Goal: Use online tool/utility: Utilize a website feature to perform a specific function

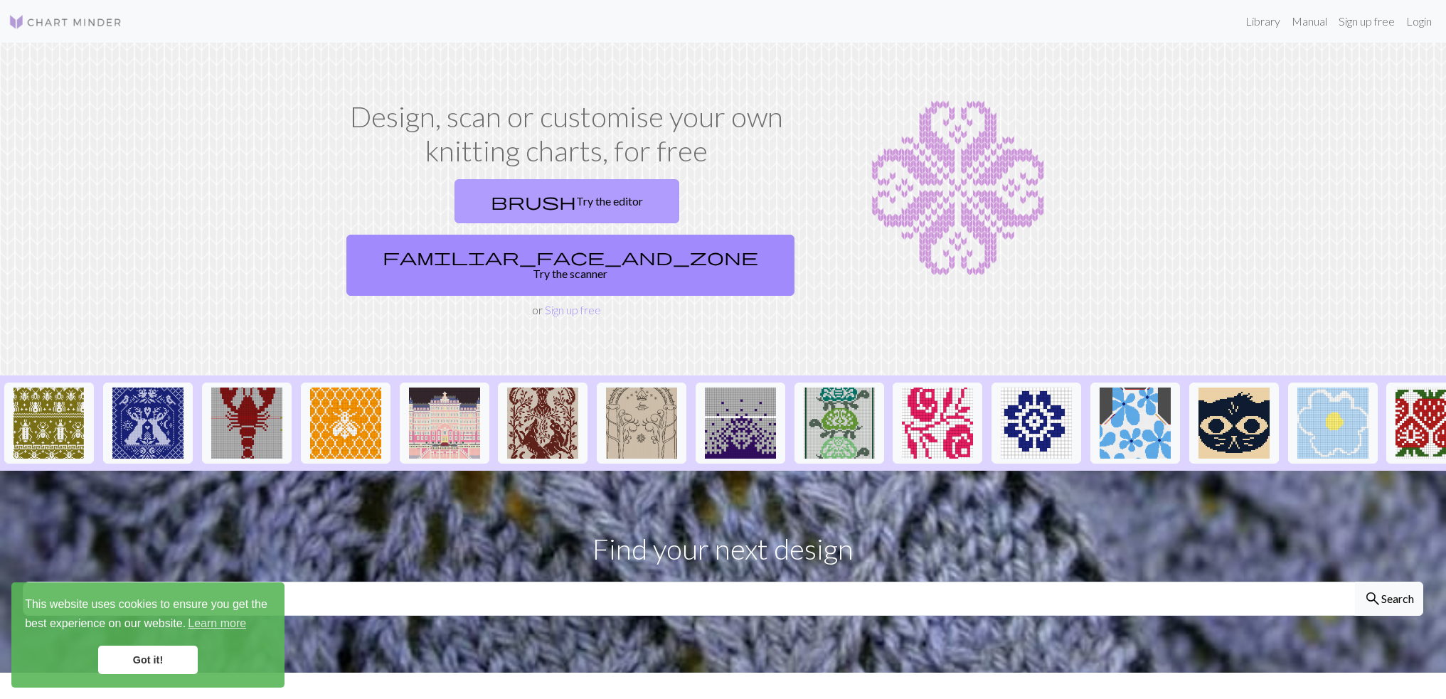
click at [462, 201] on link "brush Try the editor" at bounding box center [567, 201] width 225 height 44
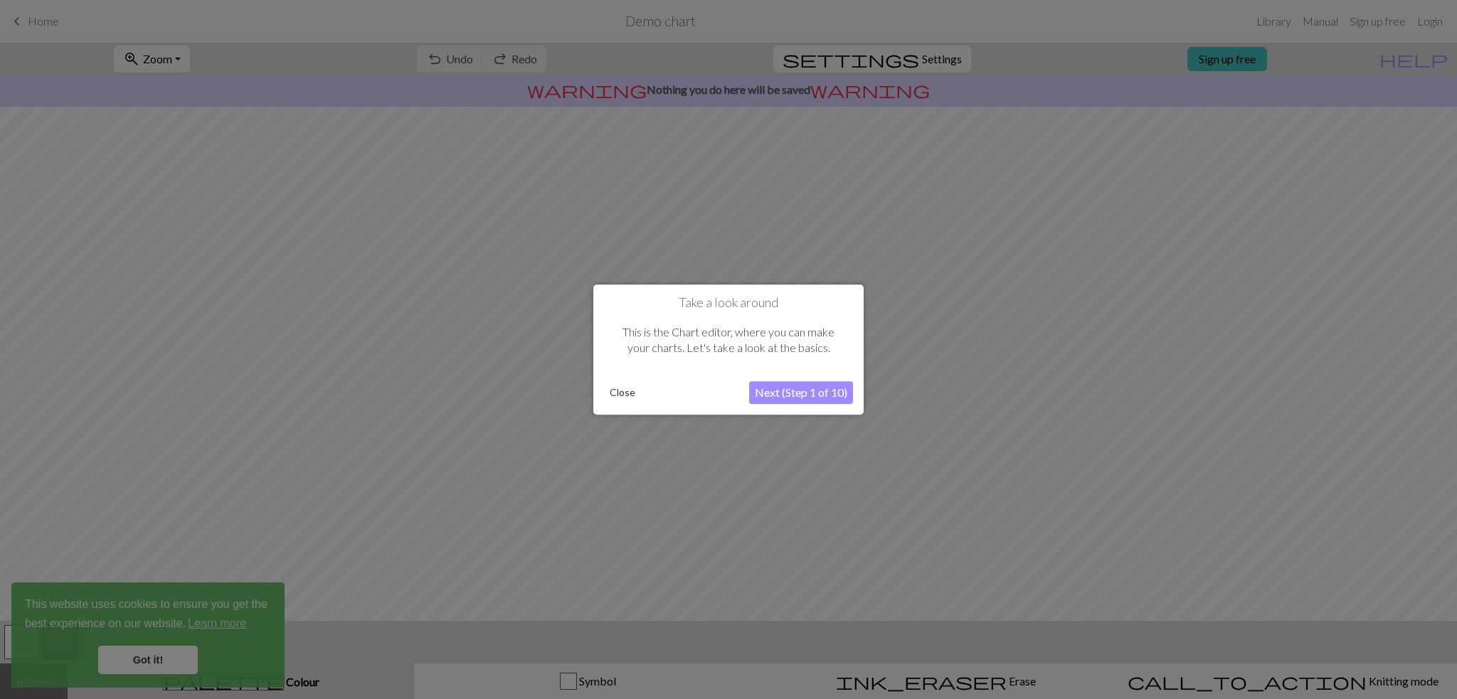
click at [780, 388] on button "Next (Step 1 of 10)" at bounding box center [801, 392] width 104 height 23
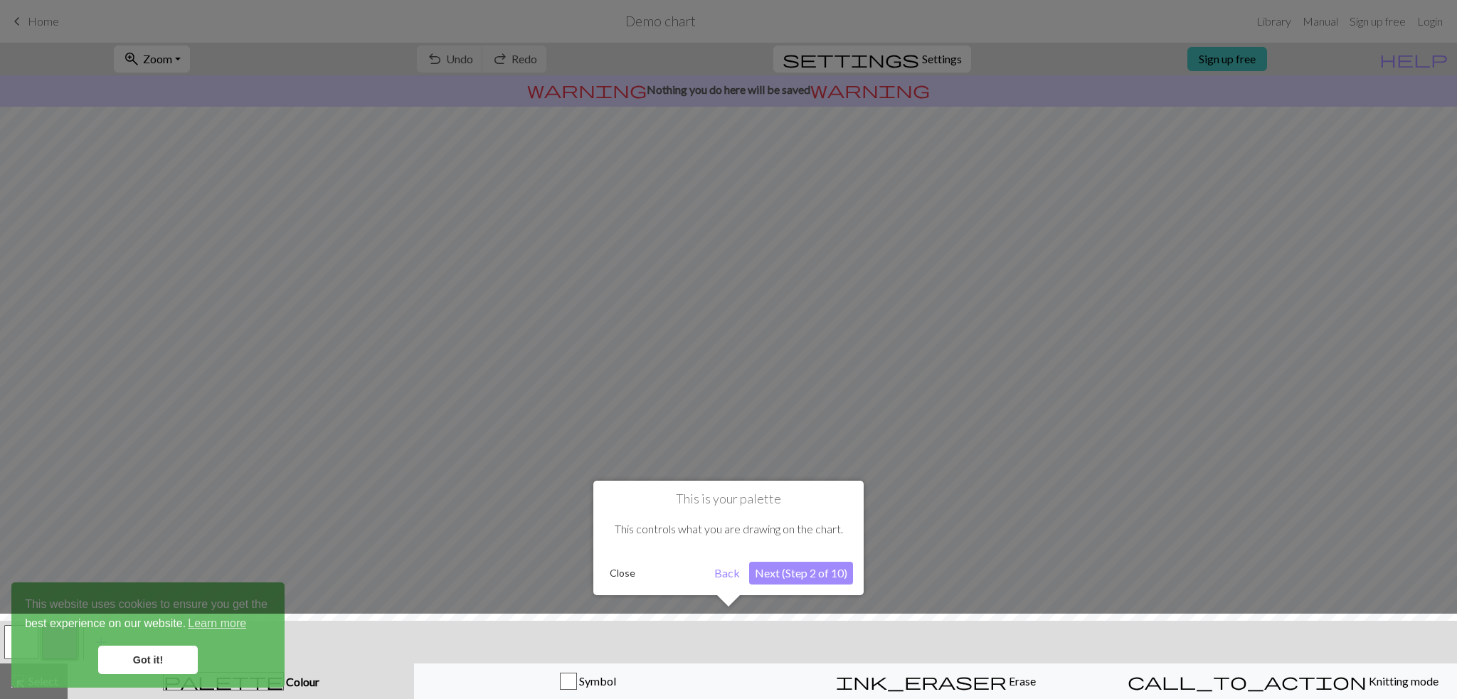
click at [803, 568] on button "Next (Step 2 of 10)" at bounding box center [801, 573] width 104 height 23
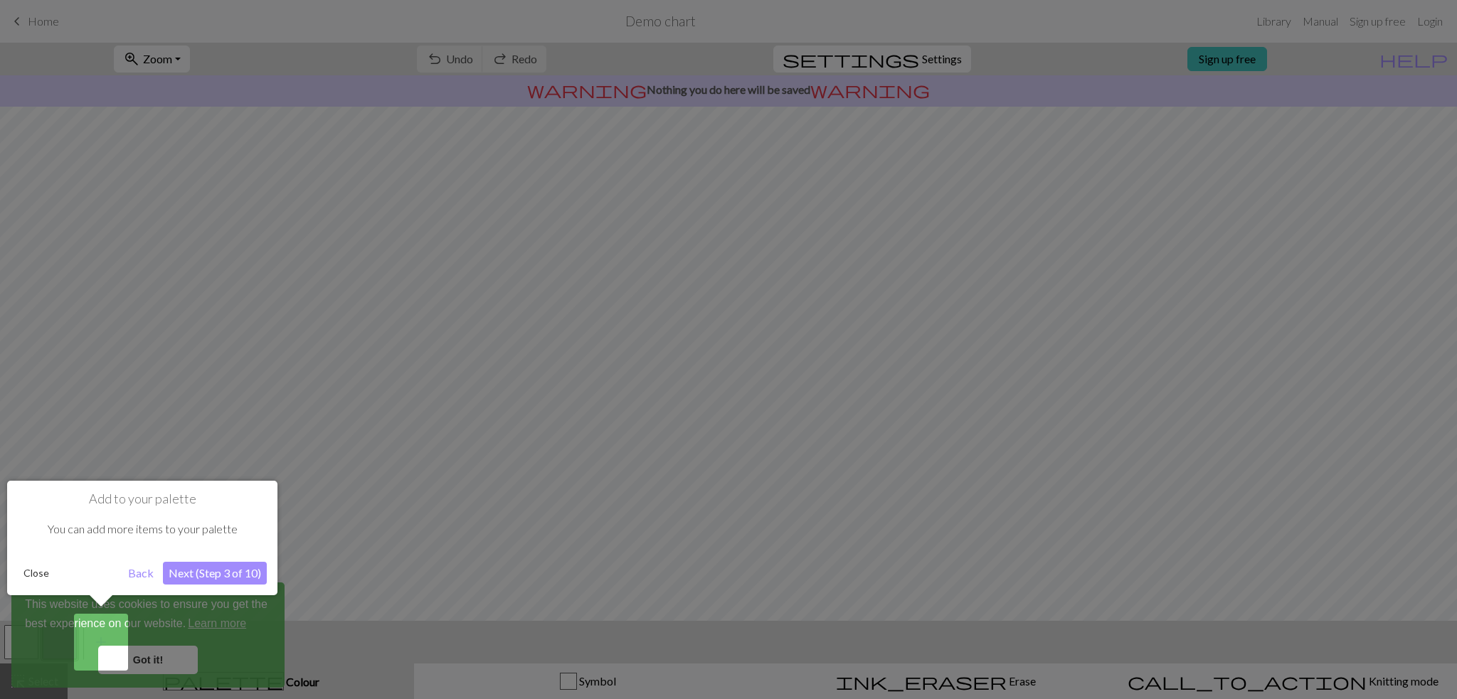
click at [247, 569] on button "Next (Step 3 of 10)" at bounding box center [215, 573] width 104 height 23
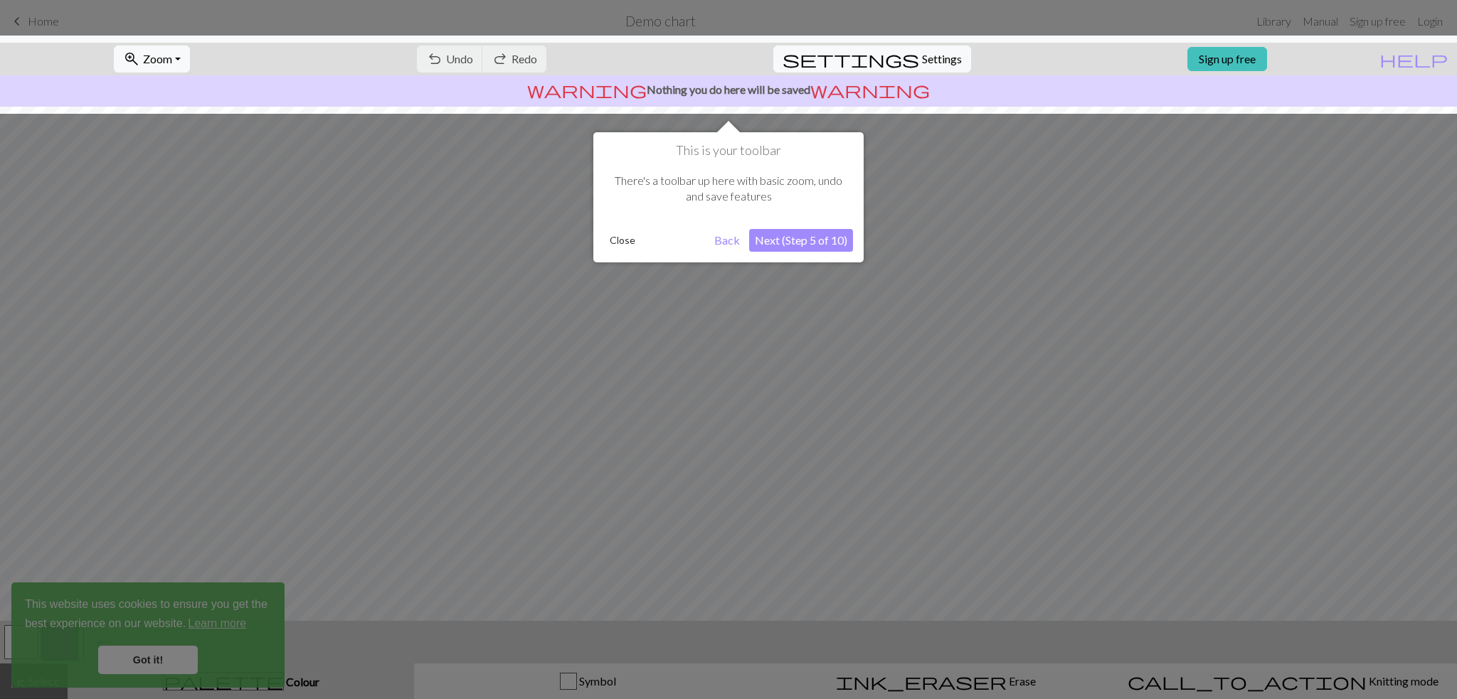
click at [781, 239] on button "Next (Step 5 of 10)" at bounding box center [801, 240] width 104 height 23
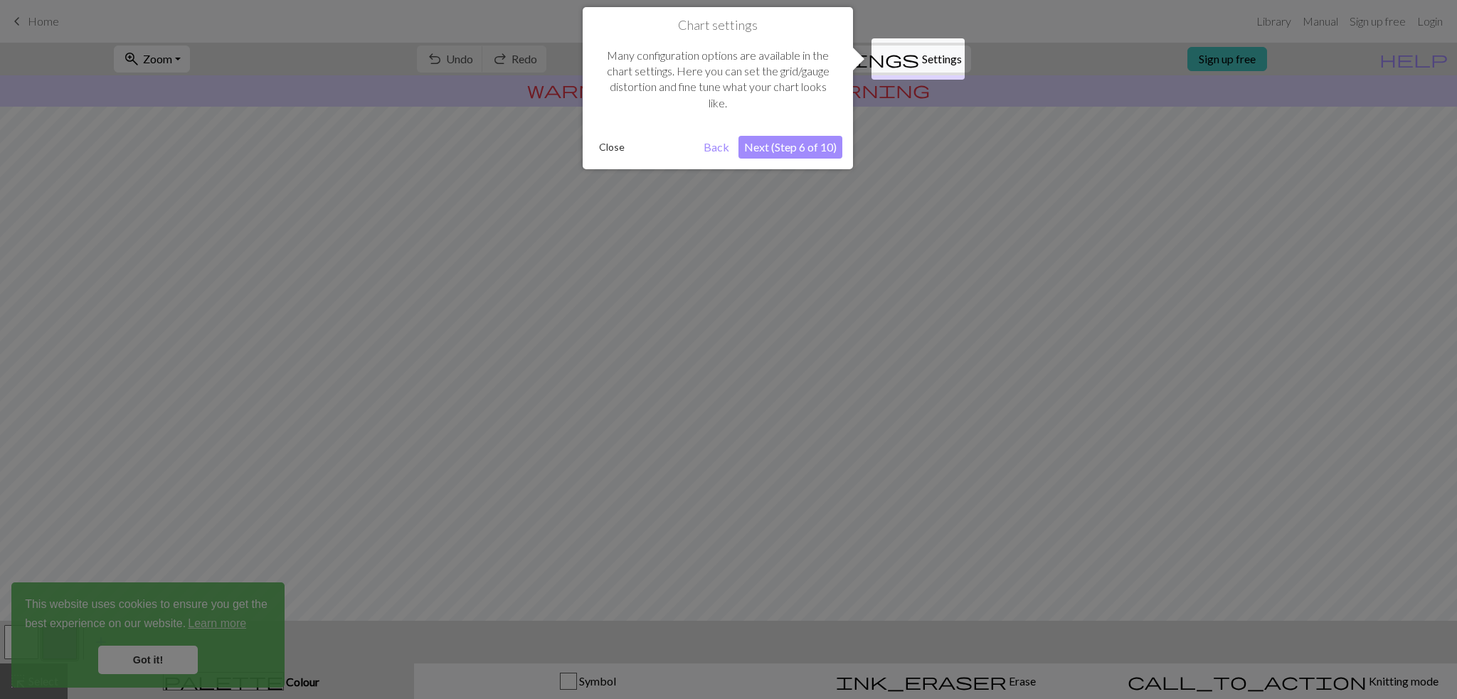
click at [796, 146] on button "Next (Step 6 of 10)" at bounding box center [790, 147] width 104 height 23
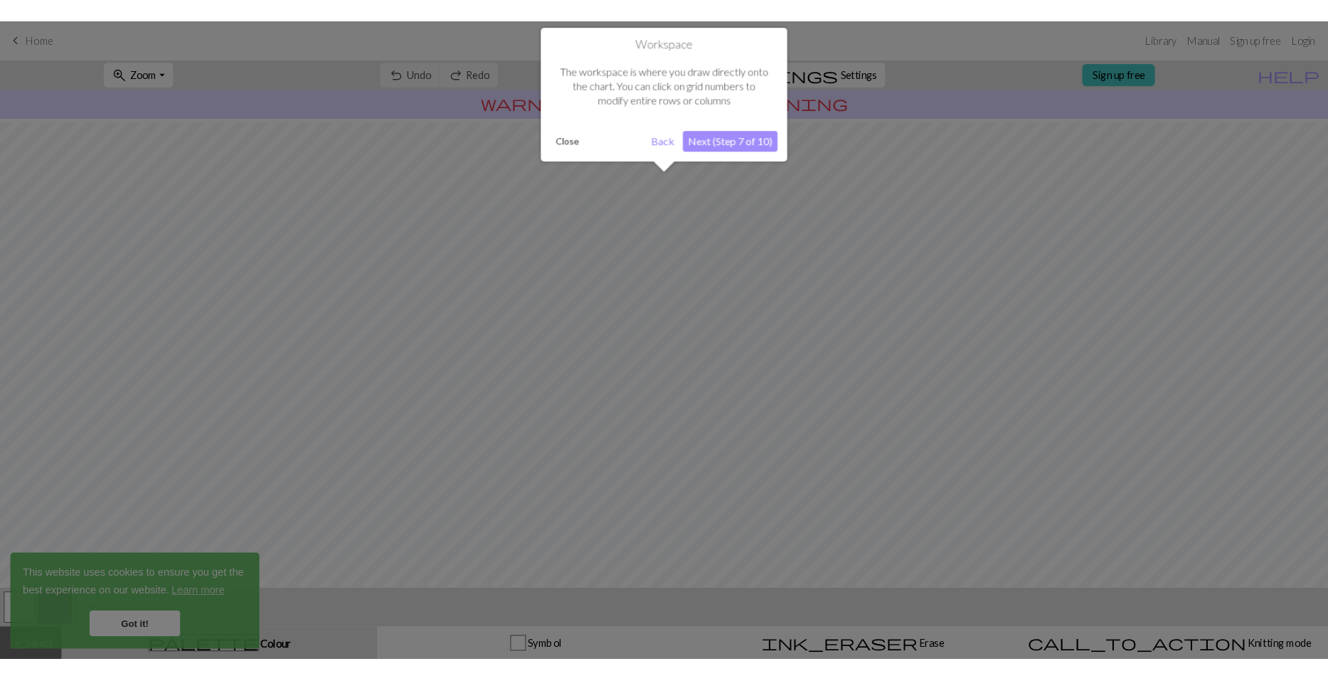
scroll to position [16, 0]
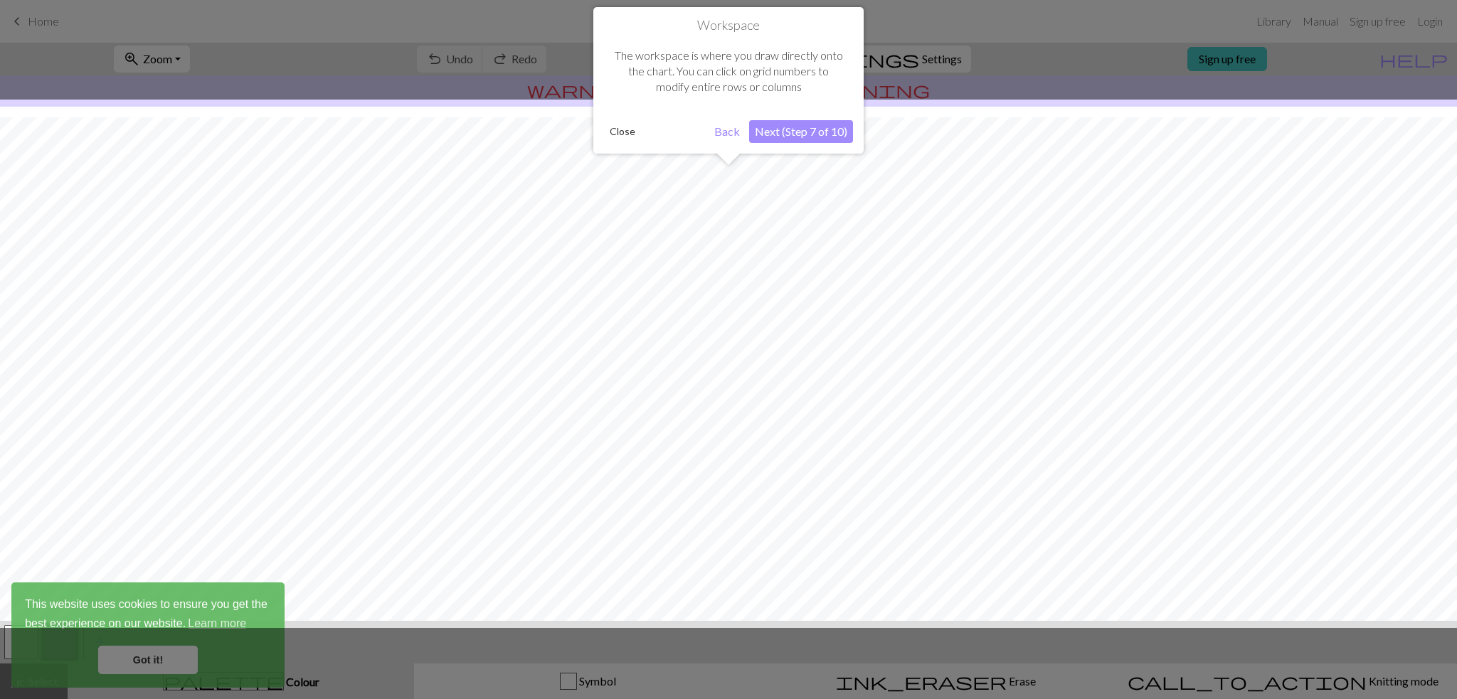
click at [798, 118] on div "Workspace The workspace is where you draw directly onto the chart. You can clic…" at bounding box center [728, 80] width 270 height 147
click at [795, 132] on button "Next (Step 7 of 10)" at bounding box center [801, 131] width 104 height 23
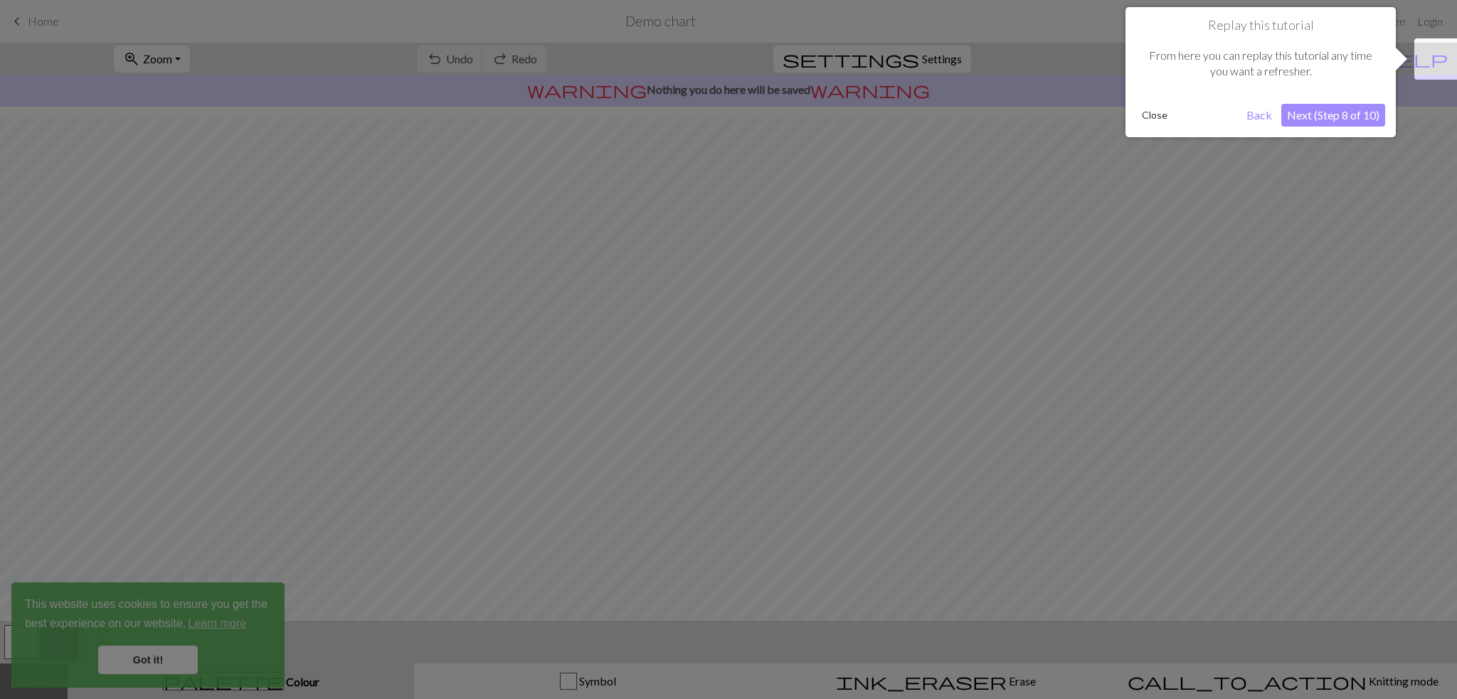
click at [1316, 114] on button "Next (Step 8 of 10)" at bounding box center [1333, 115] width 104 height 23
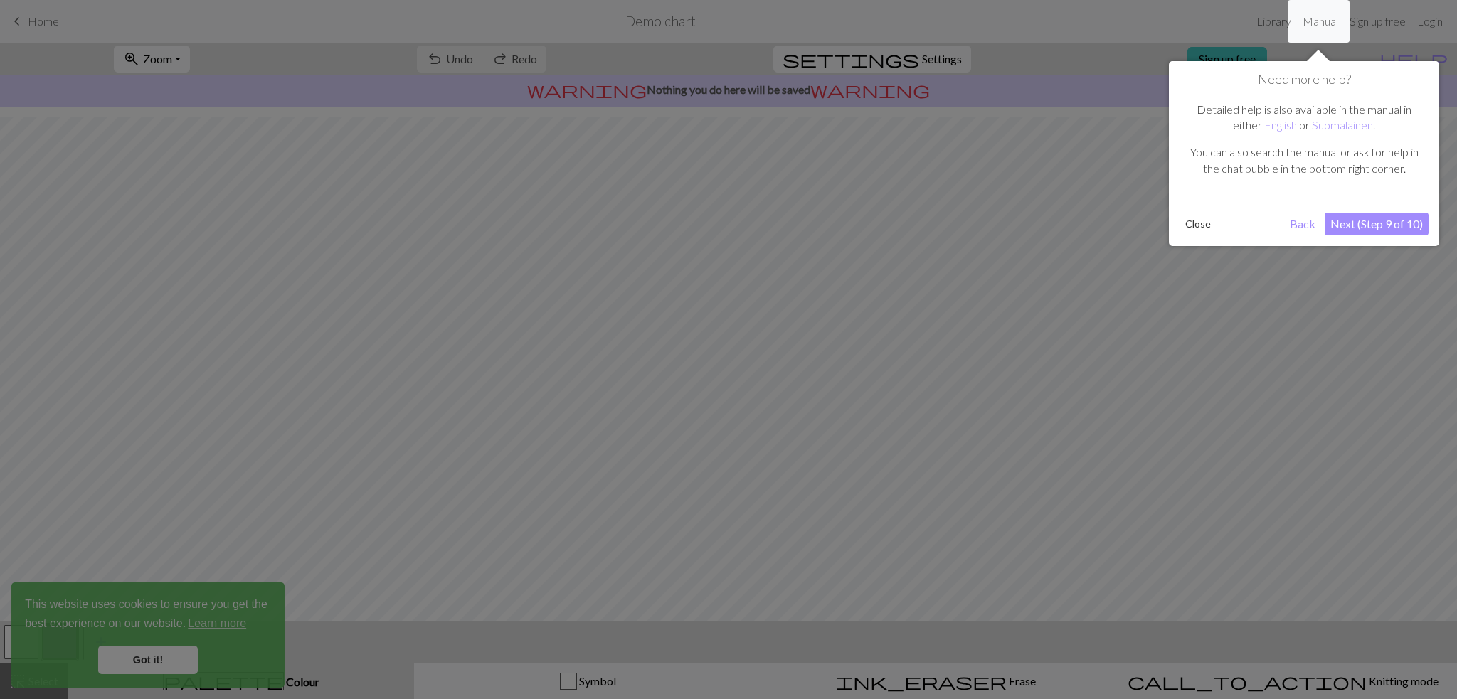
click at [1366, 224] on button "Next (Step 9 of 10)" at bounding box center [1377, 224] width 104 height 23
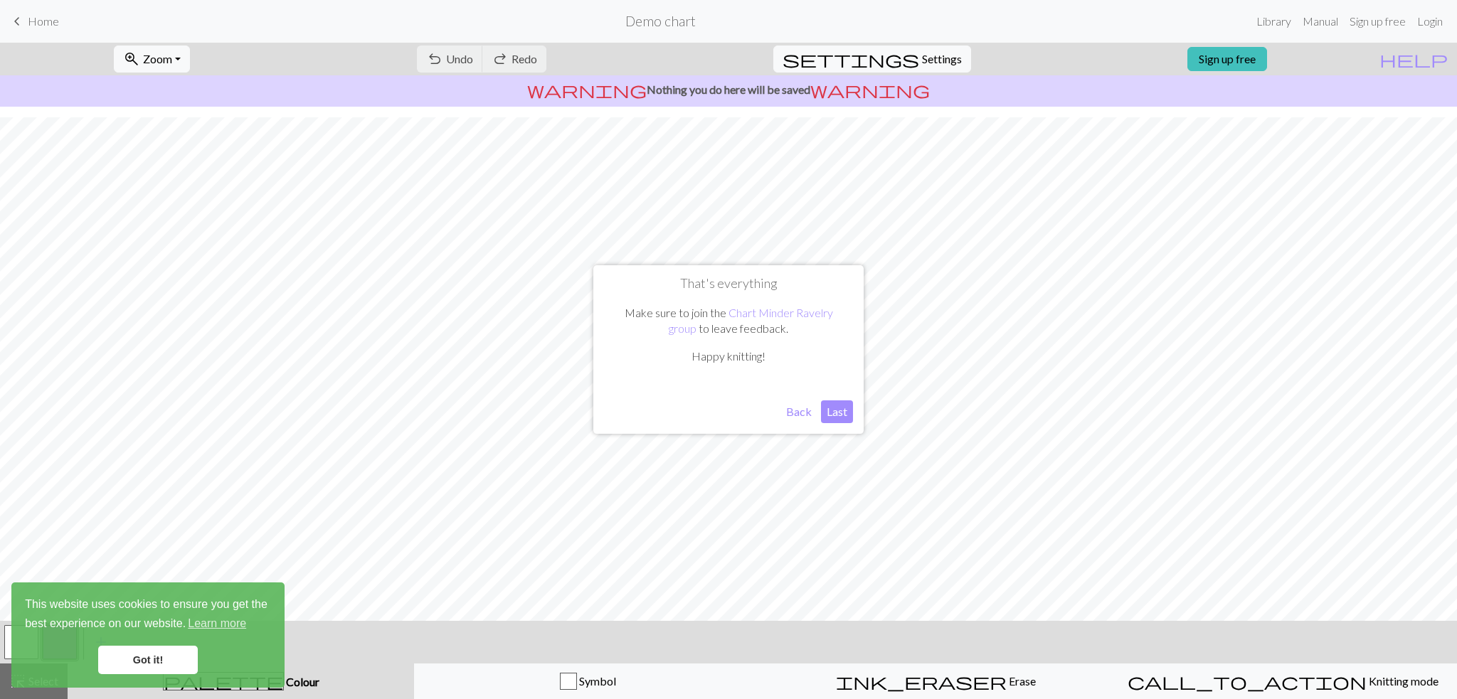
click at [839, 410] on button "Last" at bounding box center [837, 411] width 32 height 23
click at [153, 655] on link "Got it!" at bounding box center [148, 660] width 100 height 28
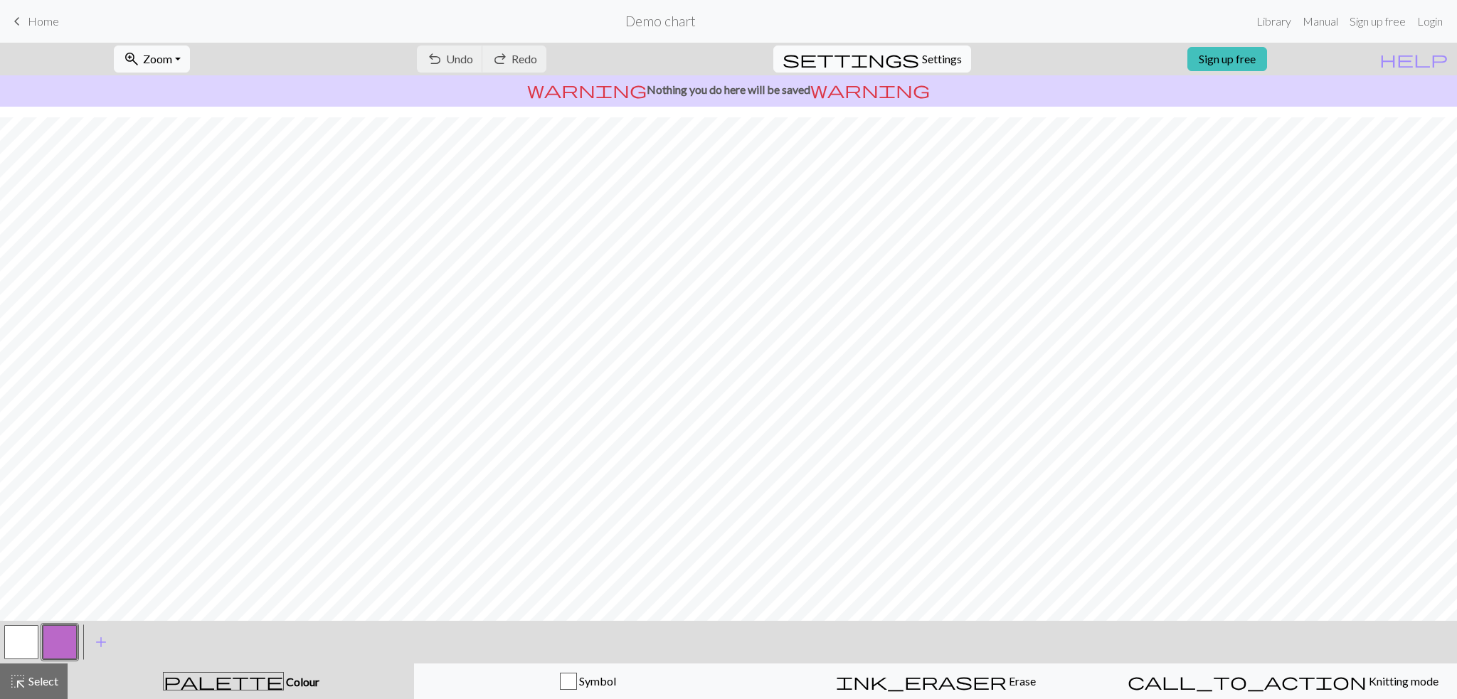
click at [905, 58] on span "settings" at bounding box center [850, 59] width 137 height 20
select select "aran"
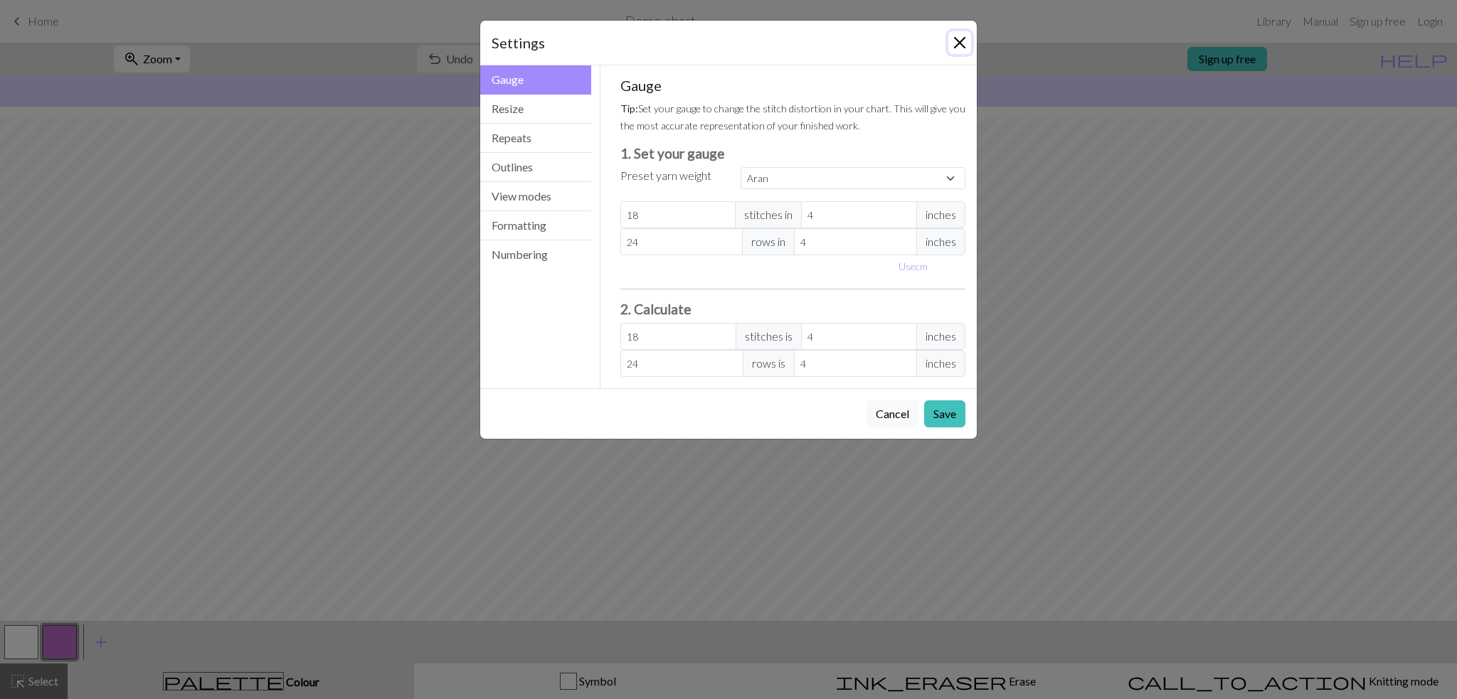
click at [957, 43] on button "Close" at bounding box center [959, 42] width 23 height 23
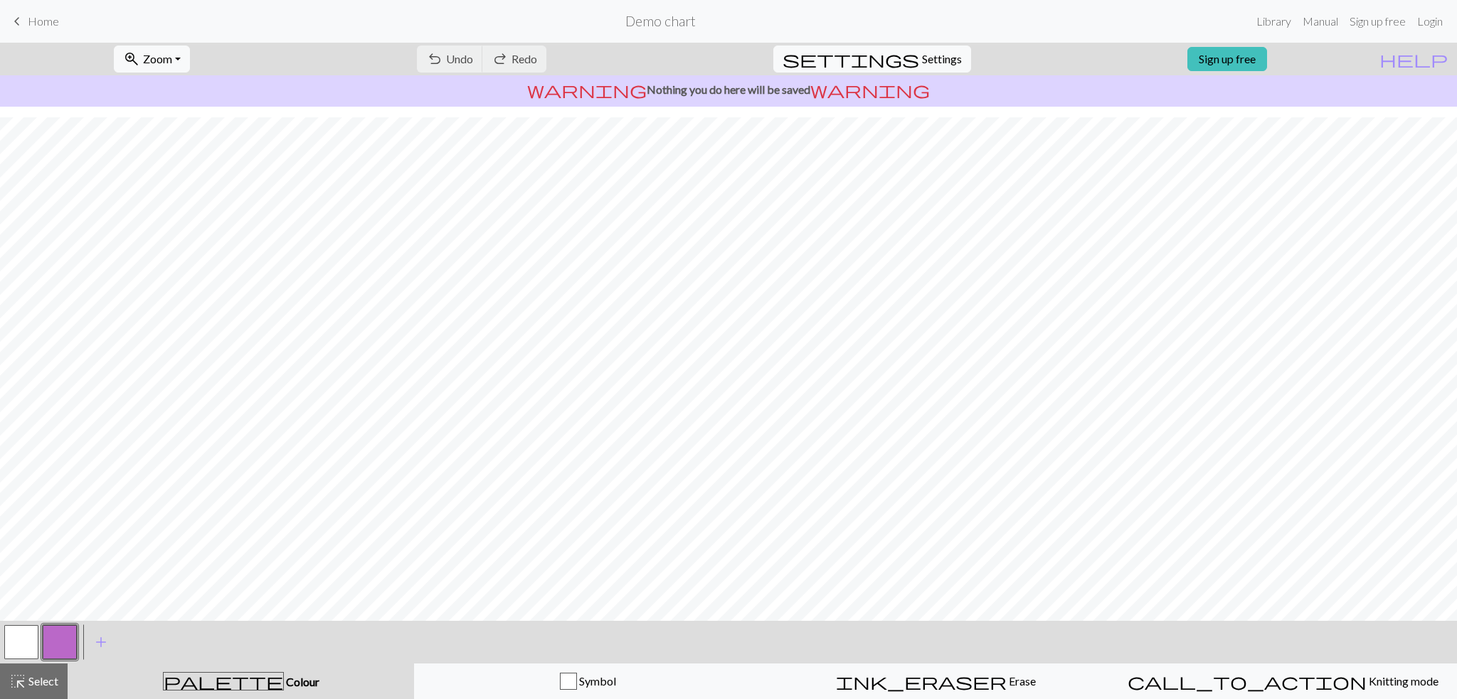
click at [36, 21] on span "Home" at bounding box center [43, 21] width 31 height 14
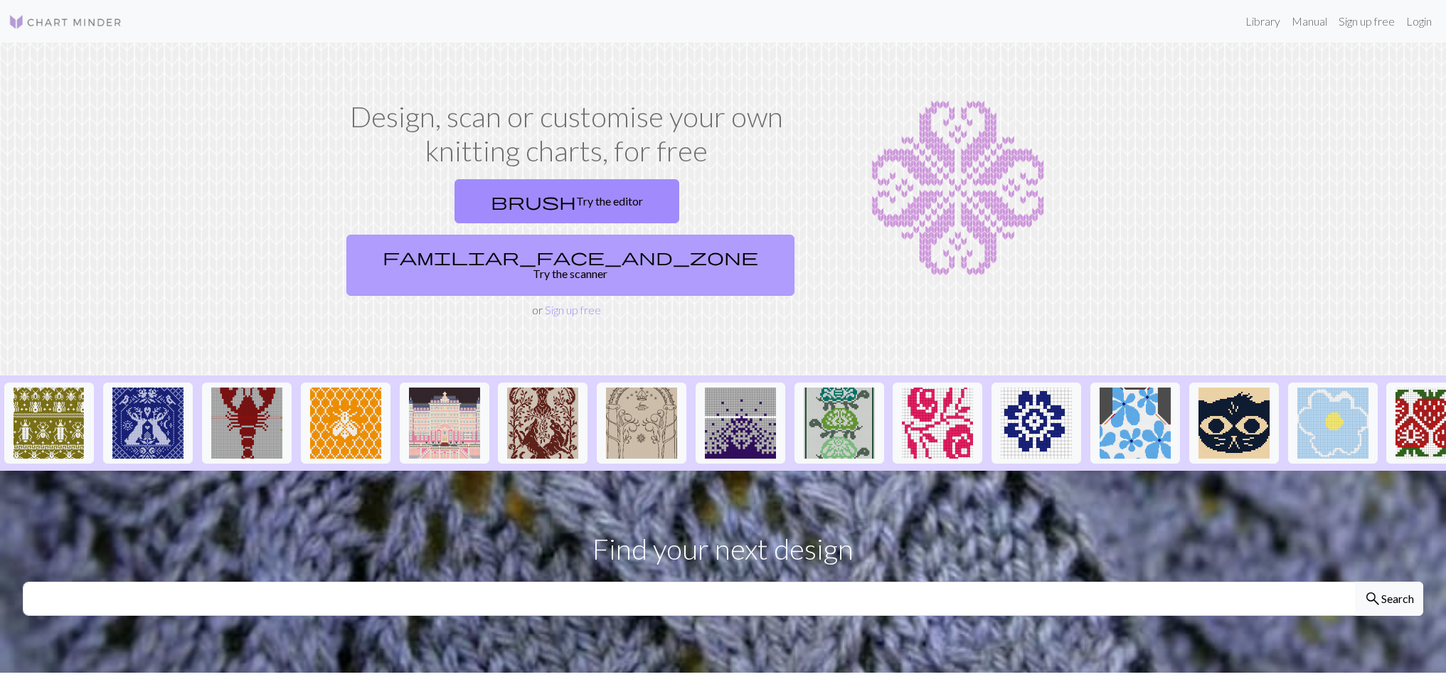
click at [676, 235] on link "familiar_face_and_zone Try the scanner" at bounding box center [570, 265] width 448 height 61
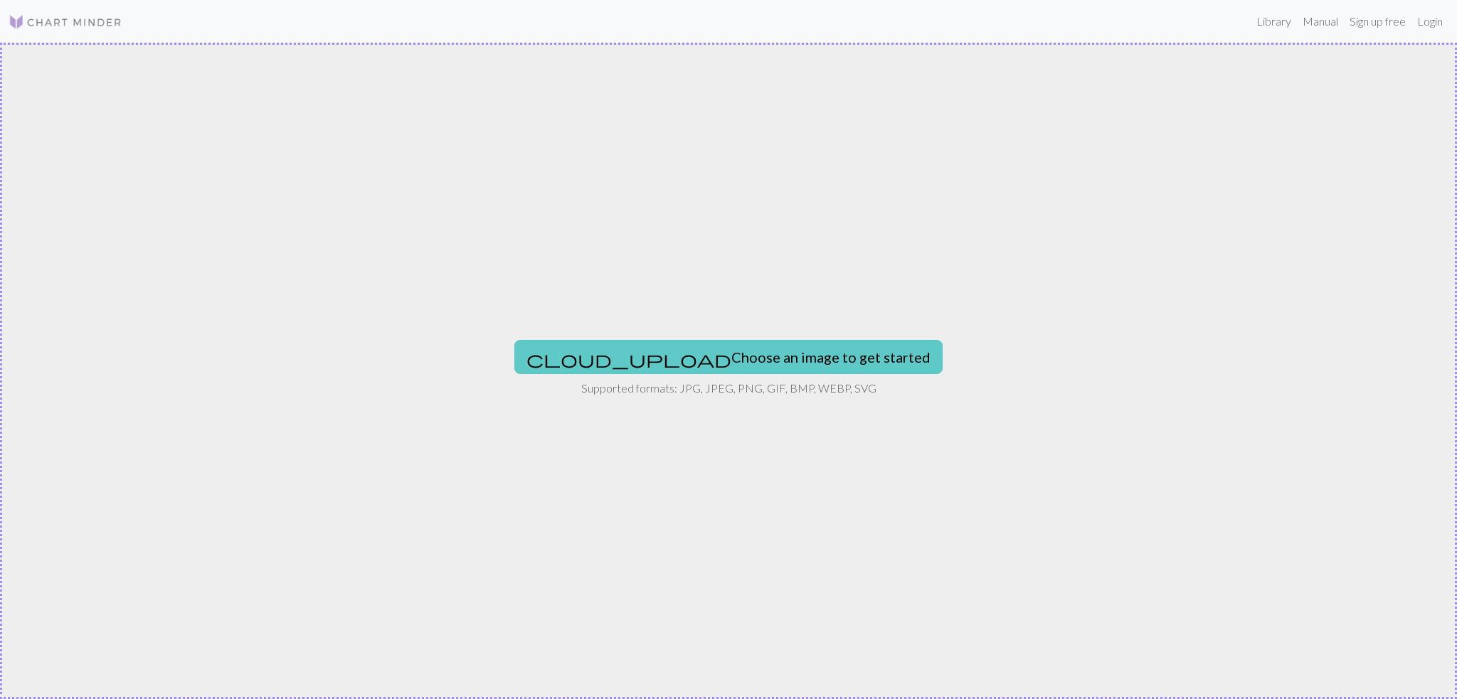
click at [694, 353] on button "cloud_upload Choose an image to get started" at bounding box center [728, 357] width 428 height 34
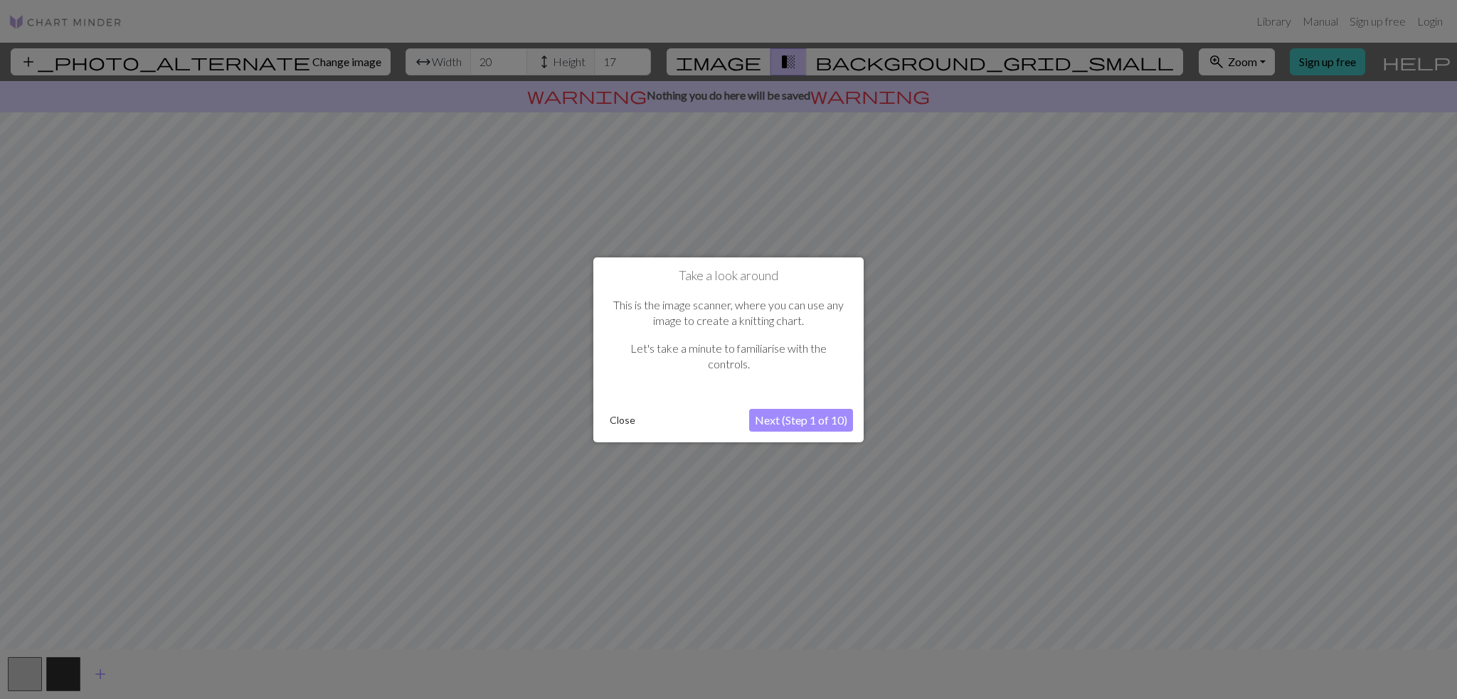
click at [772, 418] on button "Next (Step 1 of 10)" at bounding box center [801, 420] width 104 height 23
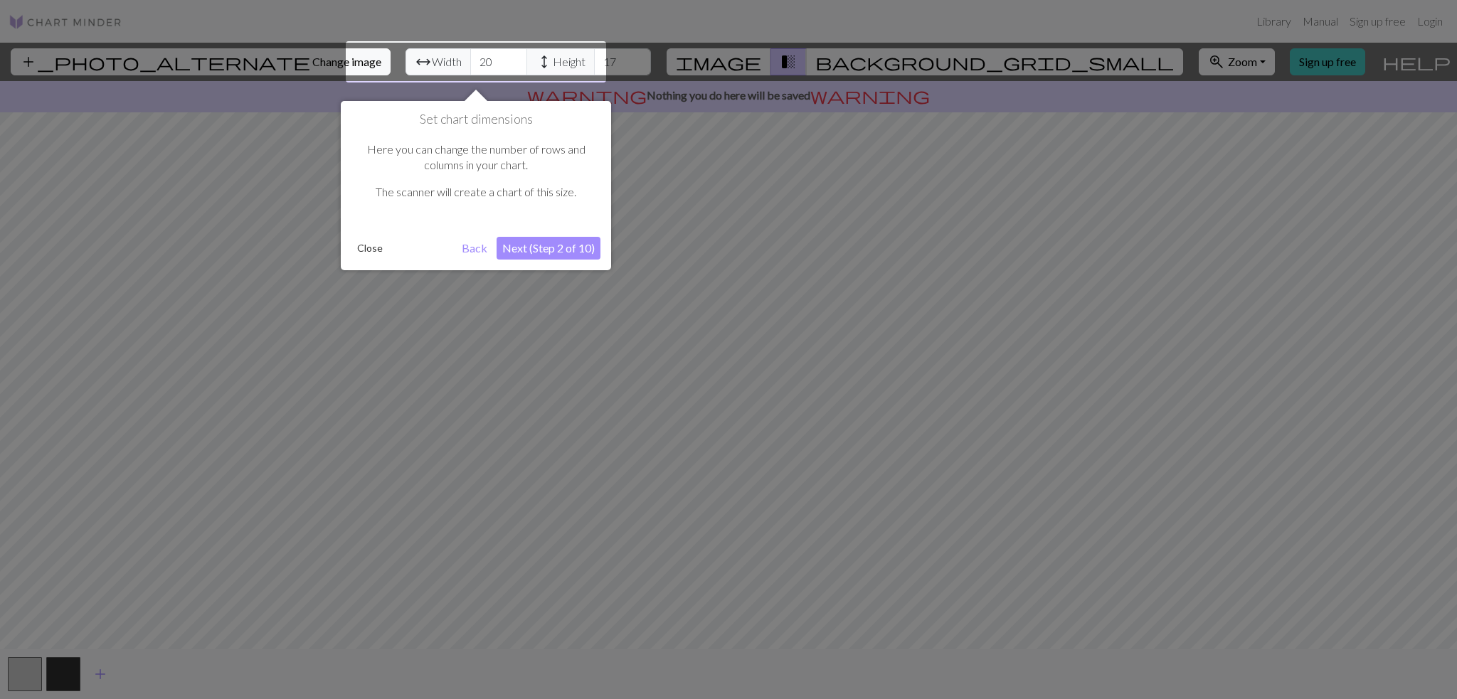
click at [558, 250] on button "Next (Step 2 of 10)" at bounding box center [549, 248] width 104 height 23
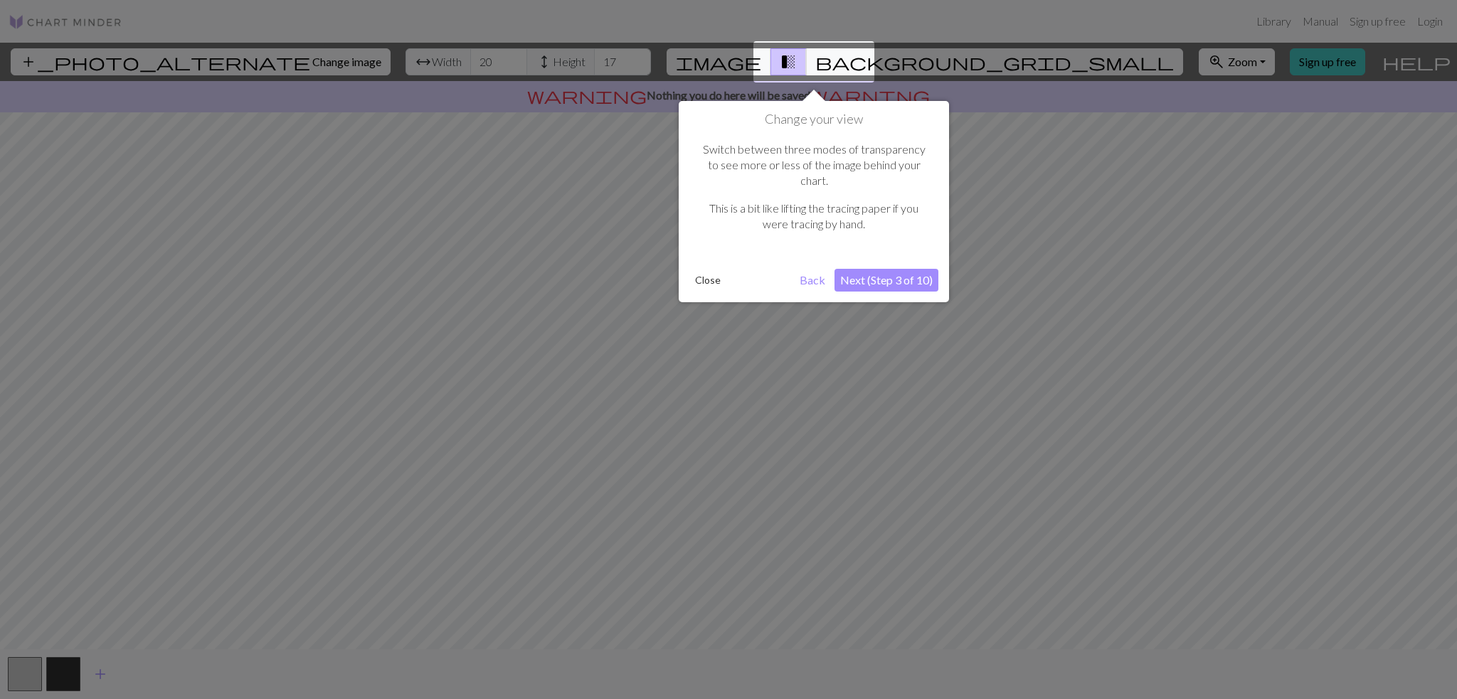
click at [882, 269] on button "Next (Step 3 of 10)" at bounding box center [886, 280] width 104 height 23
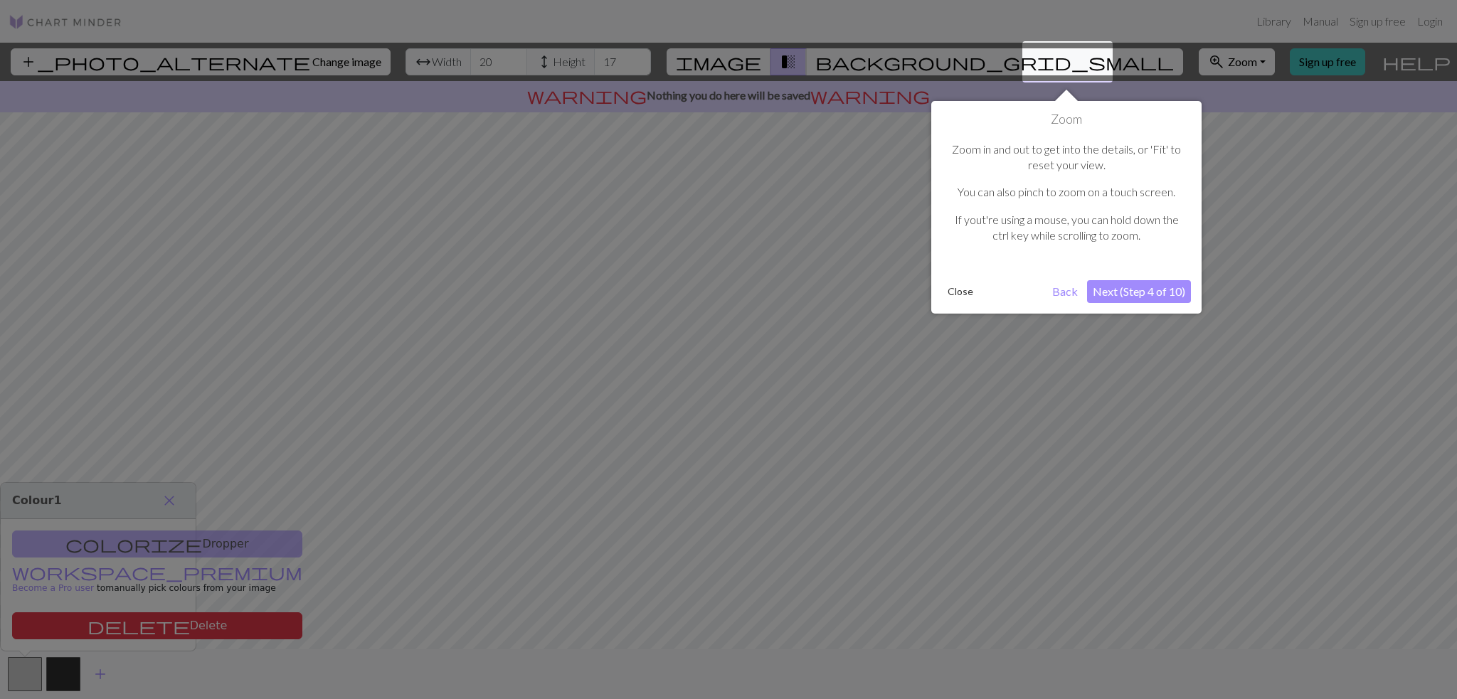
click at [1129, 290] on button "Next (Step 4 of 10)" at bounding box center [1139, 291] width 104 height 23
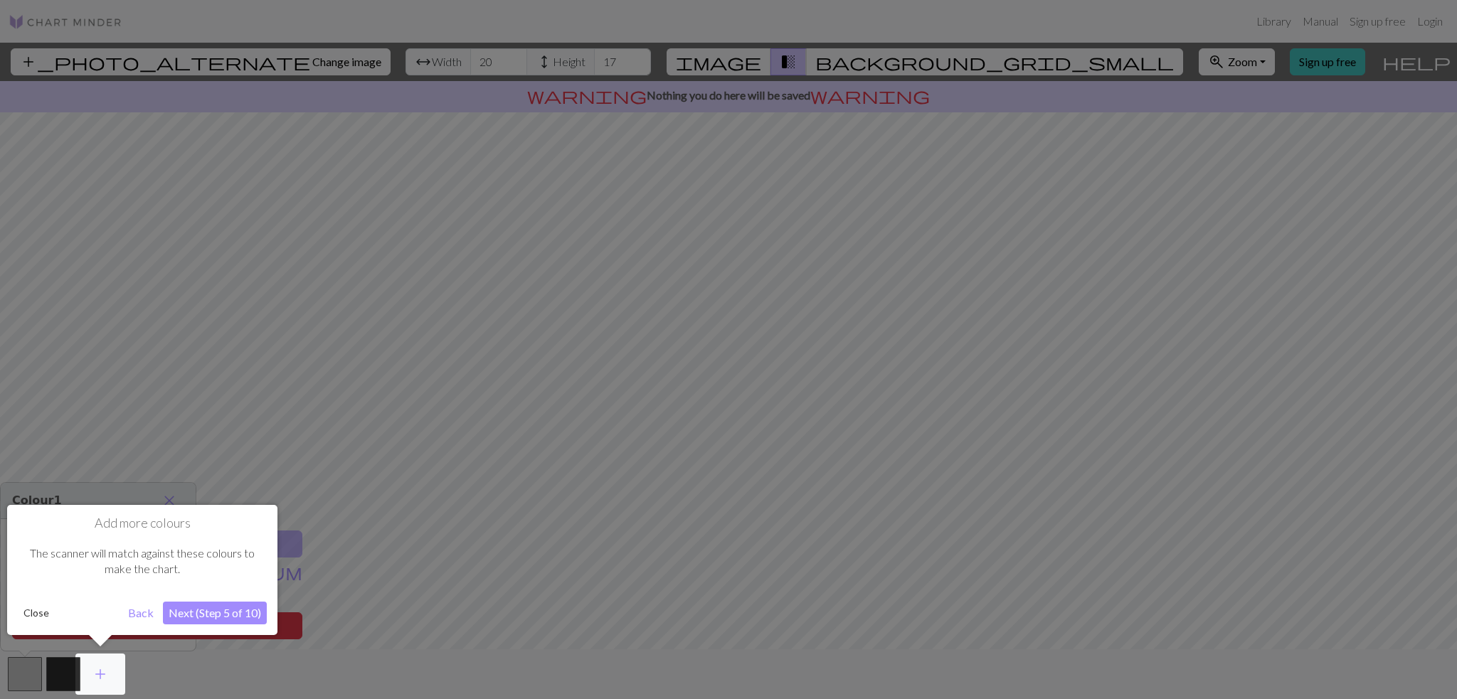
click at [233, 615] on button "Next (Step 5 of 10)" at bounding box center [215, 613] width 104 height 23
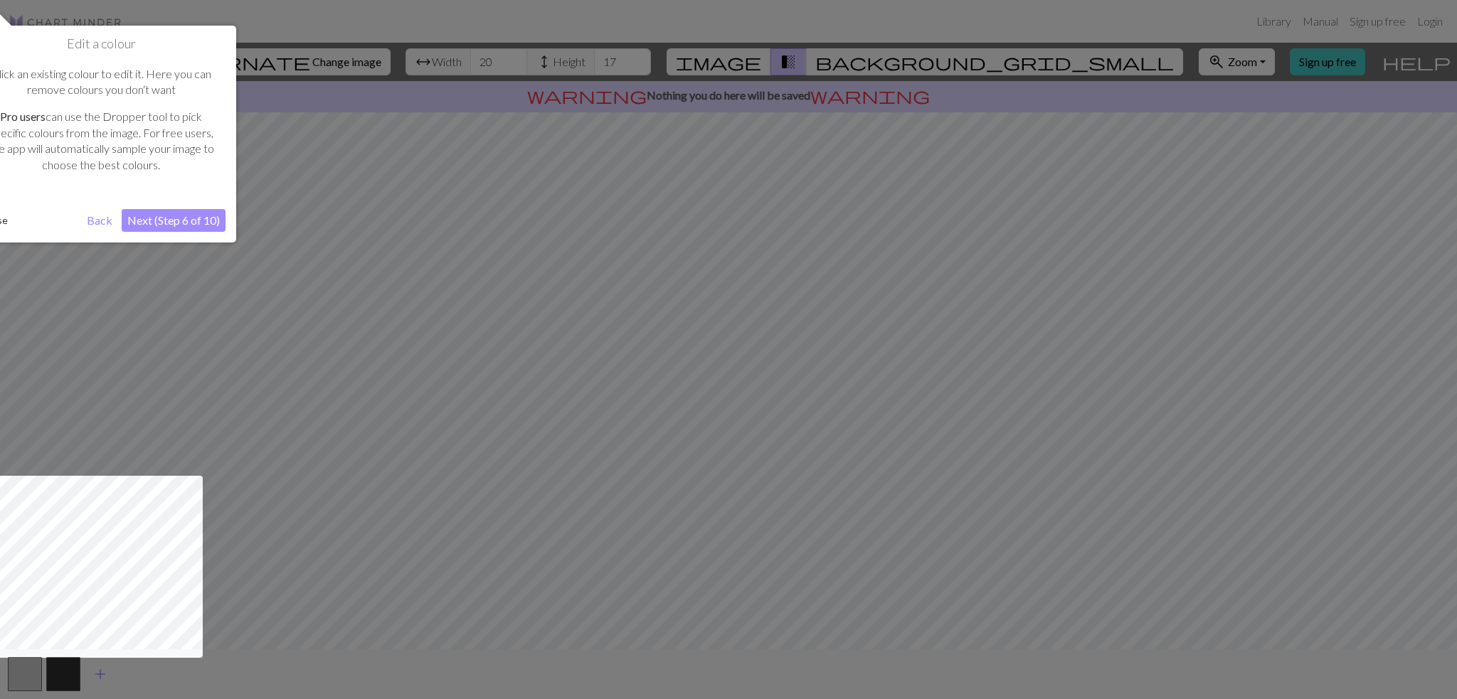
click at [194, 222] on button "Next (Step 6 of 10)" at bounding box center [174, 220] width 104 height 23
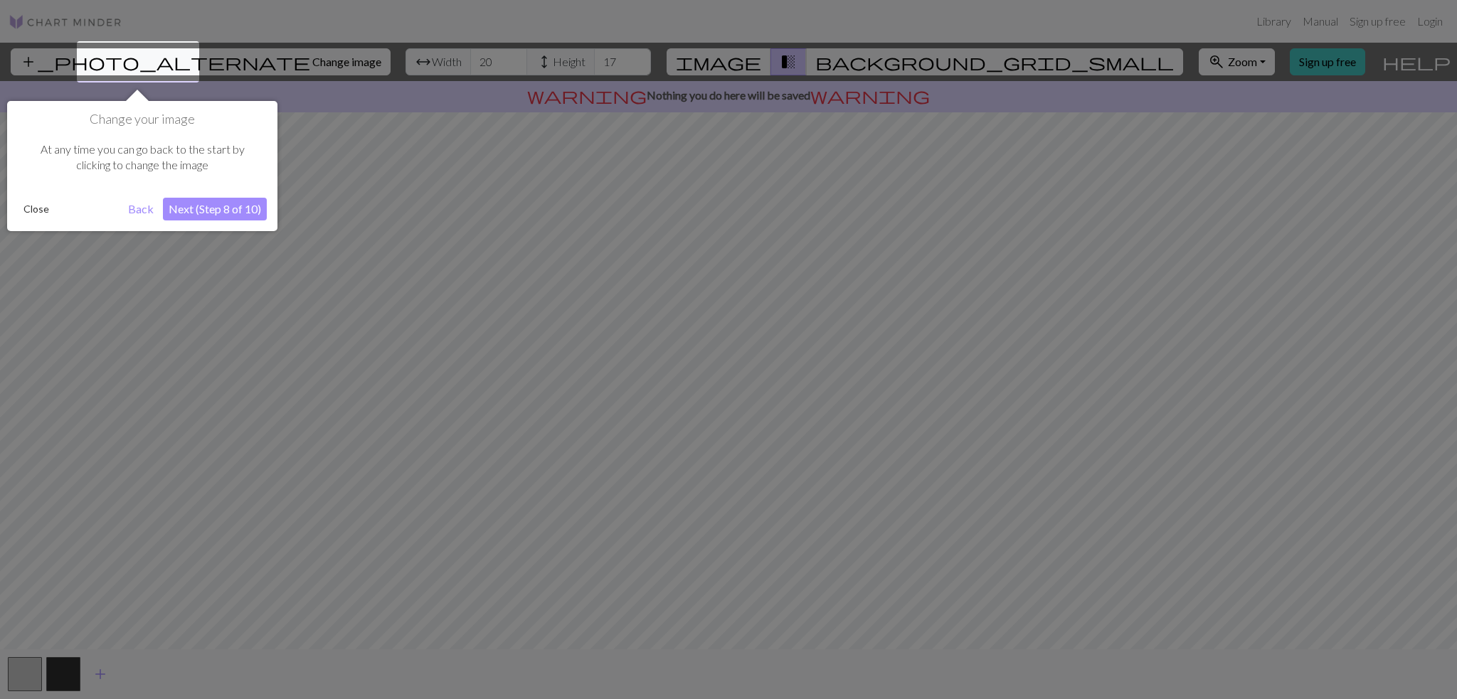
click at [205, 212] on button "Next (Step 8 of 10)" at bounding box center [215, 209] width 104 height 23
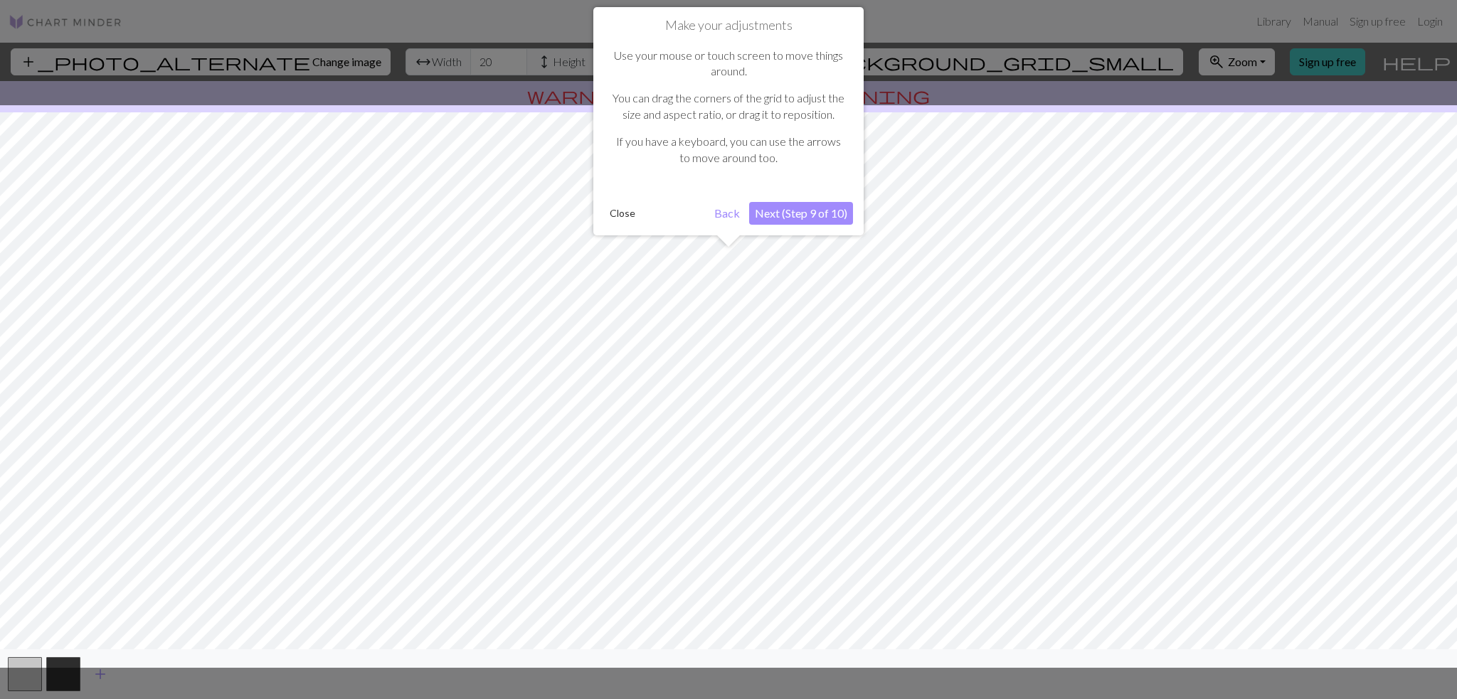
click at [809, 213] on button "Next (Step 9 of 10)" at bounding box center [801, 213] width 104 height 23
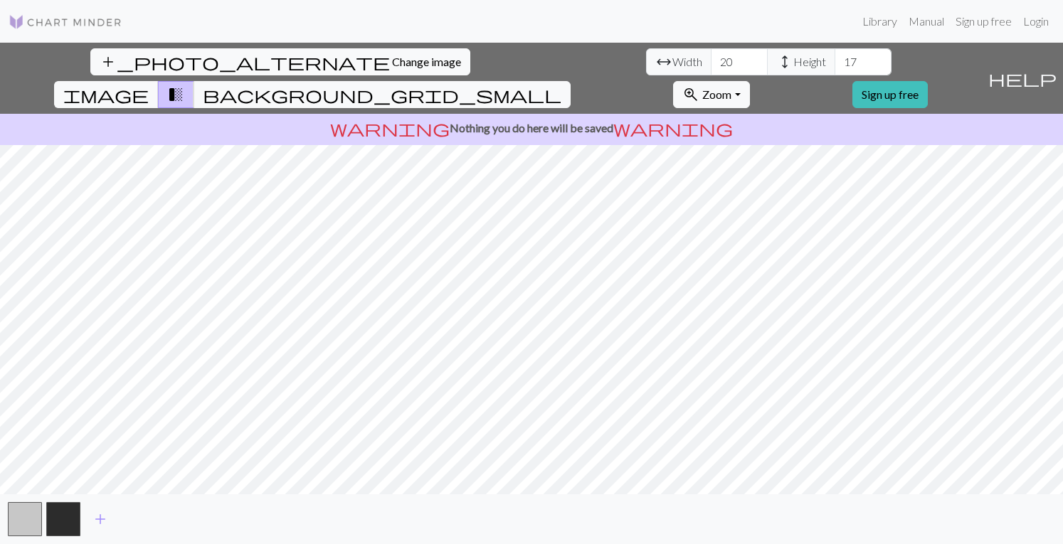
click at [184, 85] on span "transition_fade" at bounding box center [175, 95] width 17 height 20
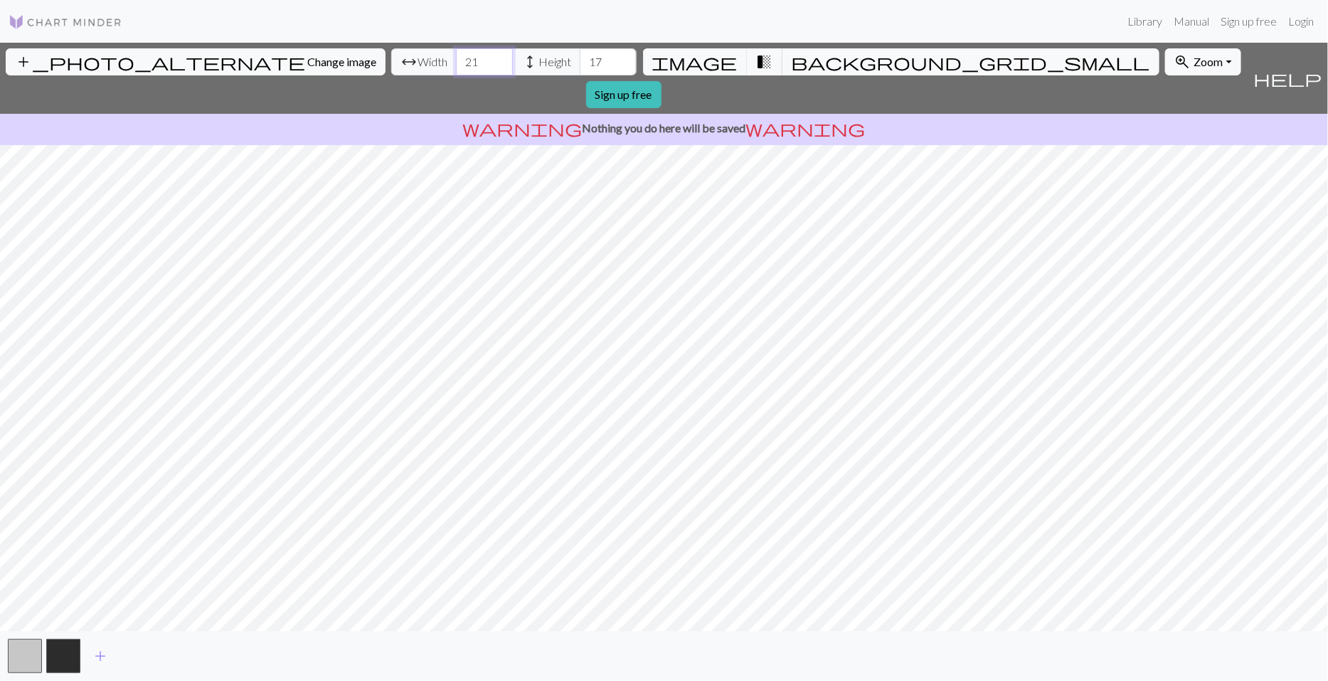
click at [456, 58] on input "21" at bounding box center [484, 61] width 57 height 27
click at [456, 58] on input "22" at bounding box center [484, 61] width 57 height 27
click at [456, 58] on input "23" at bounding box center [484, 61] width 57 height 27
click at [456, 58] on input "24" at bounding box center [484, 61] width 57 height 27
click at [456, 58] on input "25" at bounding box center [484, 61] width 57 height 27
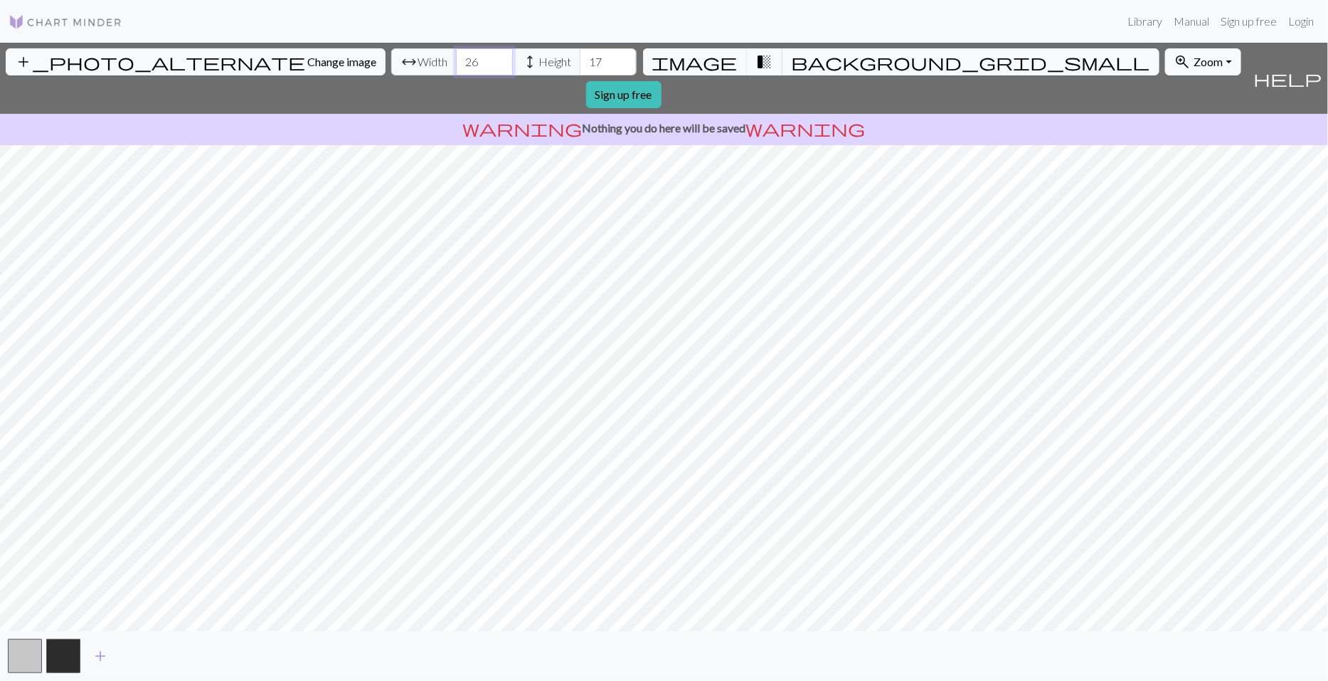
click at [456, 58] on input "26" at bounding box center [484, 61] width 57 height 27
click at [456, 58] on input "27" at bounding box center [484, 61] width 57 height 27
click at [456, 58] on input "28" at bounding box center [484, 61] width 57 height 27
click at [456, 58] on input "29" at bounding box center [484, 61] width 57 height 27
click at [456, 58] on input "30" at bounding box center [484, 61] width 57 height 27
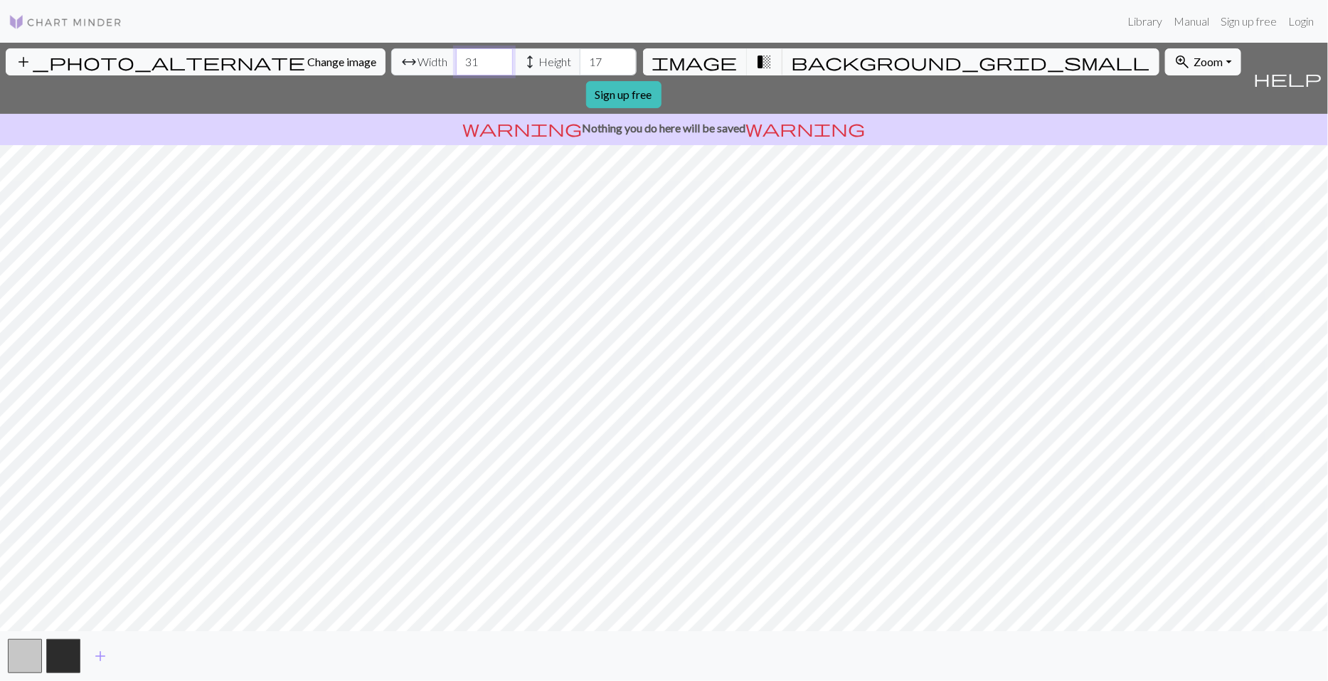
click at [456, 58] on input "31" at bounding box center [484, 61] width 57 height 27
type input "32"
click at [456, 58] on input "32" at bounding box center [484, 61] width 57 height 27
click at [580, 58] on input "18" at bounding box center [608, 61] width 57 height 27
click at [580, 58] on input "19" at bounding box center [608, 61] width 57 height 27
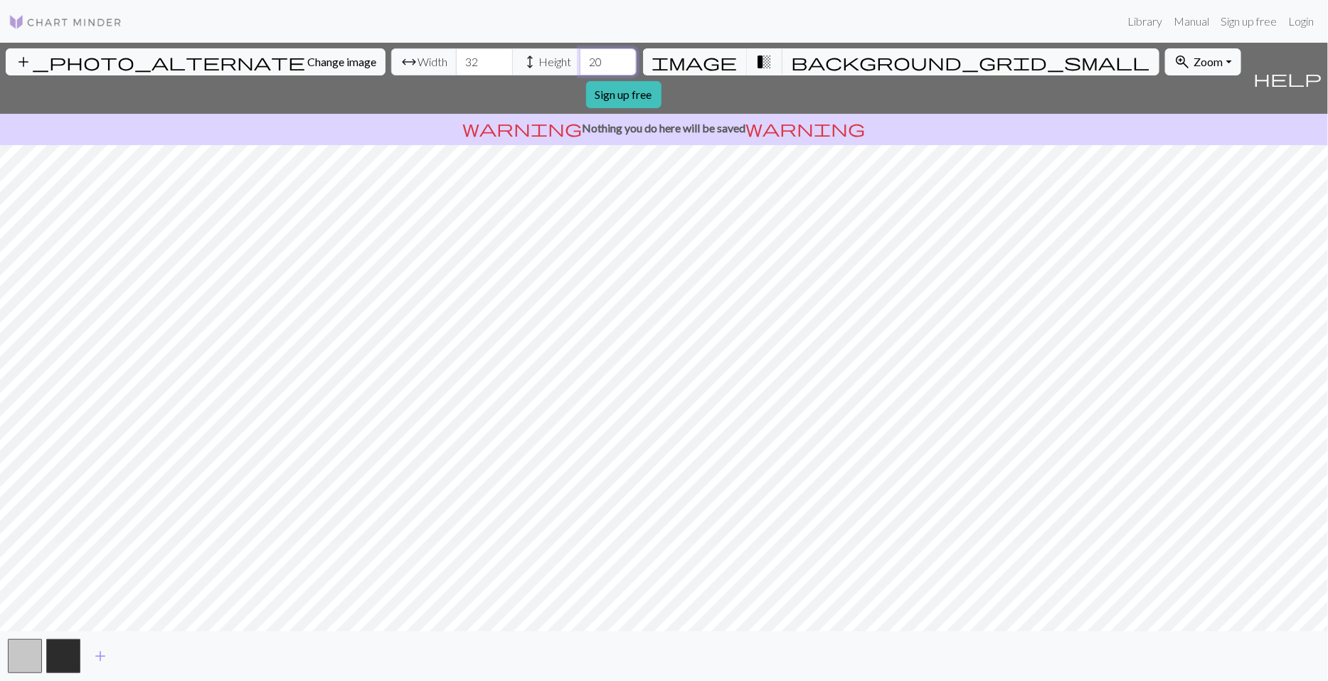
type input "20"
click at [580, 58] on input "20" at bounding box center [608, 61] width 57 height 27
click at [456, 68] on input "31" at bounding box center [484, 61] width 57 height 27
click at [456, 68] on input "30" at bounding box center [484, 61] width 57 height 27
click at [456, 68] on input "29" at bounding box center [484, 61] width 57 height 27
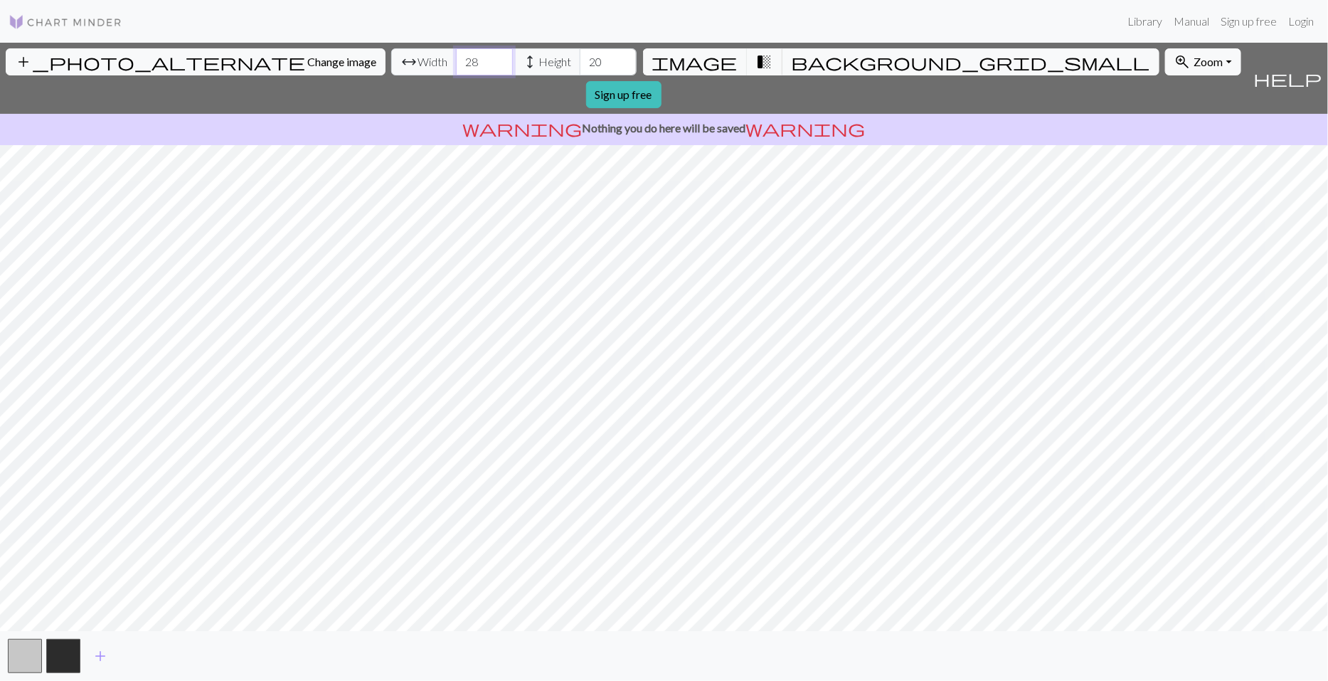
click at [456, 68] on input "28" at bounding box center [484, 61] width 57 height 27
click at [456, 68] on input "27" at bounding box center [484, 61] width 57 height 27
click at [456, 68] on input "26" at bounding box center [484, 61] width 57 height 27
click at [456, 68] on input "25" at bounding box center [484, 61] width 57 height 27
click at [456, 55] on input "26" at bounding box center [484, 61] width 57 height 27
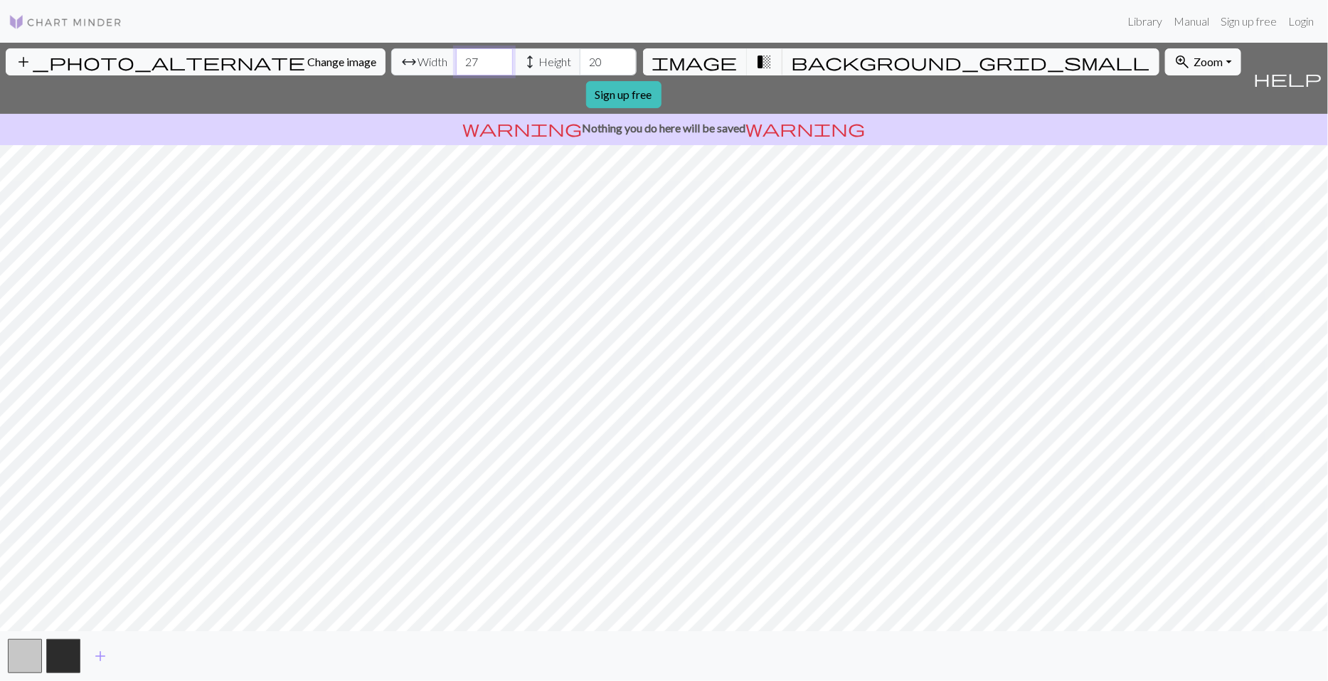
click at [456, 55] on input "27" at bounding box center [484, 61] width 57 height 27
click at [456, 55] on input "28" at bounding box center [484, 61] width 57 height 27
click at [456, 55] on input "29" at bounding box center [484, 61] width 57 height 27
type input "30"
click at [456, 55] on input "30" at bounding box center [484, 61] width 57 height 27
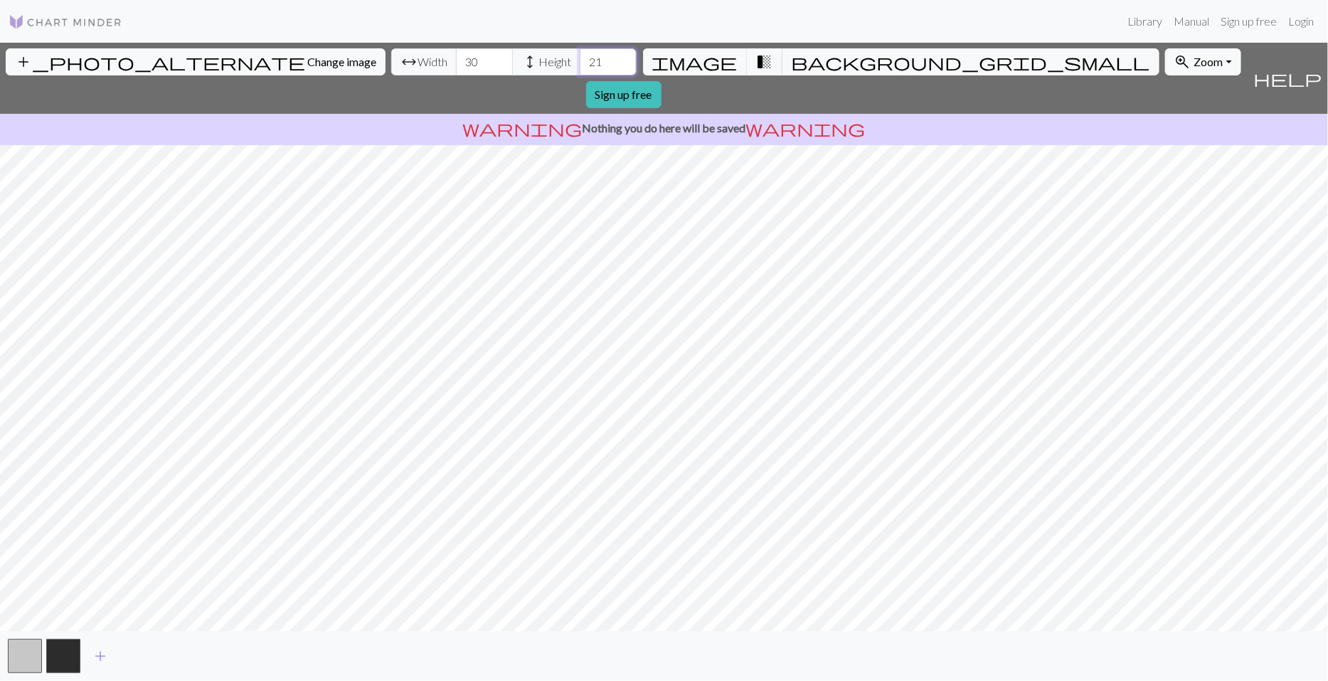
click at [580, 55] on input "21" at bounding box center [608, 61] width 57 height 27
click at [580, 55] on input "22" at bounding box center [608, 61] width 57 height 27
click at [580, 55] on input "23" at bounding box center [608, 61] width 57 height 27
click at [580, 55] on input "24" at bounding box center [608, 61] width 57 height 27
click at [580, 55] on input "25" at bounding box center [608, 61] width 57 height 27
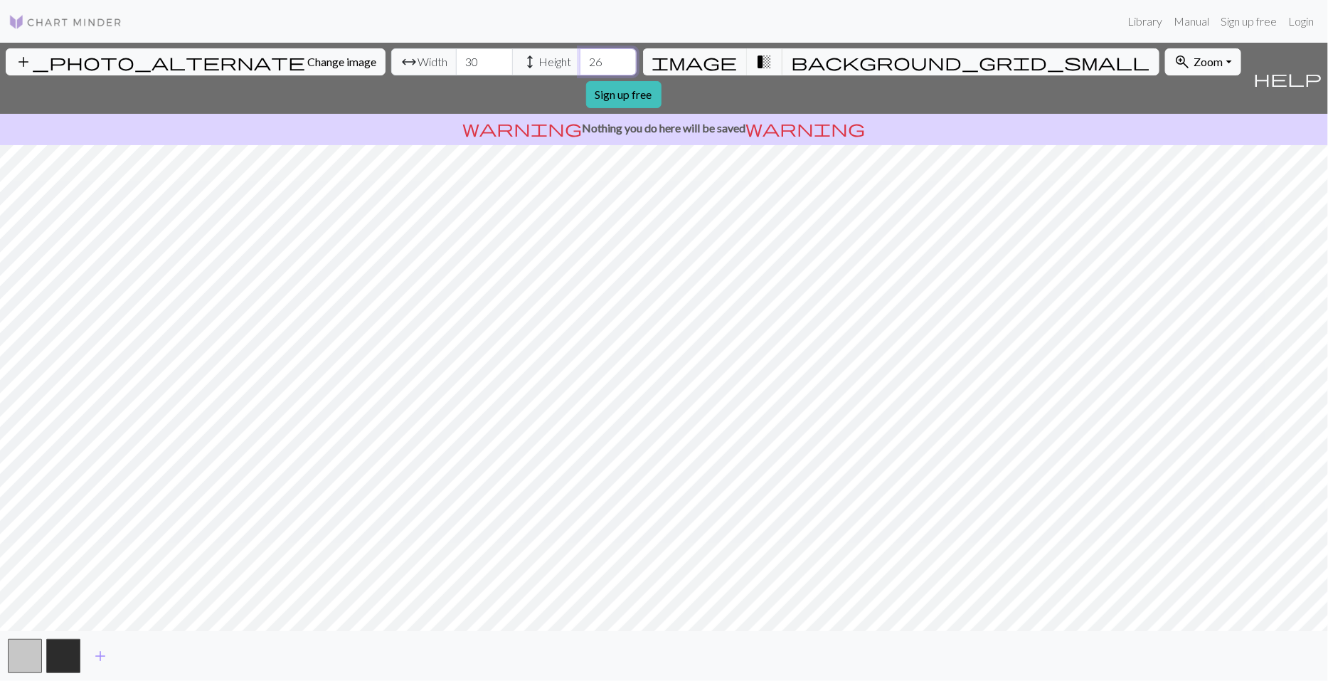
click at [580, 55] on input "26" at bounding box center [608, 61] width 57 height 27
click at [580, 55] on input "27" at bounding box center [608, 61] width 57 height 27
click at [580, 55] on input "28" at bounding box center [608, 61] width 57 height 27
click at [580, 55] on input "29" at bounding box center [608, 61] width 57 height 27
click at [580, 55] on input "30" at bounding box center [608, 61] width 57 height 27
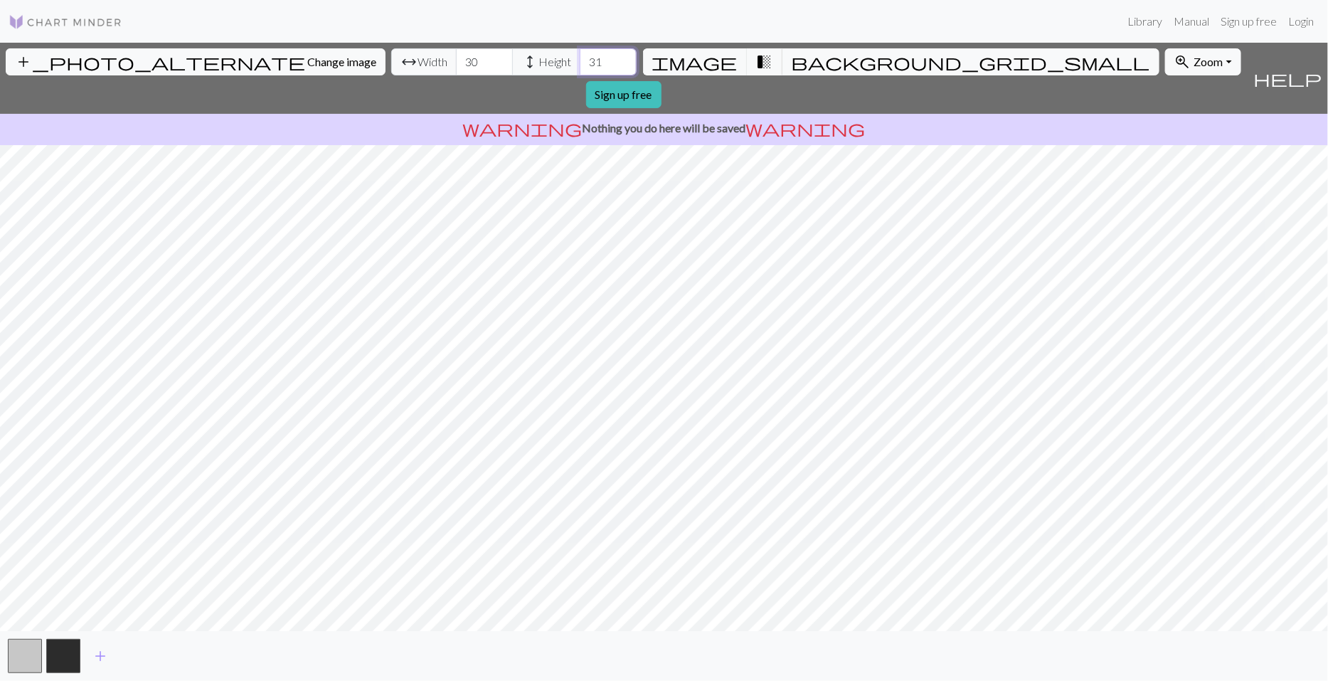
click at [580, 55] on input "31" at bounding box center [608, 61] width 57 height 27
click at [580, 55] on input "32" at bounding box center [608, 61] width 57 height 27
click at [580, 55] on input "33" at bounding box center [608, 61] width 57 height 27
click at [580, 55] on input "34" at bounding box center [608, 61] width 57 height 27
click at [580, 55] on input "35" at bounding box center [608, 61] width 57 height 27
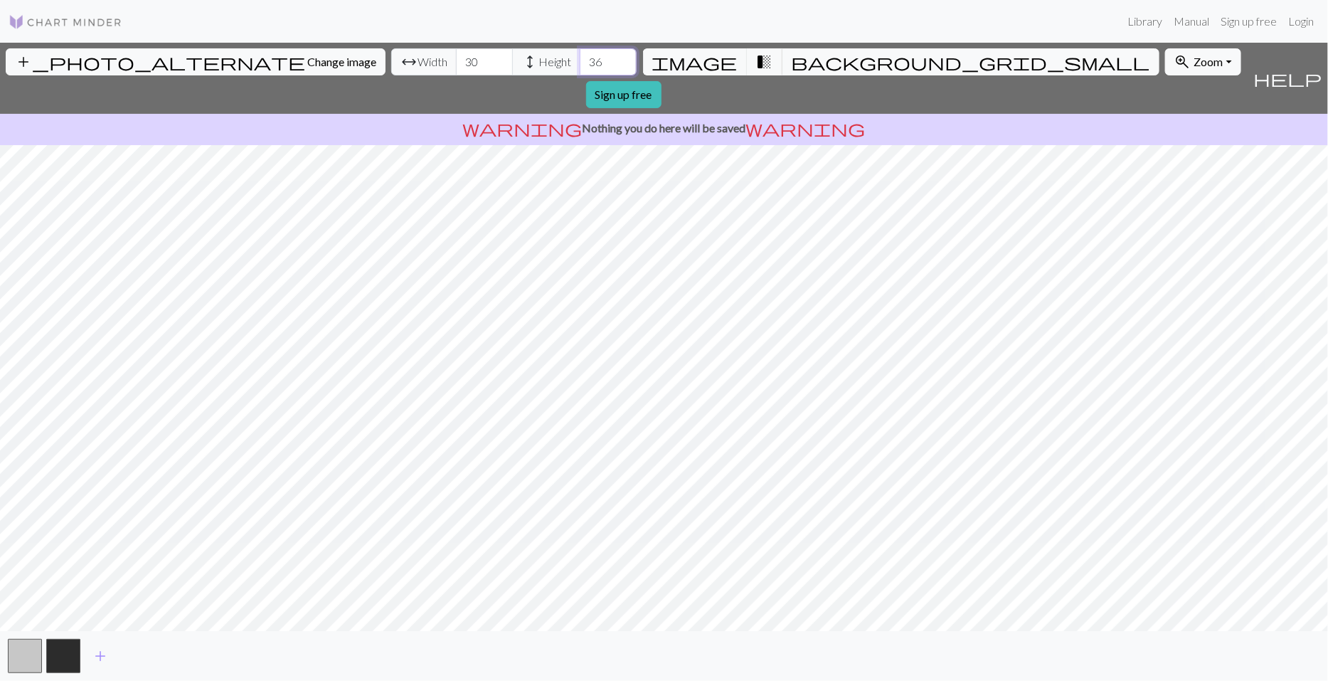
click at [580, 55] on input "36" at bounding box center [608, 61] width 57 height 27
type input "35"
click at [580, 69] on input "35" at bounding box center [608, 61] width 57 height 27
click at [456, 55] on input "31" at bounding box center [484, 61] width 57 height 27
click at [456, 55] on input "32" at bounding box center [484, 61] width 57 height 27
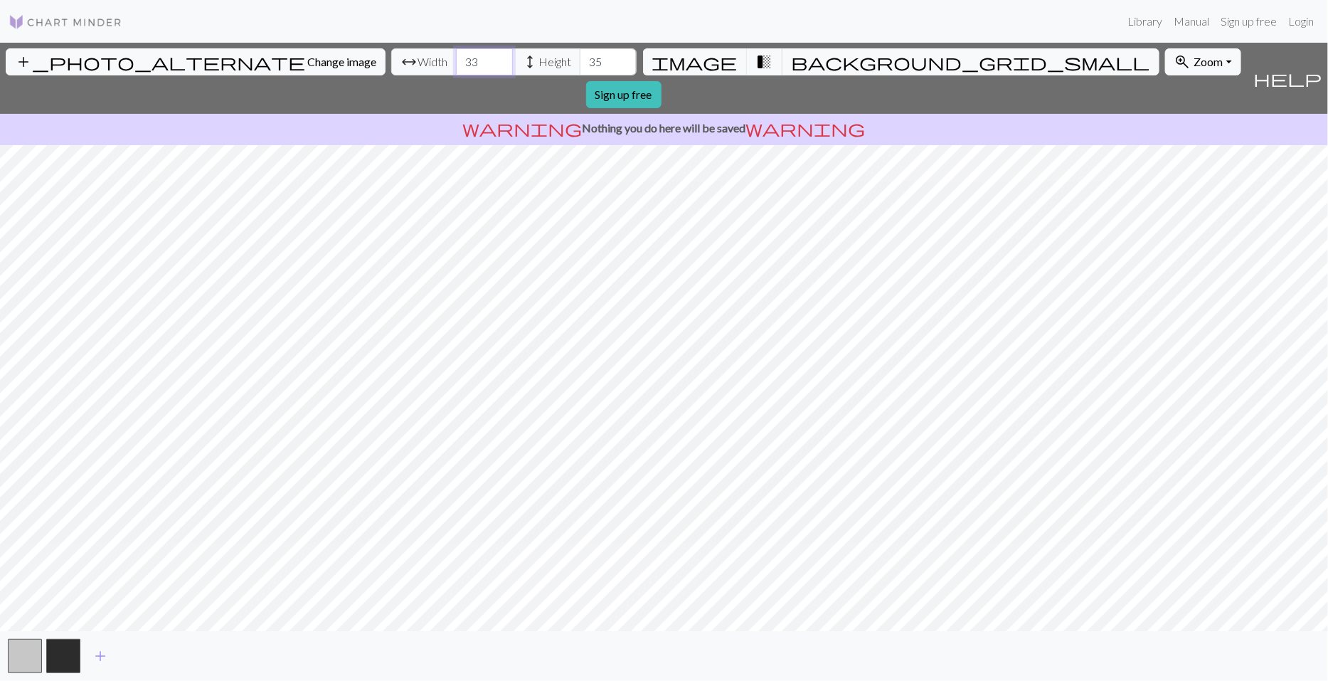
click at [456, 55] on input "33" at bounding box center [484, 61] width 57 height 27
click at [456, 55] on input "34" at bounding box center [484, 61] width 57 height 27
click at [456, 55] on input "35" at bounding box center [484, 61] width 57 height 27
click at [456, 55] on input "36" at bounding box center [484, 61] width 57 height 27
click at [456, 55] on input "37" at bounding box center [484, 61] width 57 height 27
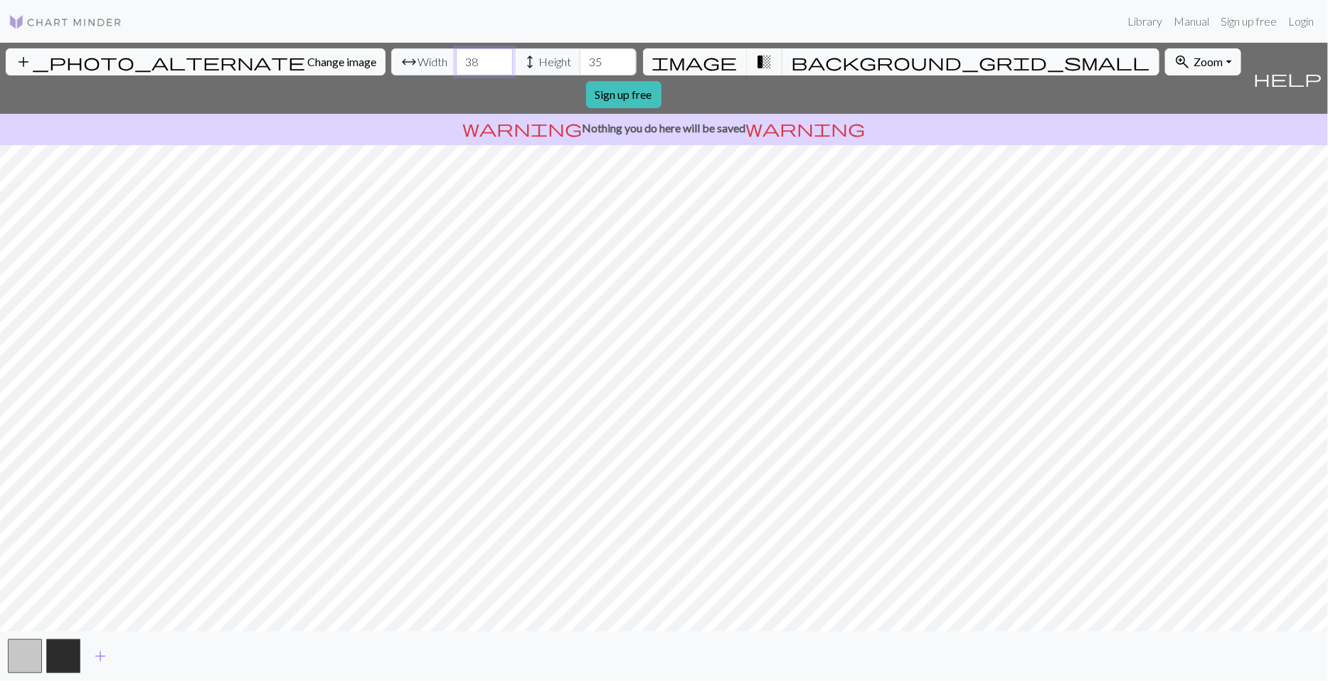
click at [456, 55] on input "38" at bounding box center [484, 61] width 57 height 27
click at [456, 55] on input "39" at bounding box center [484, 61] width 57 height 27
type input "40"
click at [456, 55] on input "40" at bounding box center [484, 61] width 57 height 27
click at [580, 55] on input "36" at bounding box center [608, 61] width 57 height 27
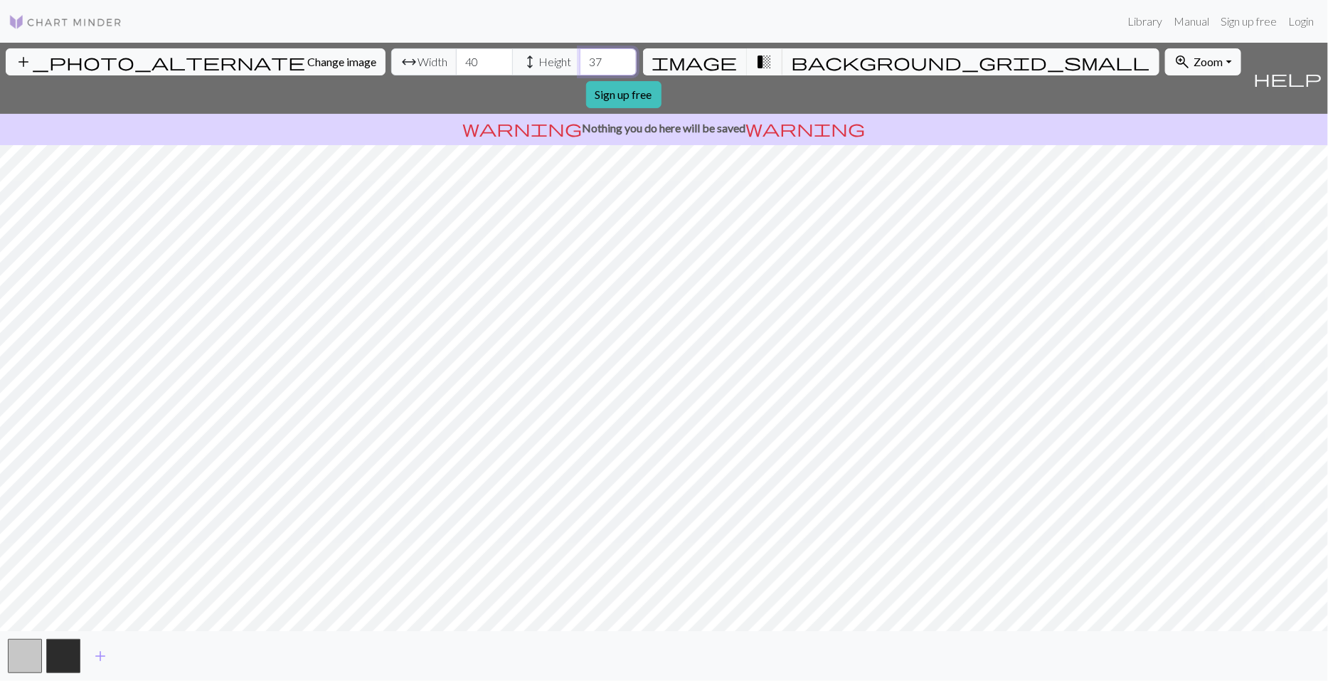
click at [580, 55] on input "37" at bounding box center [608, 61] width 57 height 27
click at [580, 55] on input "38" at bounding box center [608, 61] width 57 height 27
click at [580, 55] on input "39" at bounding box center [608, 61] width 57 height 27
click at [580, 55] on input "40" at bounding box center [608, 61] width 57 height 27
click at [580, 68] on input "39" at bounding box center [608, 61] width 57 height 27
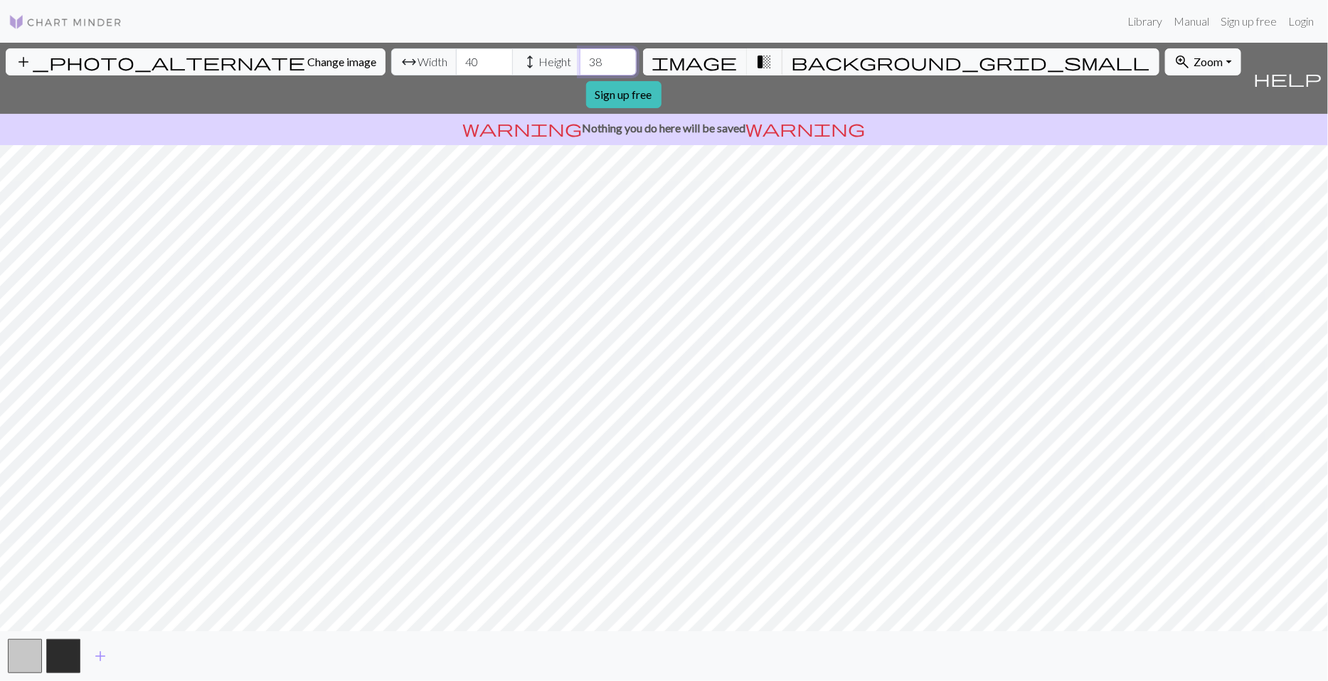
click at [580, 62] on input "38" at bounding box center [608, 61] width 57 height 27
click at [580, 62] on input "37" at bounding box center [608, 61] width 57 height 27
click at [580, 67] on input "36" at bounding box center [608, 61] width 57 height 27
click at [580, 67] on input "35" at bounding box center [608, 61] width 57 height 27
click at [580, 65] on input "34" at bounding box center [608, 61] width 57 height 27
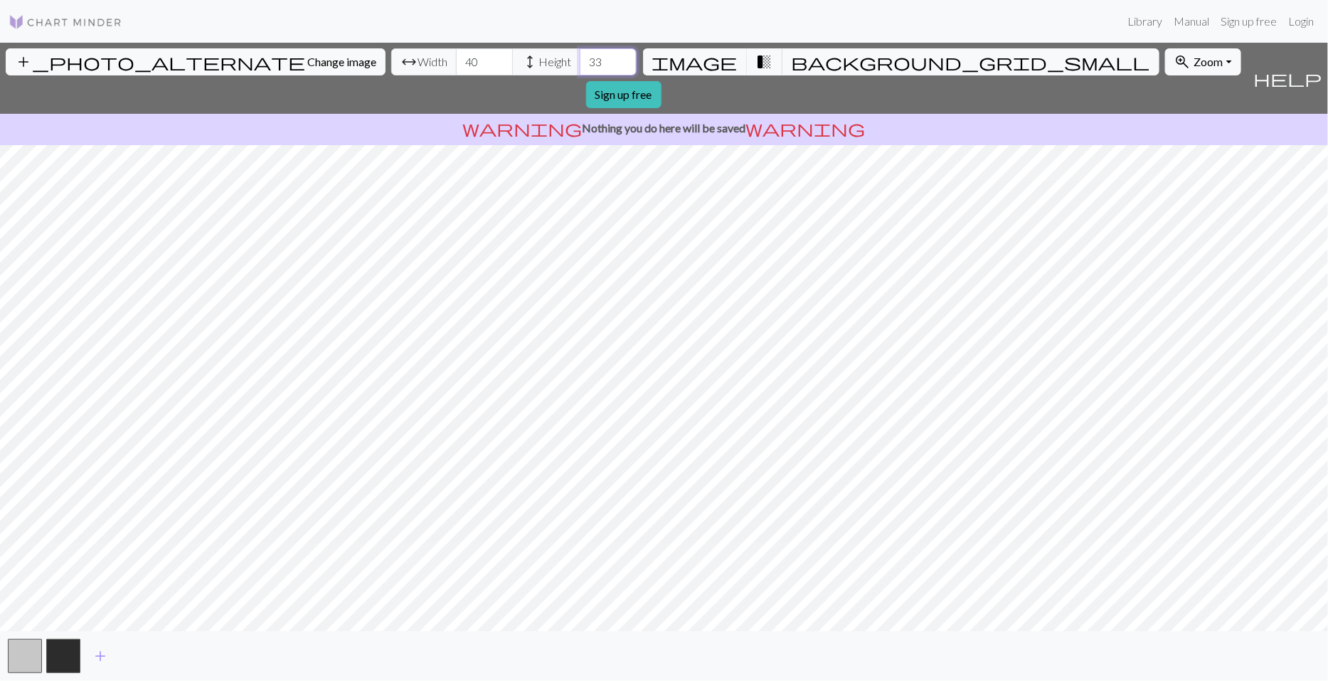
click at [580, 65] on input "33" at bounding box center [608, 61] width 57 height 27
type input "32"
click at [580, 65] on input "32" at bounding box center [608, 61] width 57 height 27
click at [456, 68] on input "39" at bounding box center [484, 61] width 57 height 27
click at [456, 68] on input "38" at bounding box center [484, 61] width 57 height 27
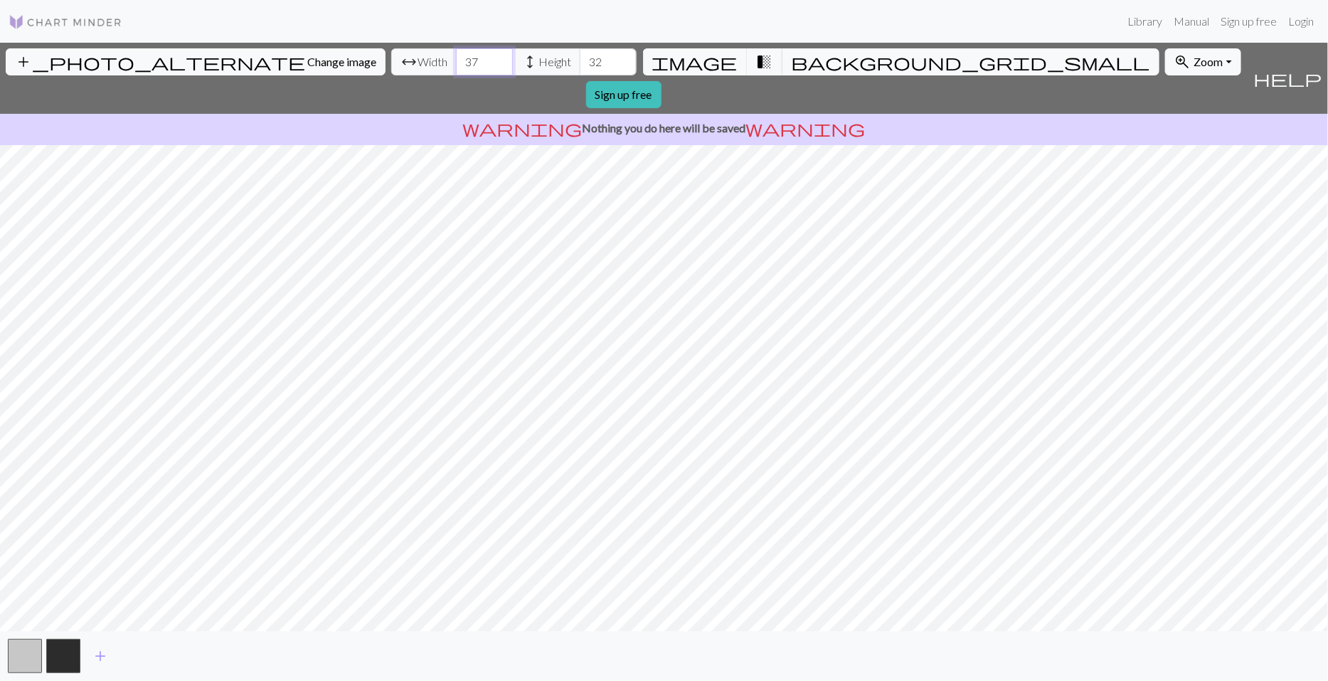
click at [456, 68] on input "37" at bounding box center [484, 61] width 57 height 27
click at [456, 68] on input "36" at bounding box center [484, 61] width 57 height 27
click at [456, 68] on input "35" at bounding box center [484, 61] width 57 height 27
click at [456, 68] on input "34" at bounding box center [484, 61] width 57 height 27
type input "33"
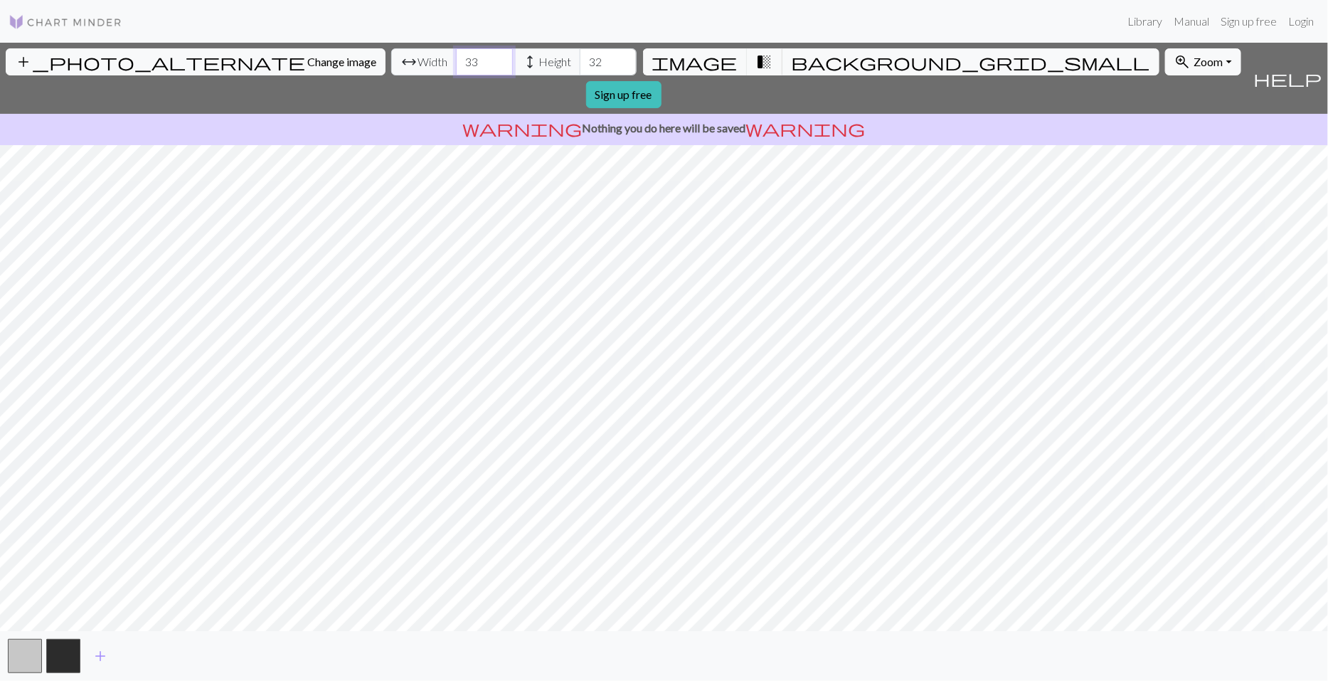
click at [456, 68] on input "33" at bounding box center [484, 61] width 57 height 27
click at [580, 66] on input "31" at bounding box center [608, 61] width 57 height 27
type input "30"
click at [580, 66] on input "30" at bounding box center [608, 61] width 57 height 27
click at [456, 68] on input "32" at bounding box center [484, 61] width 57 height 27
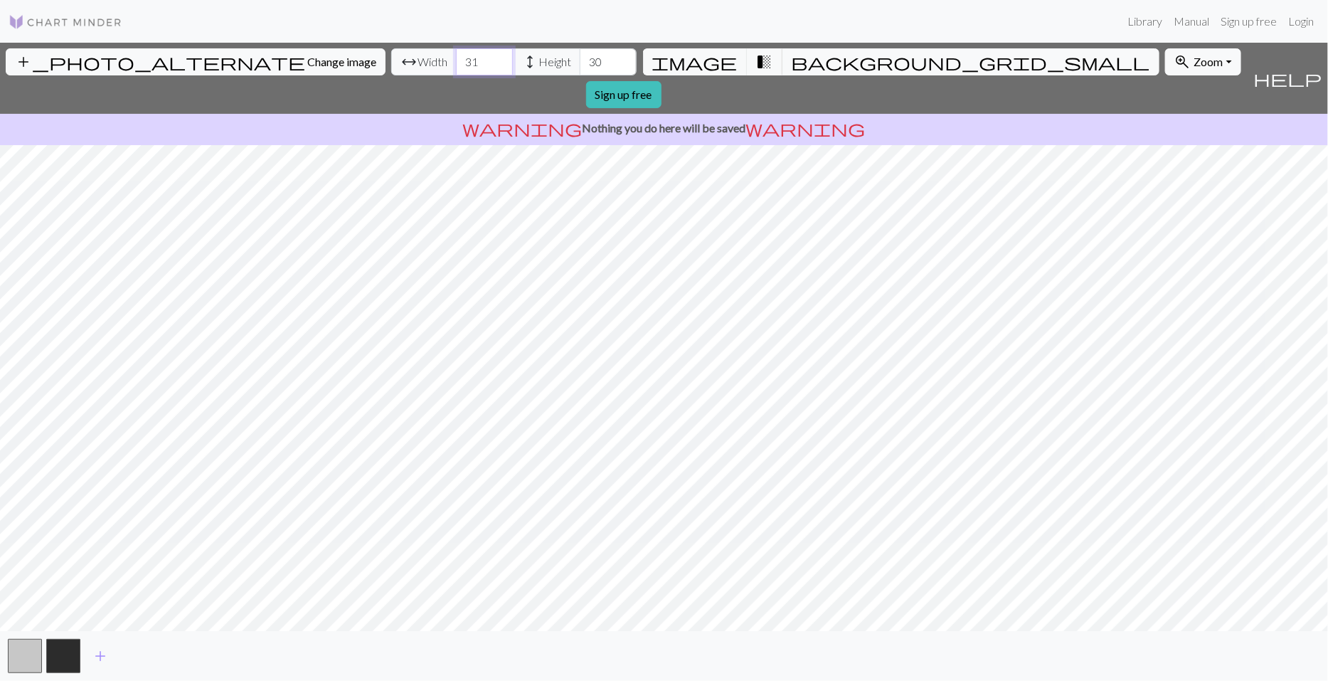
click at [456, 68] on input "31" at bounding box center [484, 61] width 57 height 27
click at [456, 68] on input "30" at bounding box center [484, 61] width 57 height 27
type input "31"
click at [456, 54] on input "31" at bounding box center [484, 61] width 57 height 27
click at [580, 66] on input "29" at bounding box center [608, 61] width 57 height 27
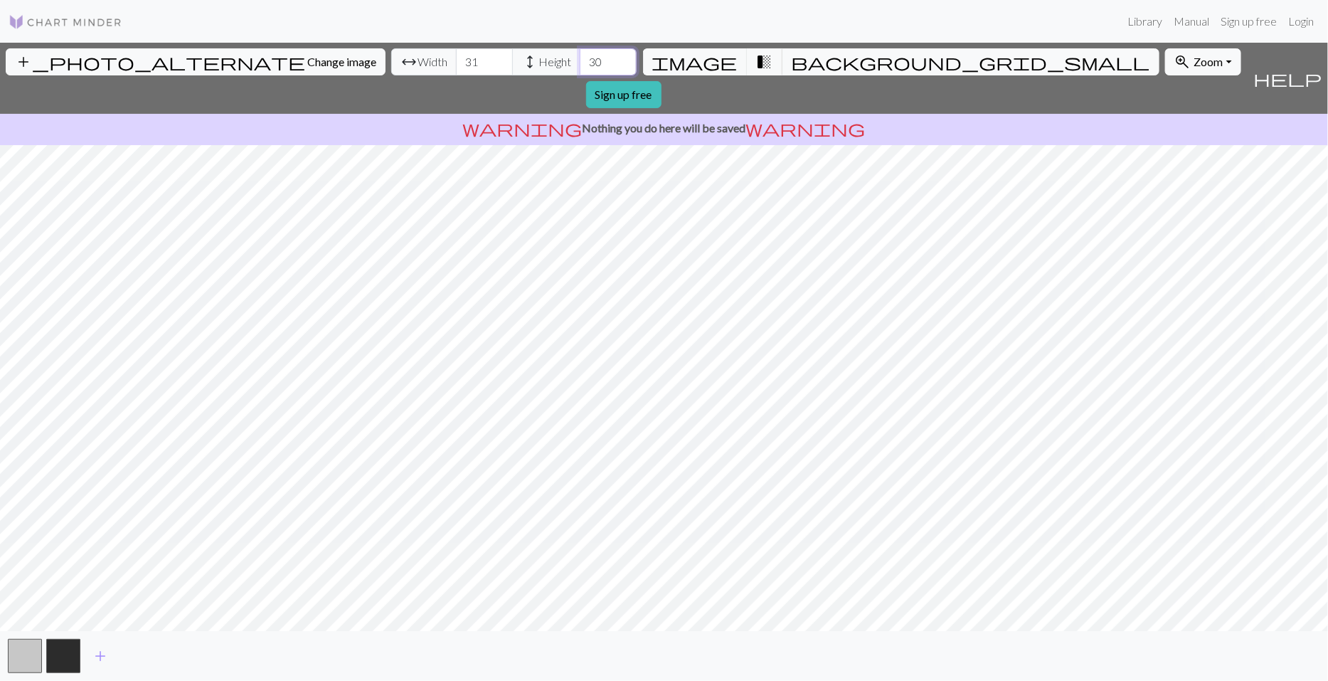
click at [580, 53] on input "30" at bounding box center [608, 61] width 57 height 27
click at [580, 53] on input "31" at bounding box center [608, 61] width 57 height 27
click at [580, 53] on input "32" at bounding box center [608, 61] width 57 height 27
click at [580, 68] on input "31" at bounding box center [608, 61] width 57 height 27
click at [580, 68] on input "30" at bounding box center [608, 61] width 57 height 27
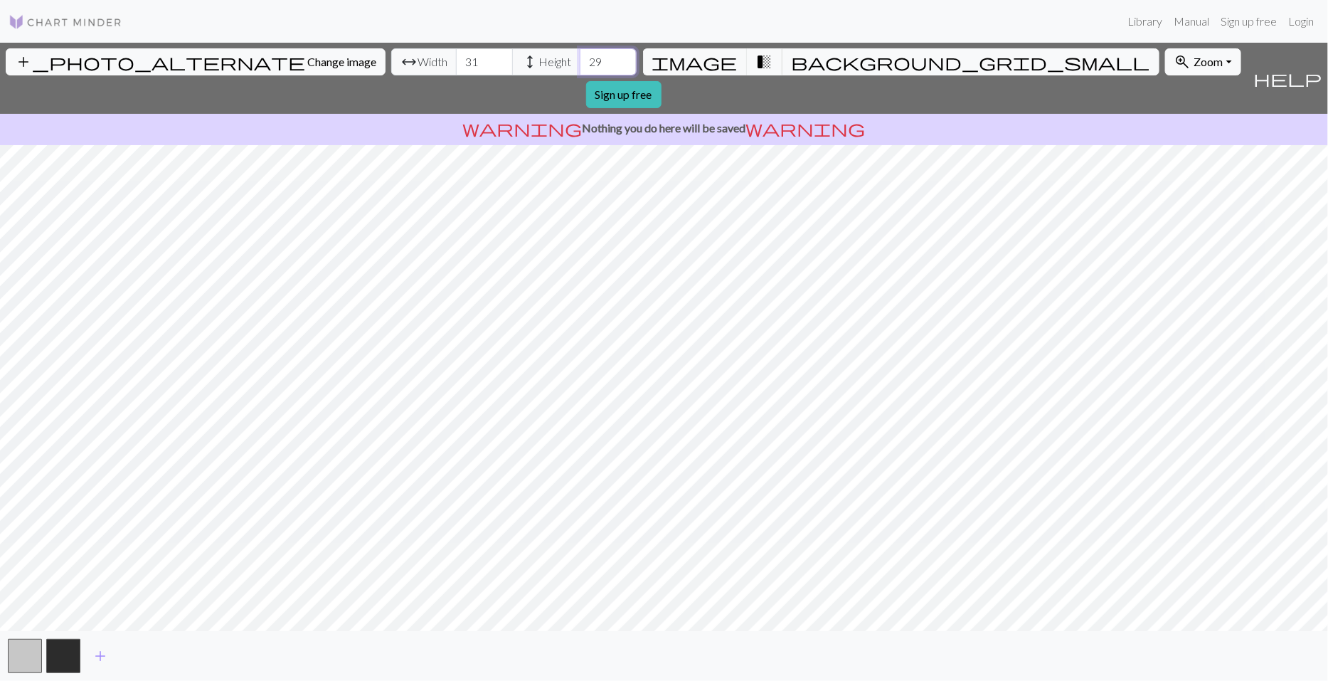
click at [580, 68] on input "29" at bounding box center [608, 61] width 57 height 27
click at [580, 68] on input "28" at bounding box center [608, 61] width 57 height 27
click at [580, 55] on input "29" at bounding box center [608, 61] width 57 height 27
type input "30"
click at [580, 55] on input "30" at bounding box center [608, 61] width 57 height 27
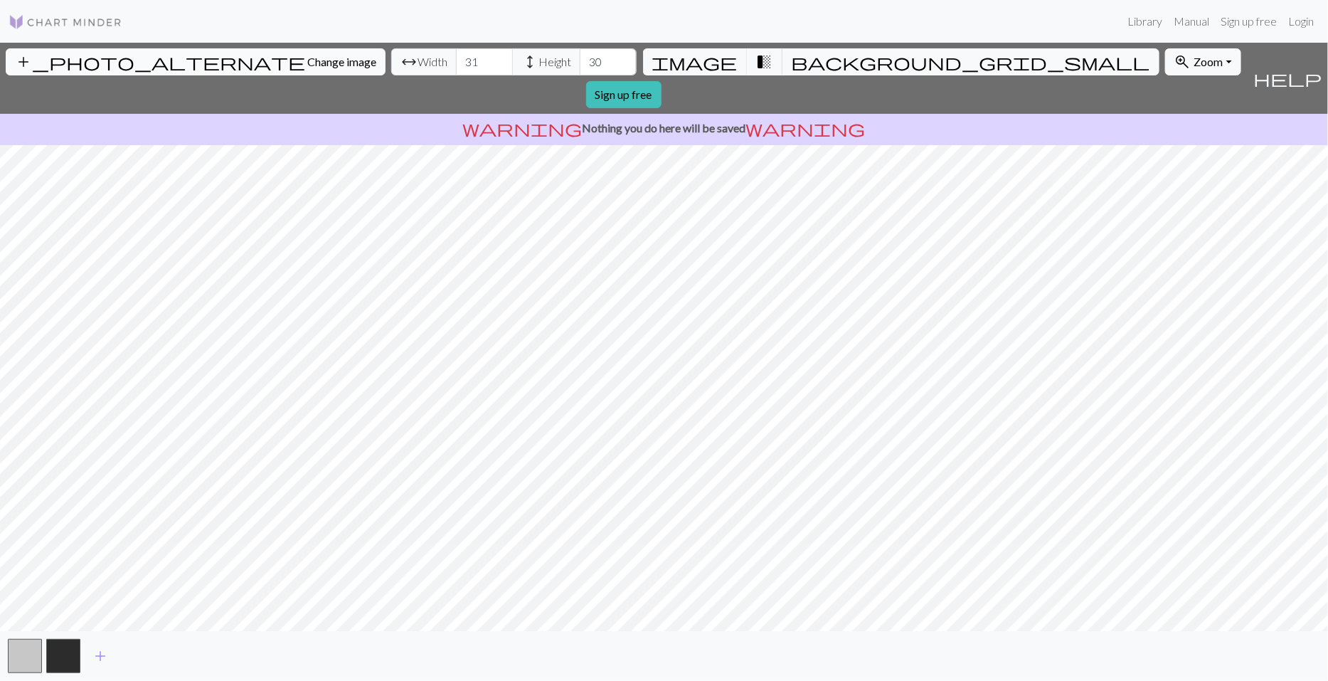
click at [307, 55] on span "Change image" at bounding box center [341, 62] width 69 height 14
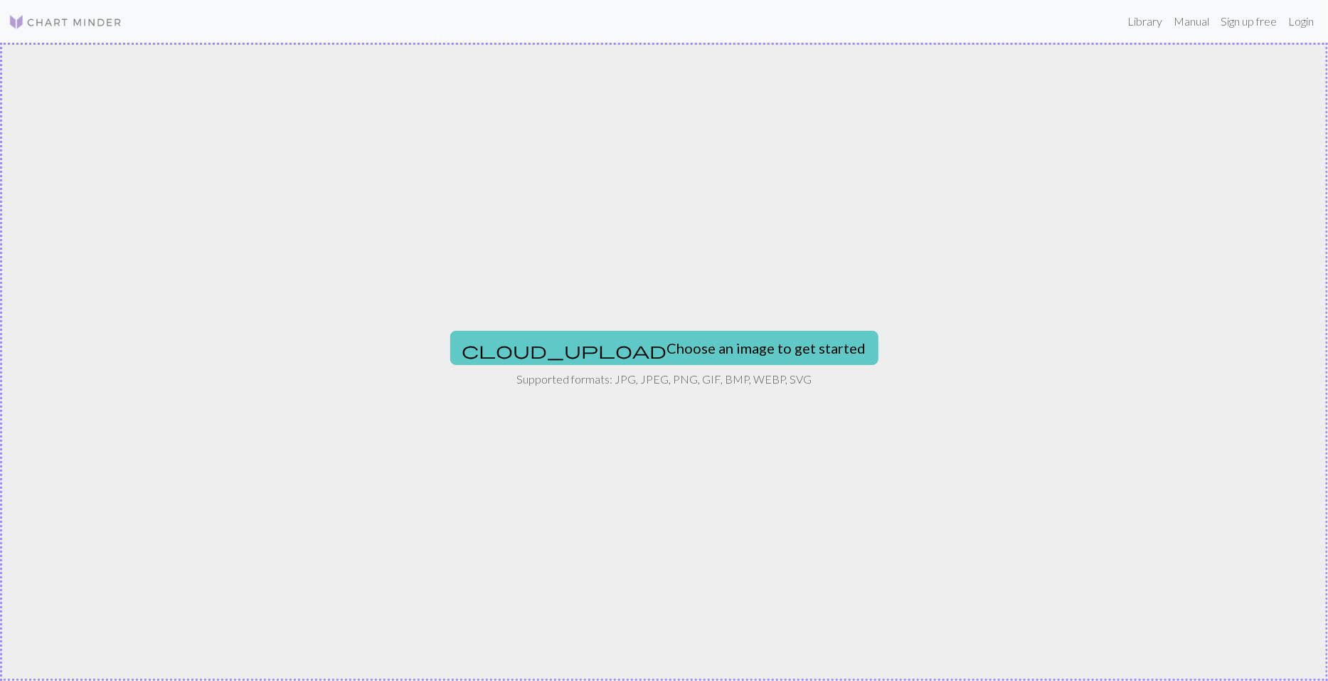
click at [663, 341] on button "cloud_upload Choose an image to get started" at bounding box center [664, 348] width 428 height 34
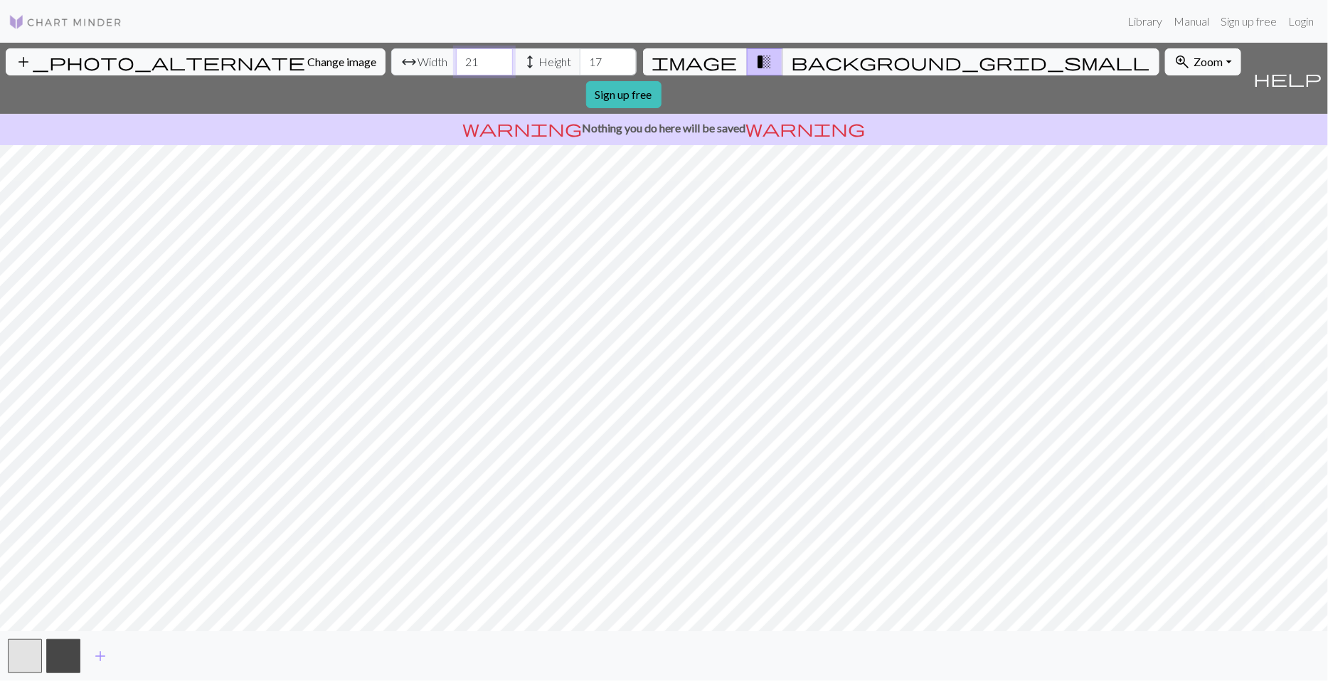
click at [456, 58] on input "21" at bounding box center [484, 61] width 57 height 27
type input "22"
click at [456, 58] on input "22" at bounding box center [484, 61] width 57 height 27
click at [580, 57] on input "18" at bounding box center [608, 61] width 57 height 27
type input "19"
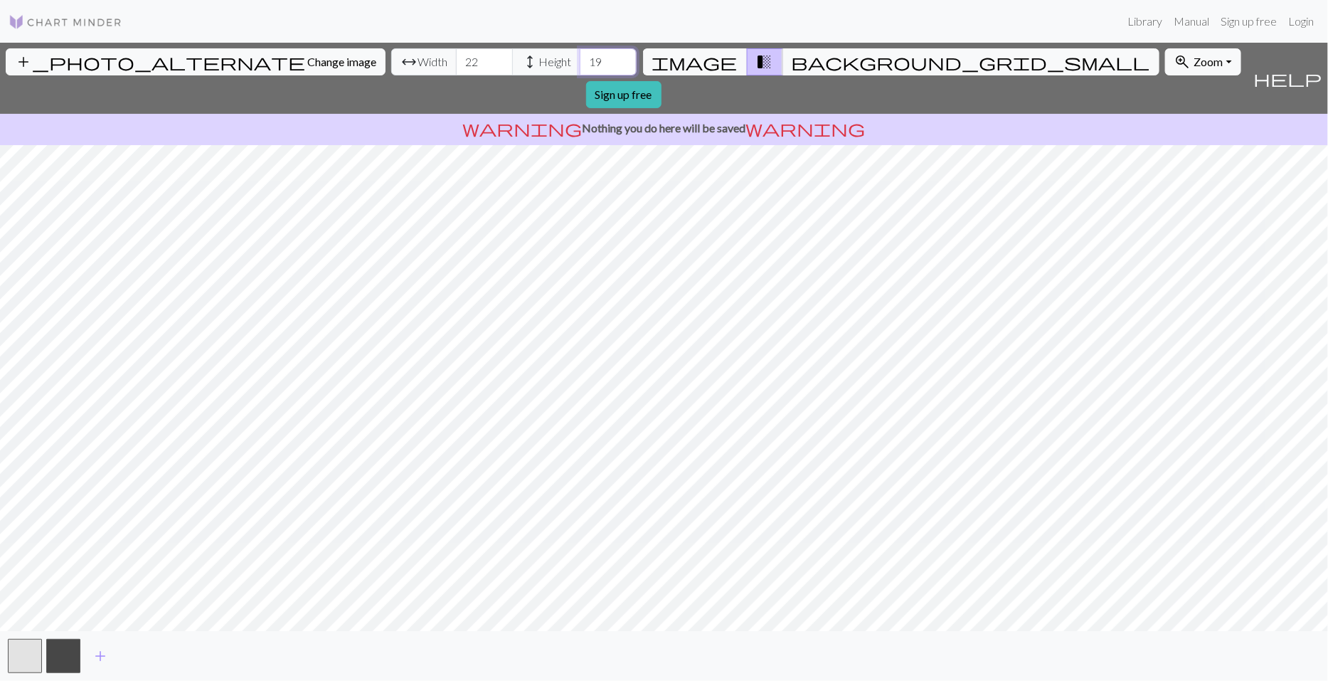
click at [580, 57] on input "19" at bounding box center [608, 61] width 57 height 27
click at [456, 58] on input "23" at bounding box center [484, 61] width 57 height 27
type input "24"
click at [456, 58] on input "24" at bounding box center [484, 61] width 57 height 27
click at [580, 57] on input "20" at bounding box center [608, 61] width 57 height 27
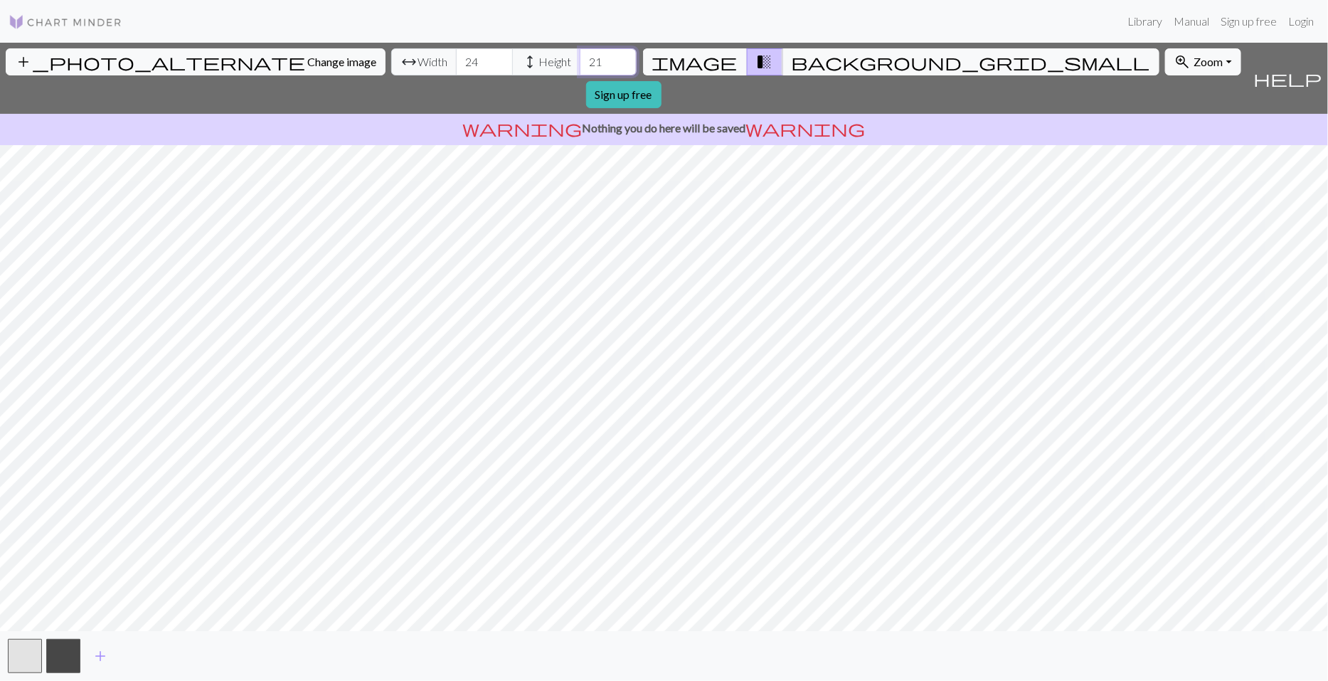
type input "21"
click at [580, 57] on input "21" at bounding box center [608, 61] width 57 height 27
click at [456, 55] on input "25" at bounding box center [484, 61] width 57 height 27
type input "26"
click at [456, 55] on input "26" at bounding box center [484, 61] width 57 height 27
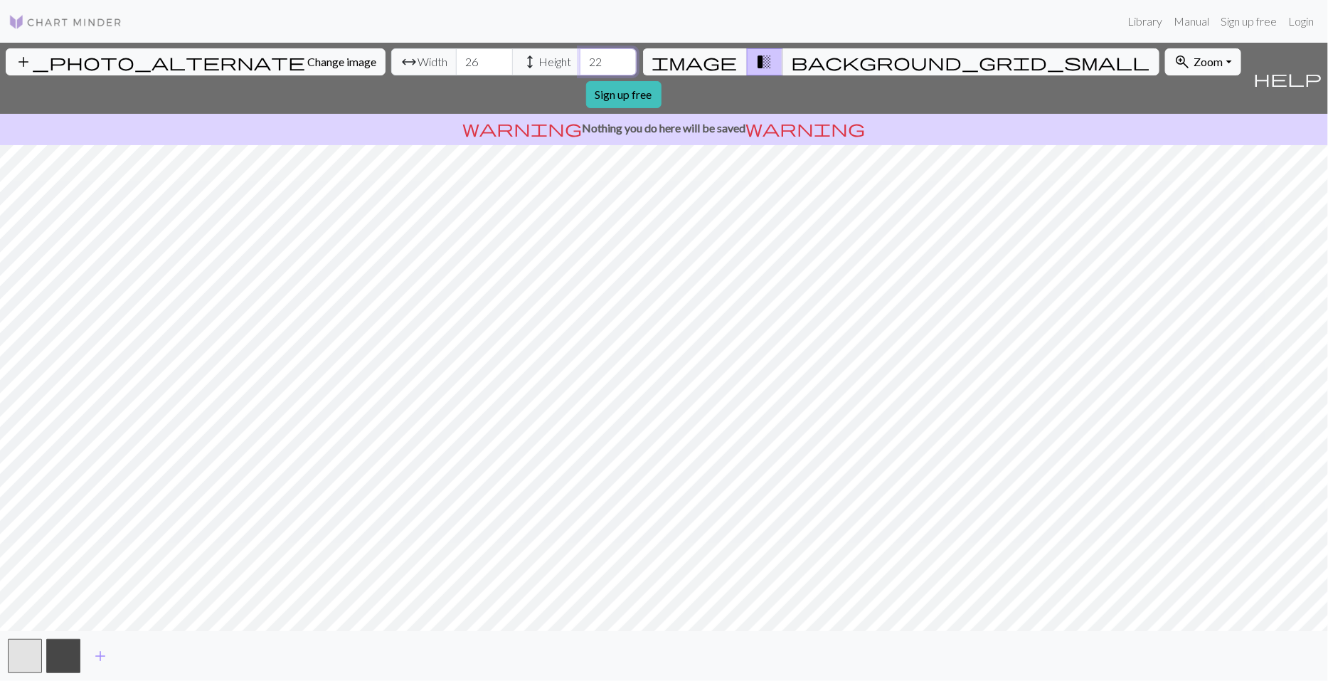
click at [580, 57] on input "22" at bounding box center [608, 61] width 57 height 27
type input "23"
click at [580, 57] on input "23" at bounding box center [608, 61] width 57 height 27
click at [456, 55] on input "27" at bounding box center [484, 61] width 57 height 27
click at [456, 55] on input "28" at bounding box center [484, 61] width 57 height 27
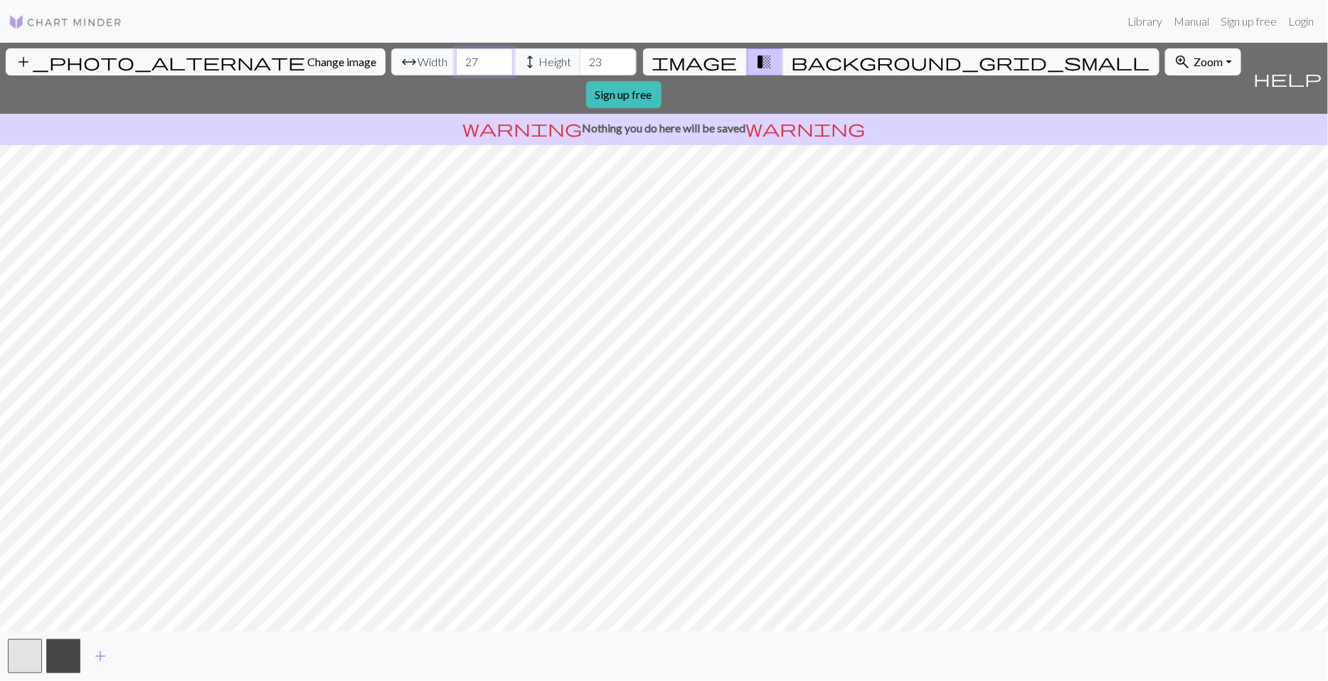
type input "27"
click at [456, 65] on input "27" at bounding box center [484, 61] width 57 height 27
click at [580, 55] on input "24" at bounding box center [608, 61] width 57 height 27
type input "25"
click at [580, 55] on input "25" at bounding box center [608, 61] width 57 height 27
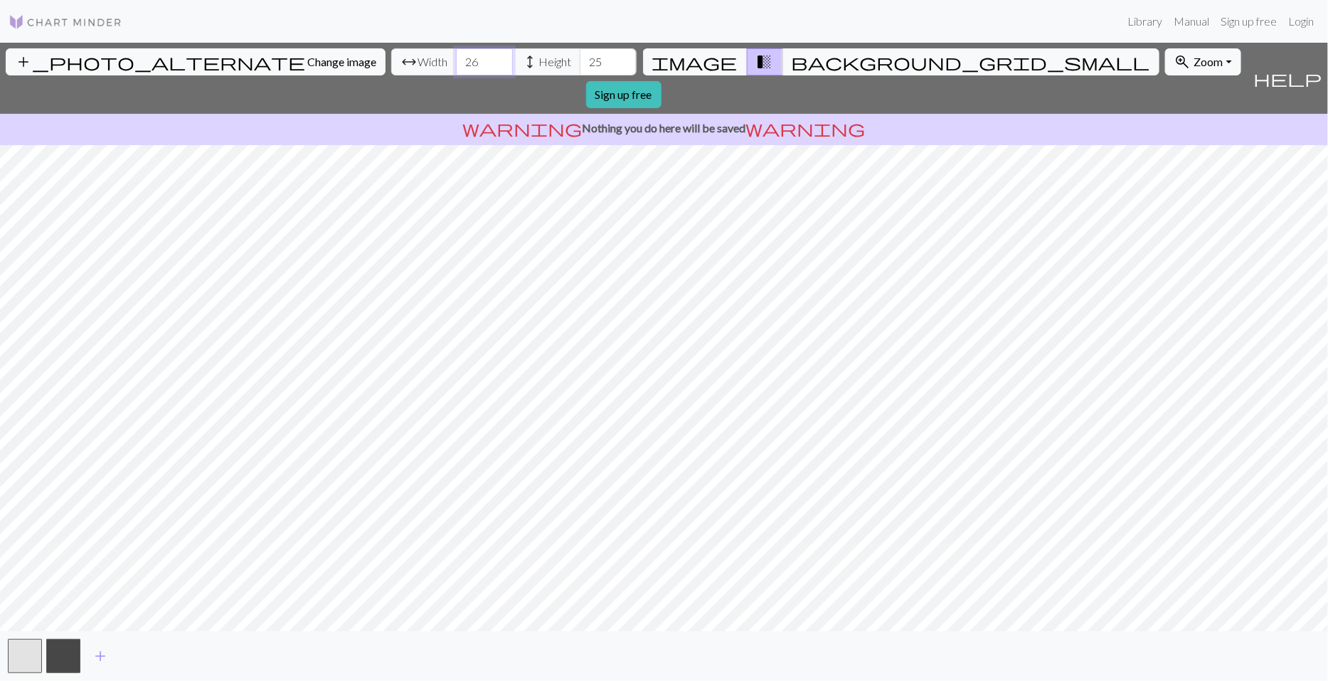
click at [456, 68] on input "26" at bounding box center [484, 61] width 57 height 27
click at [456, 68] on input "25" at bounding box center [484, 61] width 57 height 27
click at [456, 68] on input "24" at bounding box center [484, 61] width 57 height 27
click at [456, 68] on input "23" at bounding box center [484, 61] width 57 height 27
click at [456, 68] on input "22" at bounding box center [484, 61] width 57 height 27
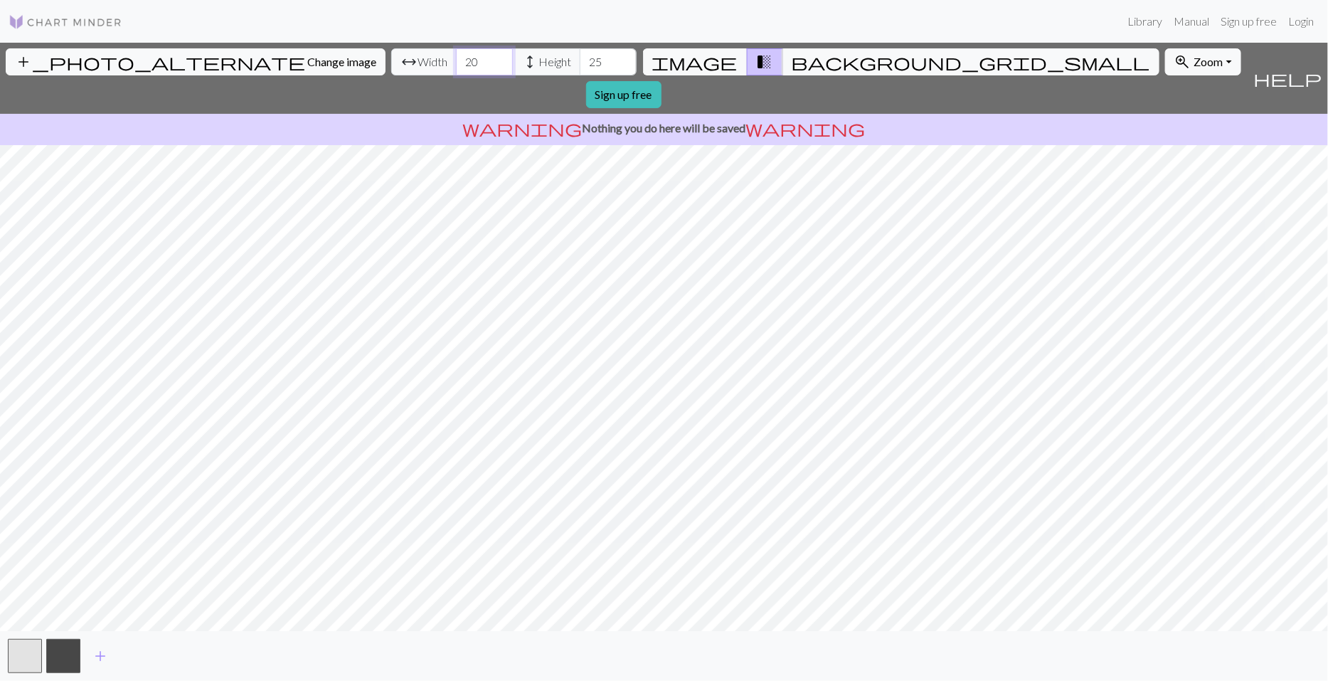
click at [456, 68] on input "20" at bounding box center [484, 61] width 57 height 27
click at [456, 68] on input "19" at bounding box center [484, 61] width 57 height 27
type input "18"
click at [456, 68] on input "18" at bounding box center [484, 61] width 57 height 27
click at [580, 65] on input "24" at bounding box center [608, 61] width 57 height 27
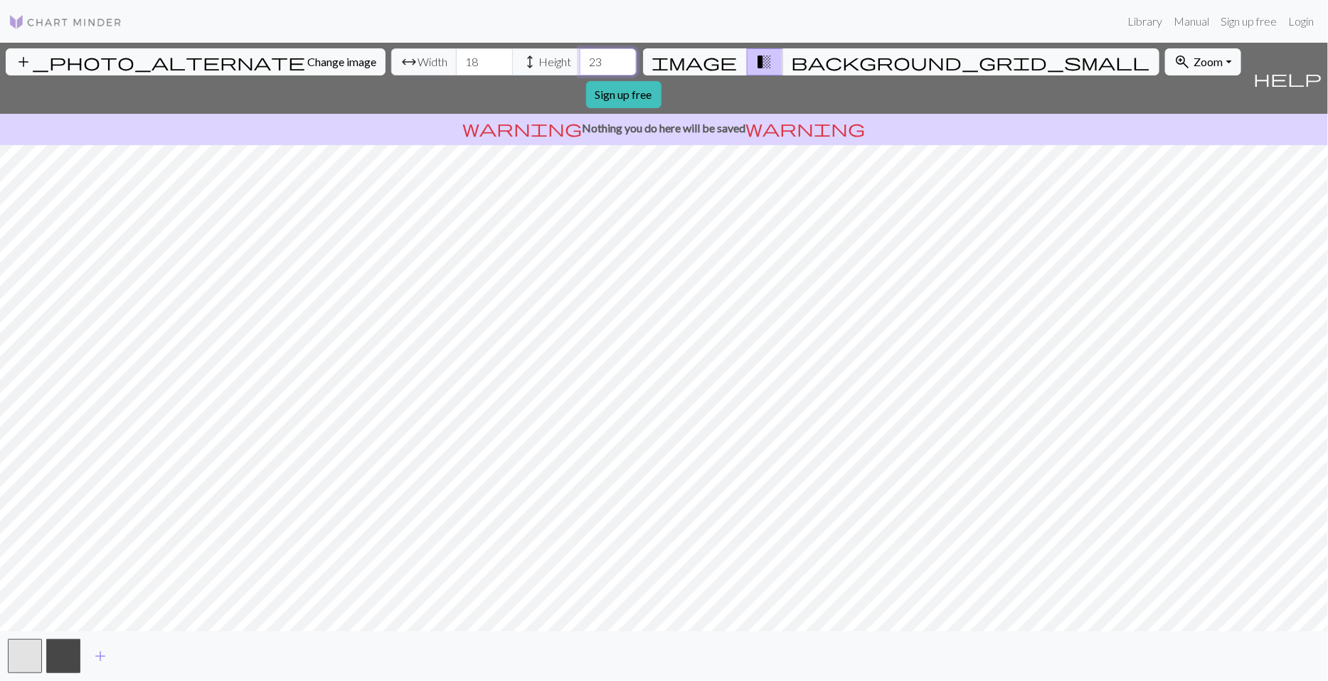
click at [580, 65] on input "23" at bounding box center [608, 61] width 57 height 27
click at [580, 65] on input "22" at bounding box center [608, 61] width 57 height 27
click at [580, 65] on input "21" at bounding box center [608, 61] width 57 height 27
click at [580, 65] on input "20" at bounding box center [608, 61] width 57 height 27
click at [580, 65] on input "19" at bounding box center [608, 61] width 57 height 27
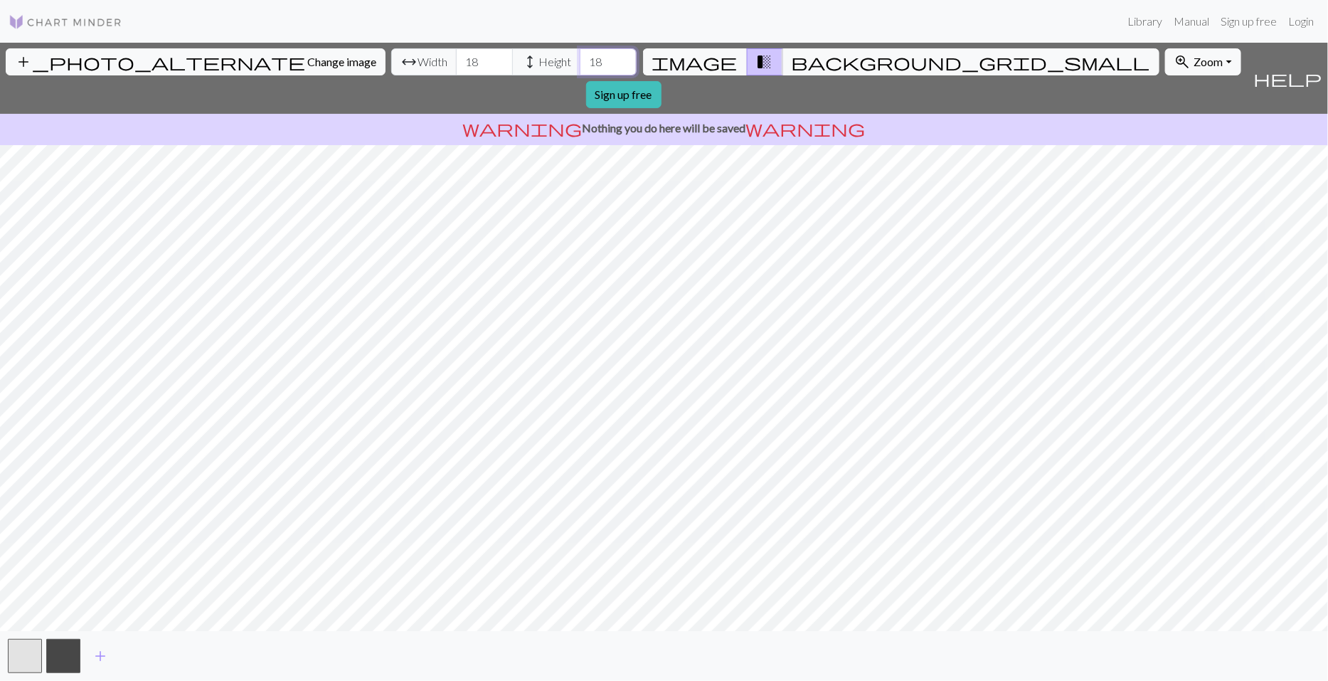
click at [580, 65] on input "18" at bounding box center [608, 61] width 57 height 27
click at [580, 65] on input "17" at bounding box center [608, 61] width 57 height 27
click at [580, 65] on input "16" at bounding box center [608, 61] width 57 height 27
click at [580, 65] on input "15" at bounding box center [608, 61] width 57 height 27
type input "14"
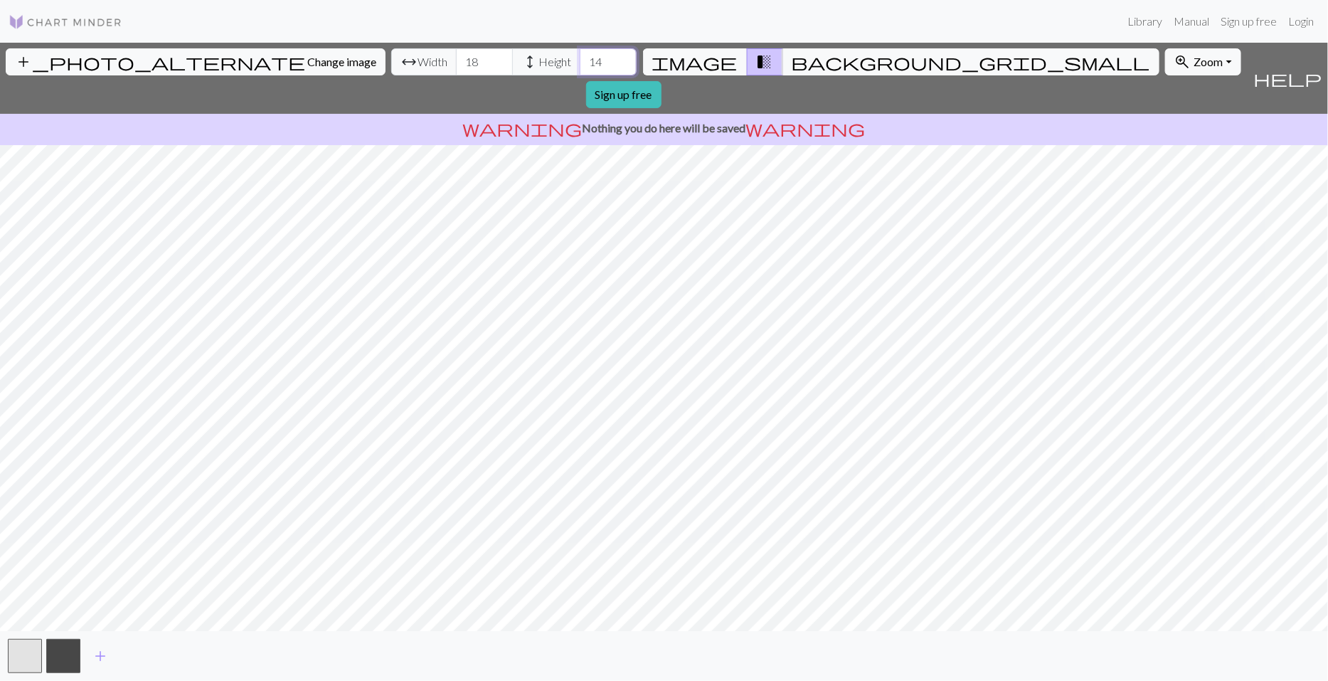
click at [580, 65] on input "14" at bounding box center [608, 61] width 57 height 27
click at [456, 54] on input "19" at bounding box center [484, 61] width 57 height 27
type input "20"
click at [456, 54] on input "20" at bounding box center [484, 61] width 57 height 27
click at [580, 54] on input "15" at bounding box center [608, 61] width 57 height 27
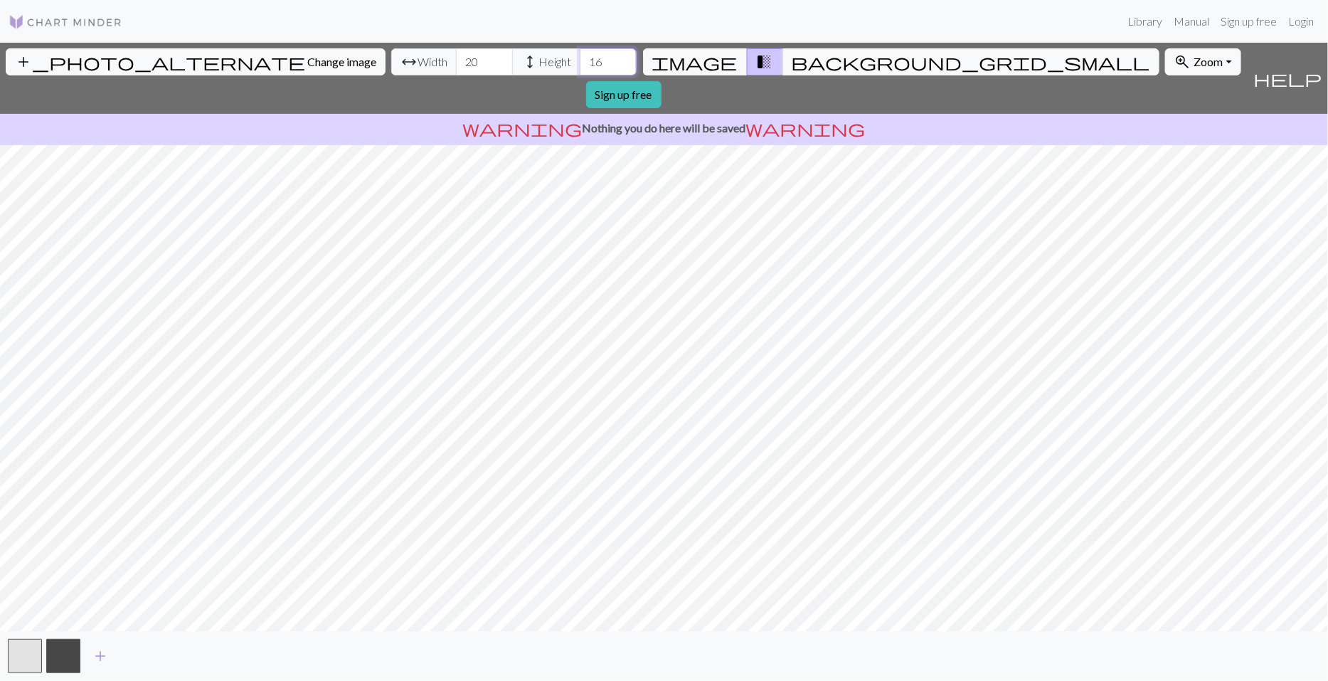
click at [580, 54] on input "16" at bounding box center [608, 61] width 57 height 27
type input "17"
click at [580, 54] on input "17" at bounding box center [608, 61] width 57 height 27
click at [456, 58] on input "21" at bounding box center [484, 61] width 57 height 27
type input "22"
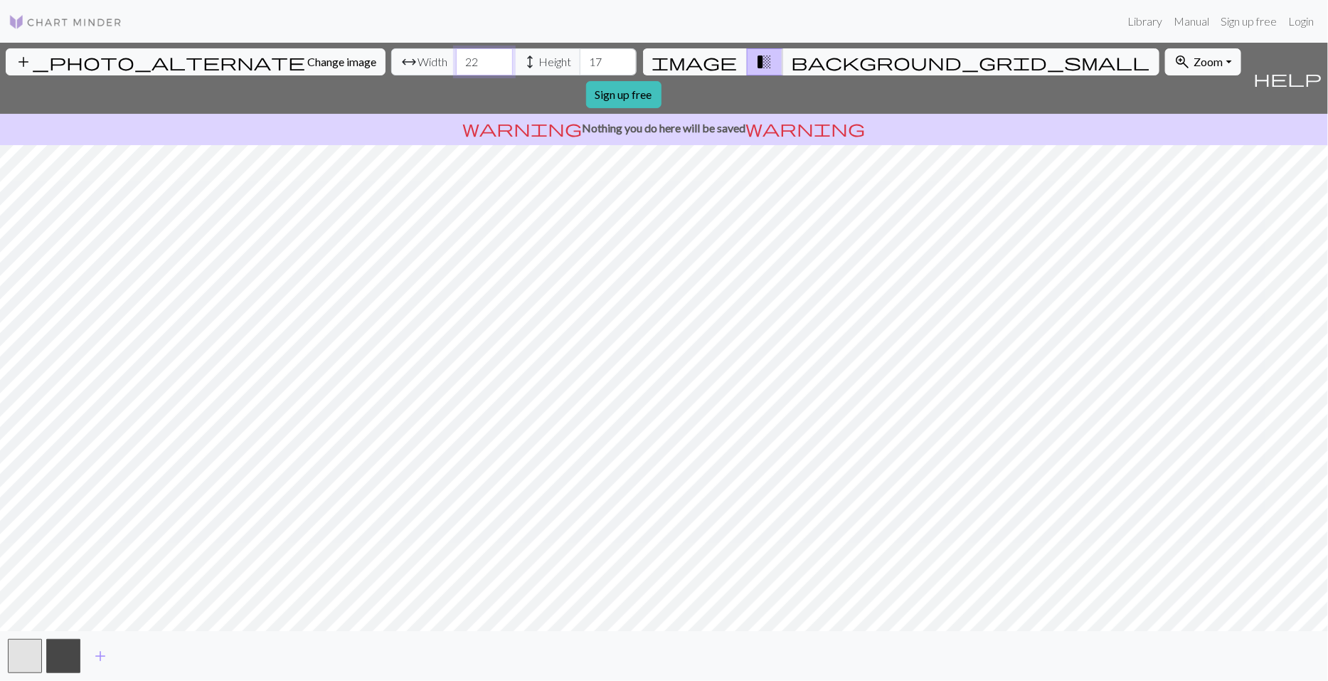
click at [456, 58] on input "22" at bounding box center [484, 61] width 57 height 27
click at [580, 55] on input "18" at bounding box center [608, 61] width 57 height 27
click at [580, 55] on input "19" at bounding box center [608, 61] width 57 height 27
click at [580, 67] on input "18" at bounding box center [608, 61] width 57 height 27
click at [580, 67] on input "17" at bounding box center [608, 61] width 57 height 27
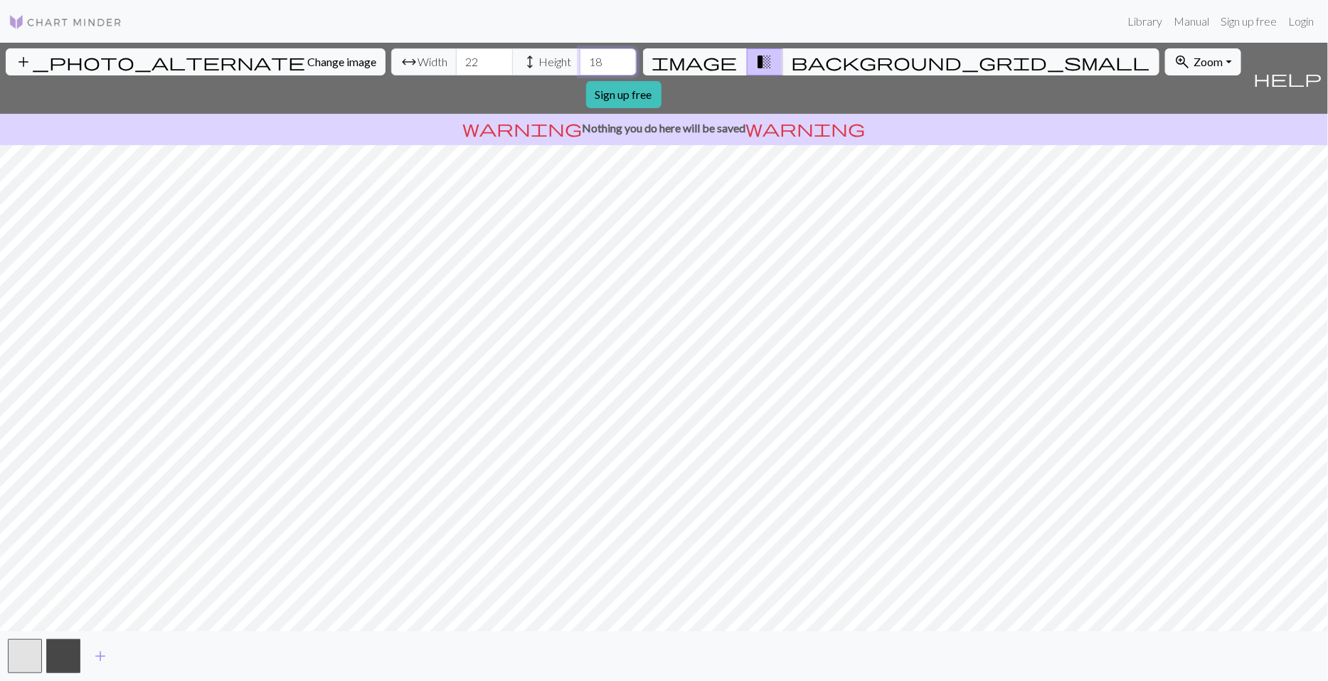
click at [580, 54] on input "18" at bounding box center [608, 61] width 57 height 27
click at [580, 54] on input "19" at bounding box center [608, 61] width 57 height 27
click at [580, 54] on input "20" at bounding box center [608, 61] width 57 height 27
click at [580, 54] on input "21" at bounding box center [608, 61] width 57 height 27
type input "22"
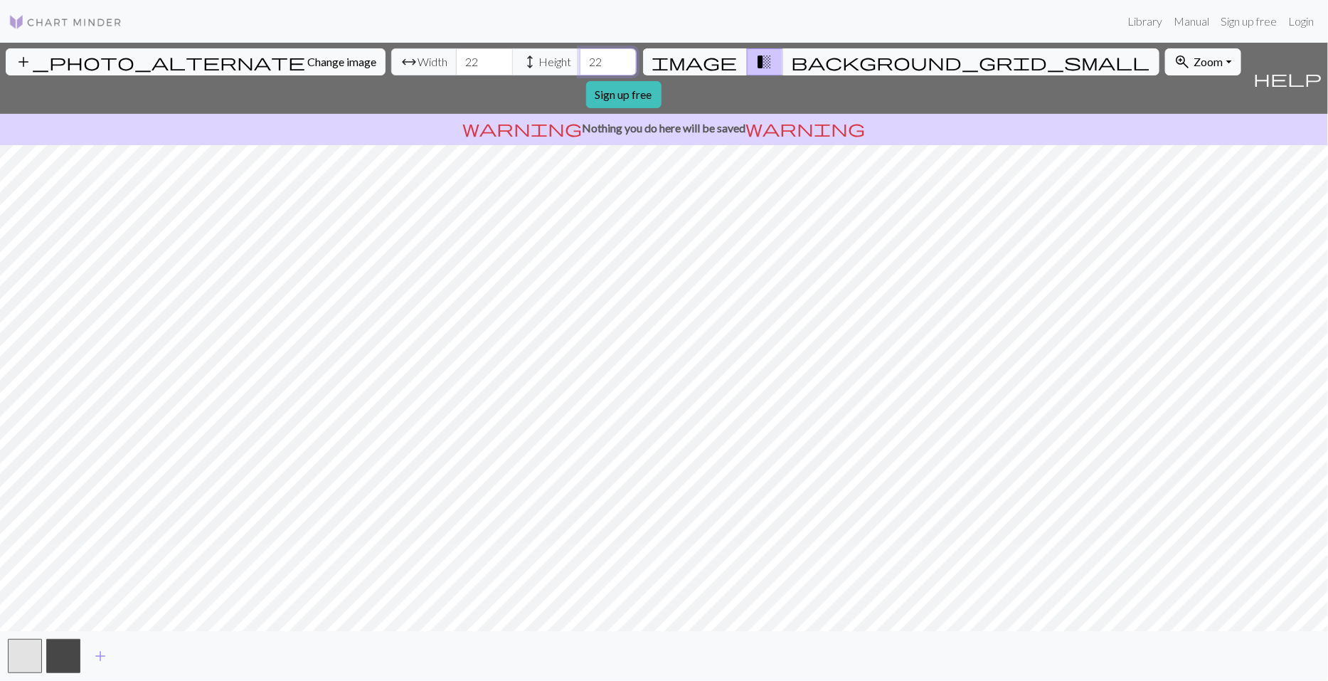
click at [580, 54] on input "22" at bounding box center [608, 61] width 57 height 27
click at [456, 57] on input "23" at bounding box center [484, 61] width 57 height 27
click at [456, 57] on input "24" at bounding box center [484, 61] width 57 height 27
click at [456, 68] on input "23" at bounding box center [484, 61] width 57 height 27
click at [456, 55] on input "24" at bounding box center [484, 61] width 57 height 27
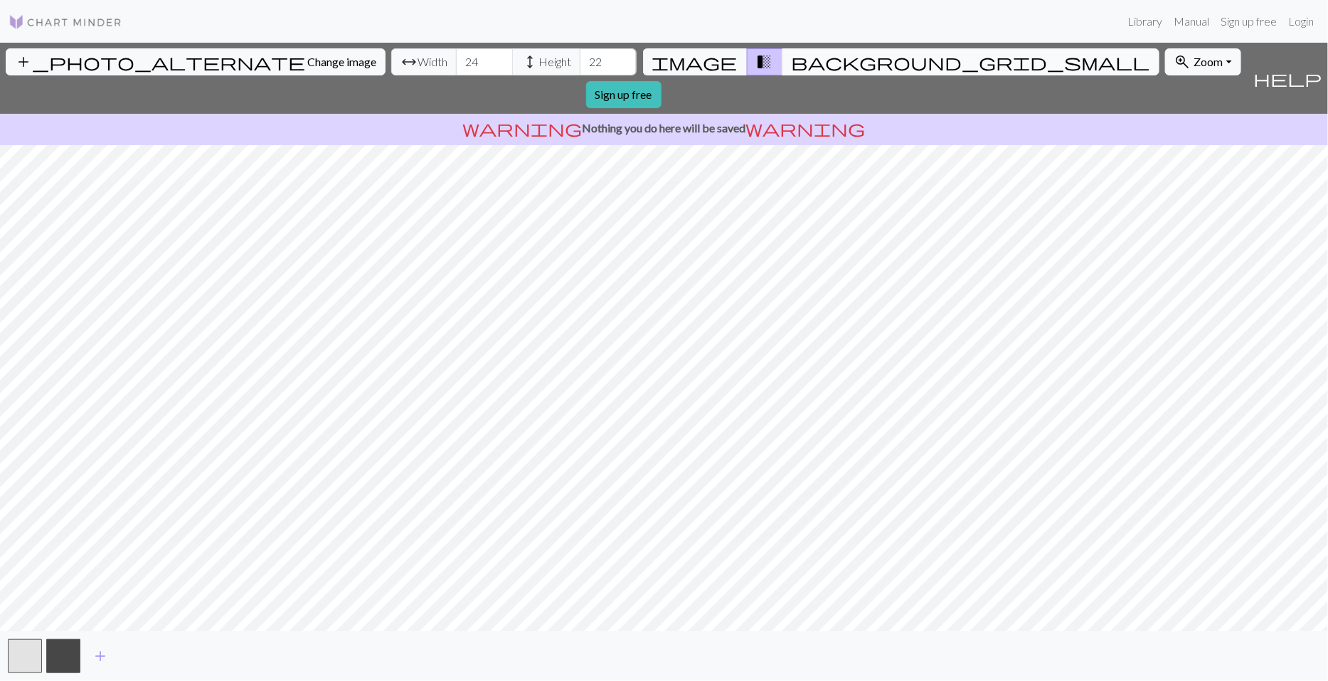
click at [792, 60] on span "background_grid_small" at bounding box center [971, 62] width 359 height 20
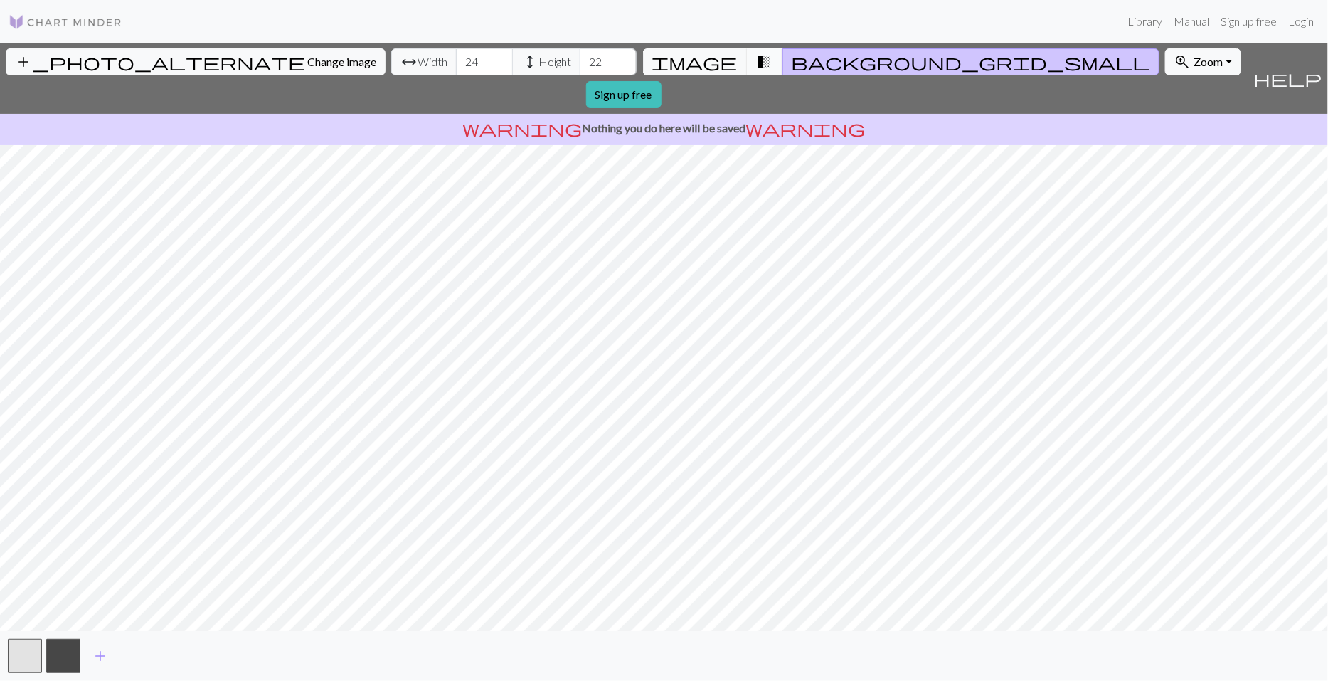
click at [756, 60] on span "transition_fade" at bounding box center [764, 62] width 17 height 20
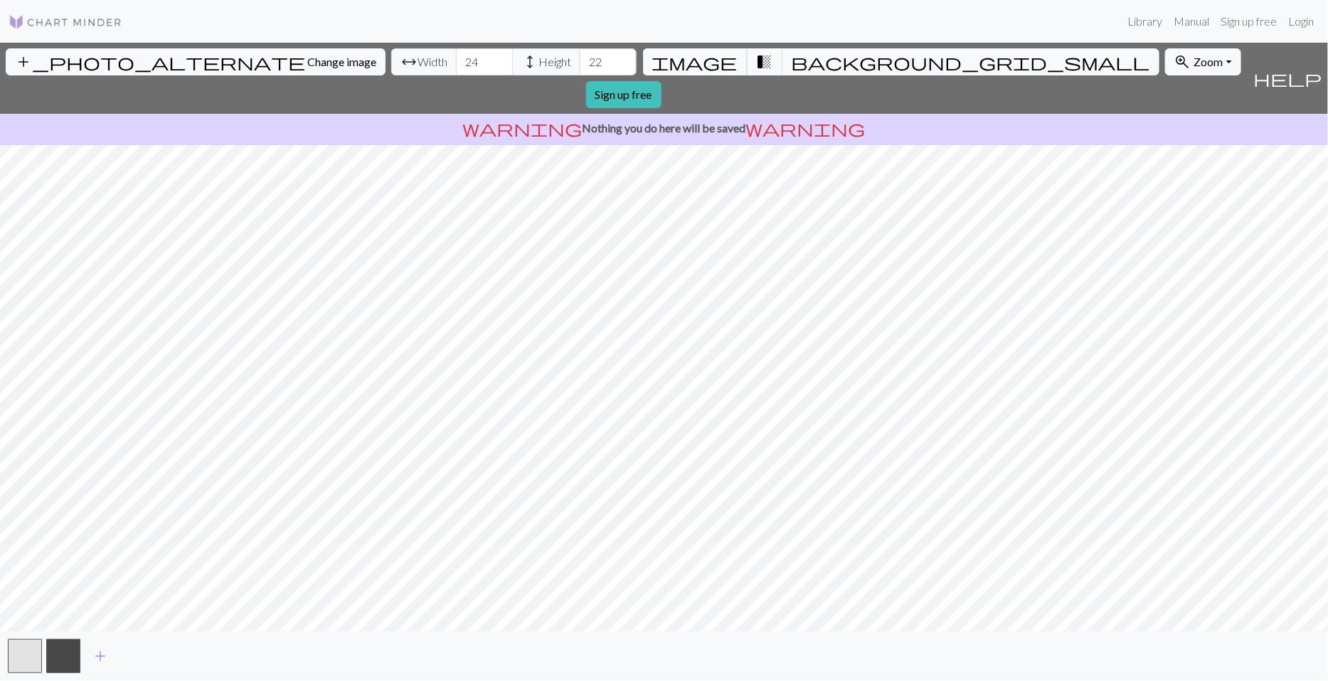
click at [712, 58] on span "image" at bounding box center [694, 62] width 85 height 20
click at [756, 60] on span "transition_fade" at bounding box center [764, 62] width 17 height 20
click at [792, 60] on span "background_grid_small" at bounding box center [971, 62] width 359 height 20
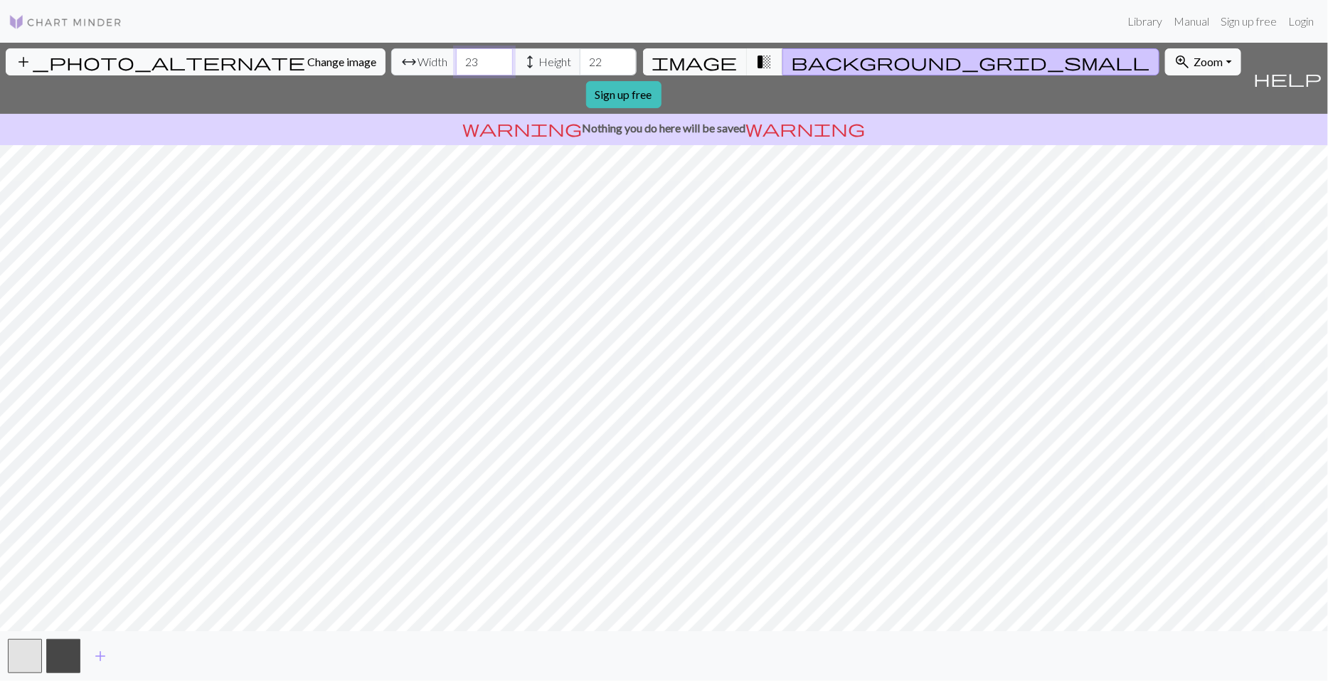
click at [456, 67] on input "23" at bounding box center [484, 61] width 57 height 27
click at [456, 67] on input "22" at bounding box center [484, 61] width 57 height 27
click at [456, 67] on input "21" at bounding box center [484, 61] width 57 height 27
type input "20"
click at [456, 67] on input "20" at bounding box center [484, 61] width 57 height 27
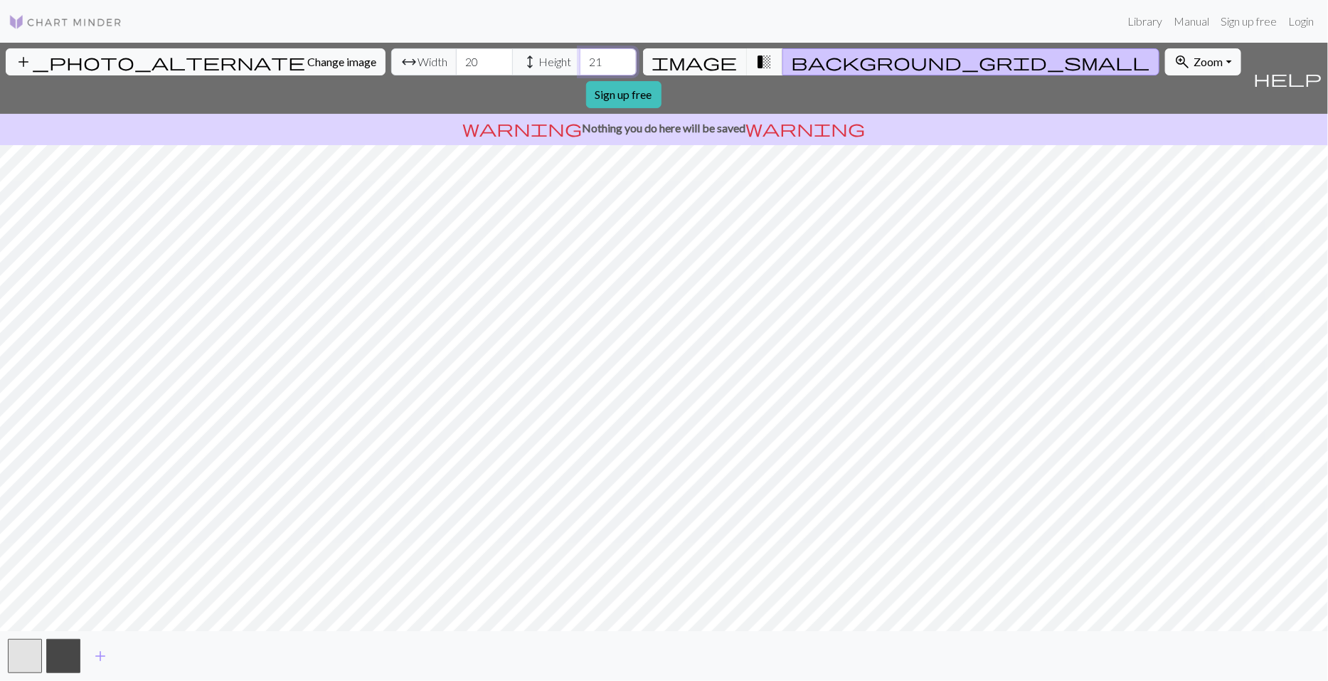
click at [580, 67] on input "21" at bounding box center [608, 61] width 57 height 27
click at [580, 67] on input "20" at bounding box center [608, 61] width 57 height 27
click at [580, 67] on input "19" at bounding box center [608, 61] width 57 height 27
click at [580, 67] on input "18" at bounding box center [608, 61] width 57 height 27
type input "17"
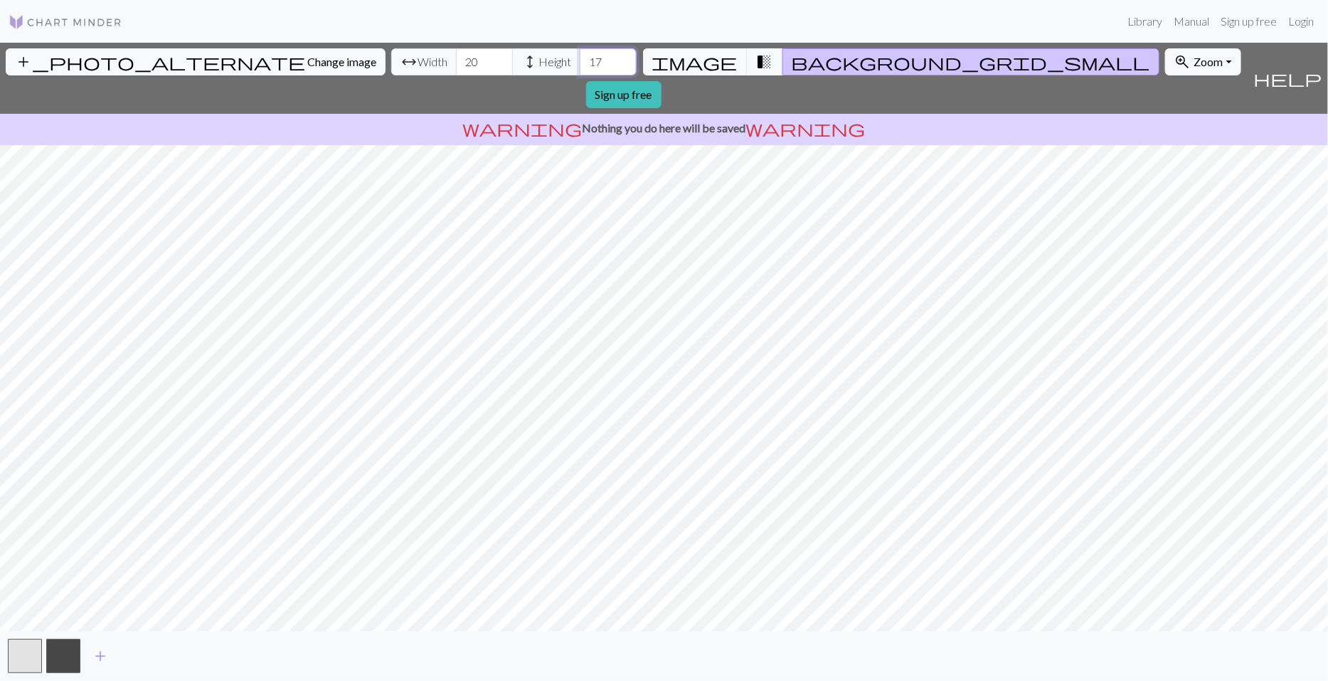
click at [580, 67] on input "17" at bounding box center [608, 61] width 57 height 27
click at [456, 58] on input "21" at bounding box center [484, 61] width 57 height 27
click at [456, 58] on input "22" at bounding box center [484, 61] width 57 height 27
type input "23"
click at [456, 58] on input "23" at bounding box center [484, 61] width 57 height 27
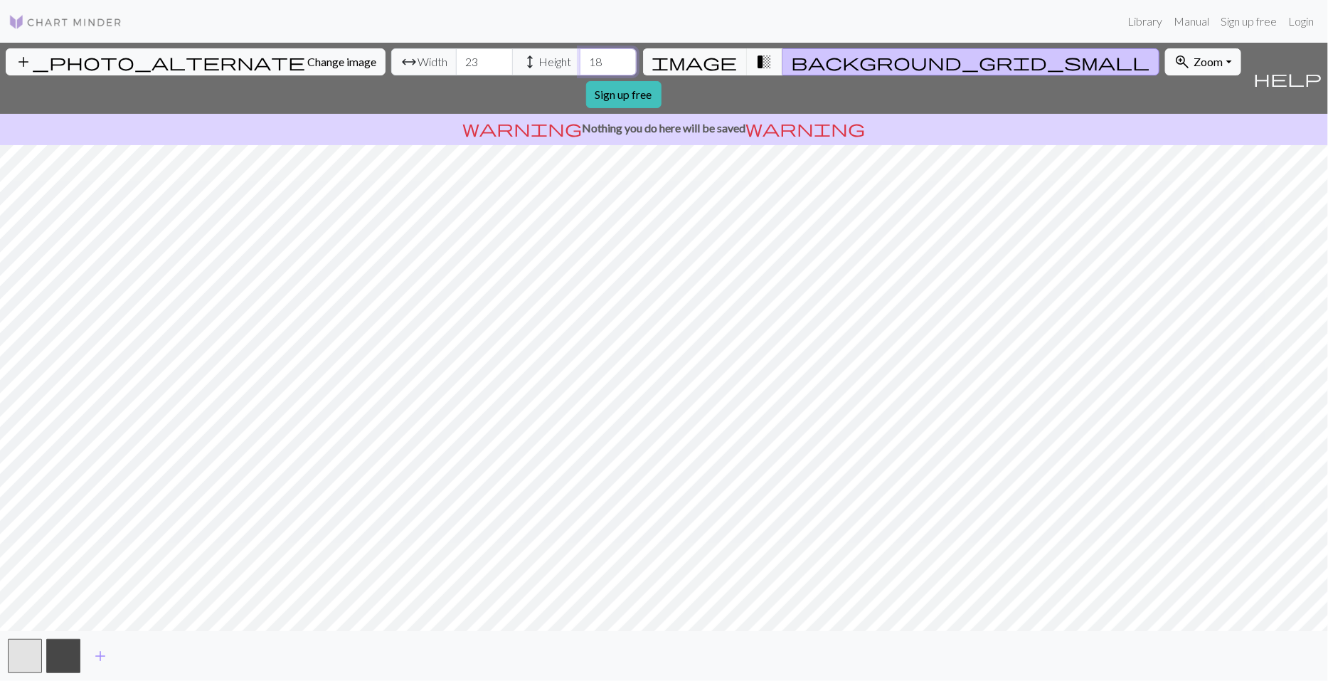
click at [580, 57] on input "18" at bounding box center [608, 61] width 57 height 27
click at [580, 57] on input "19" at bounding box center [608, 61] width 57 height 27
click at [580, 57] on input "20" at bounding box center [608, 61] width 57 height 27
type input "21"
click at [580, 57] on input "21" at bounding box center [608, 61] width 57 height 27
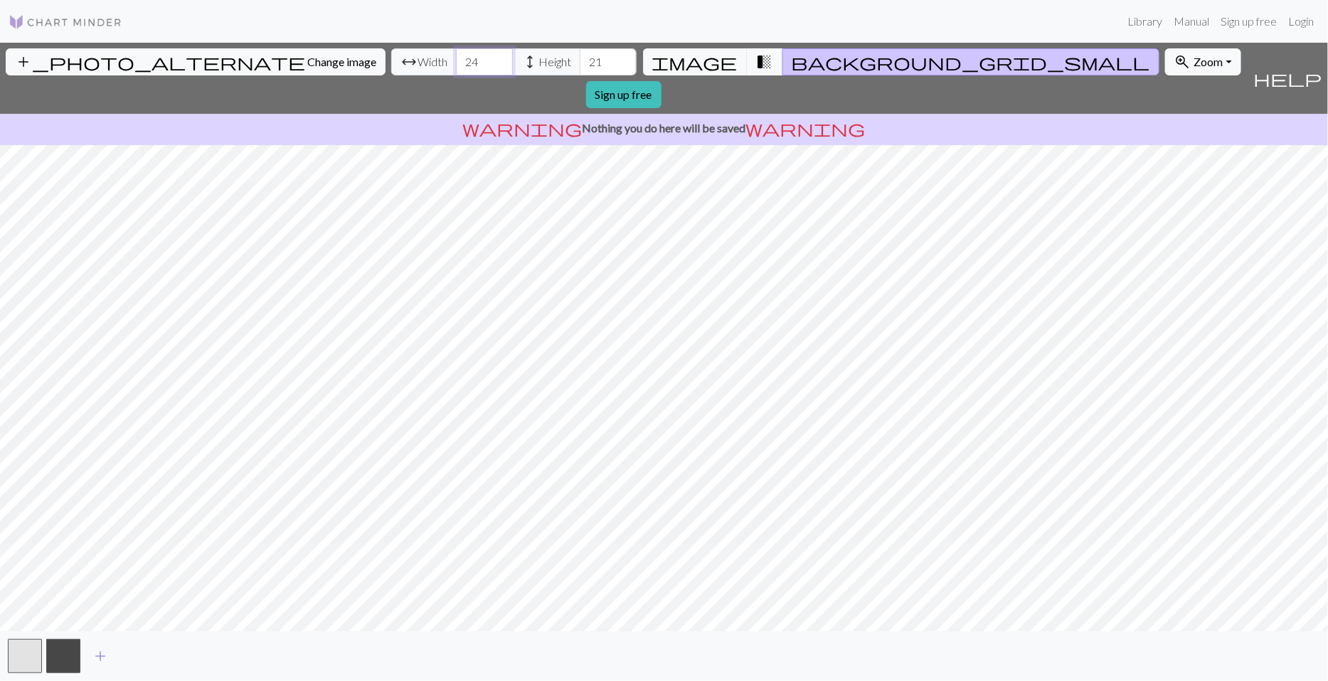
click at [456, 58] on input "24" at bounding box center [484, 61] width 57 height 27
type input "25"
click at [456, 58] on input "25" at bounding box center [484, 61] width 57 height 27
click at [580, 57] on input "22" at bounding box center [608, 61] width 57 height 27
type input "23"
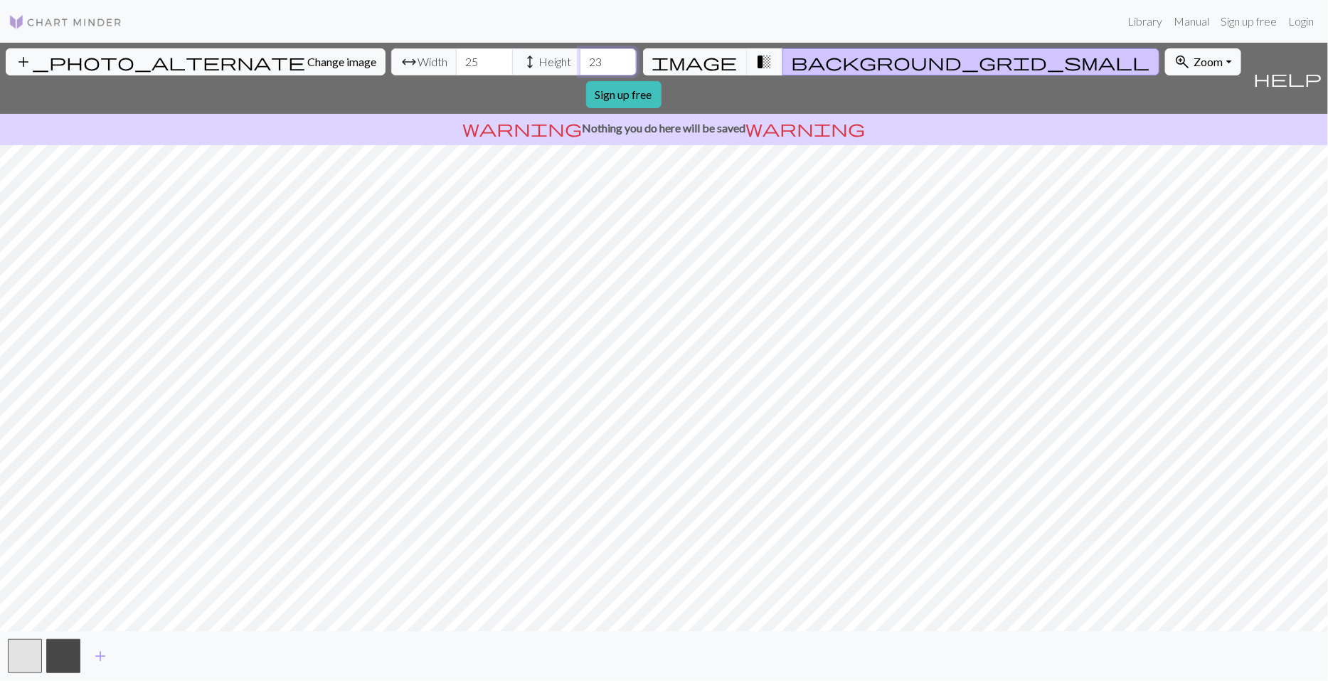
click at [580, 57] on input "23" at bounding box center [608, 61] width 57 height 27
click at [456, 57] on input "26" at bounding box center [484, 61] width 57 height 27
type input "27"
click at [456, 57] on input "27" at bounding box center [484, 61] width 57 height 27
type input "24"
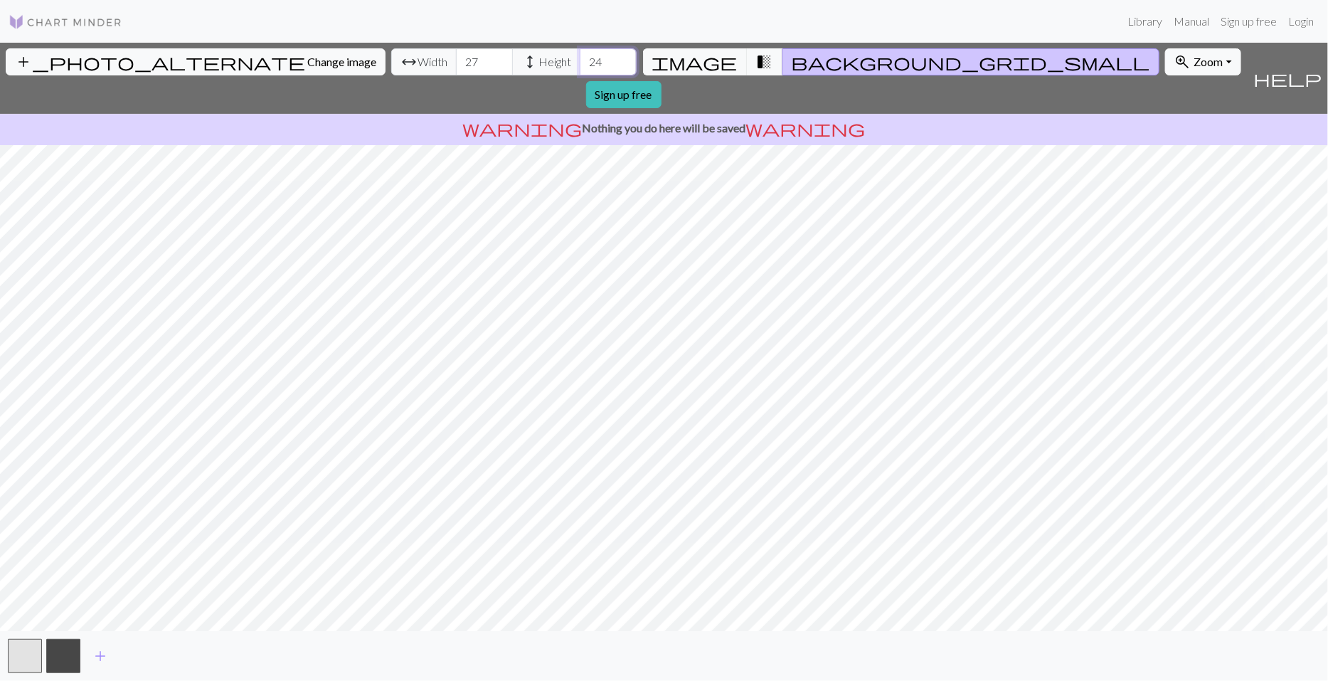
click at [580, 53] on input "24" at bounding box center [608, 61] width 57 height 27
click at [456, 58] on input "28" at bounding box center [484, 61] width 57 height 27
click at [456, 71] on input "28" at bounding box center [484, 61] width 57 height 27
click at [456, 68] on input "27" at bounding box center [484, 61] width 57 height 27
type input "28"
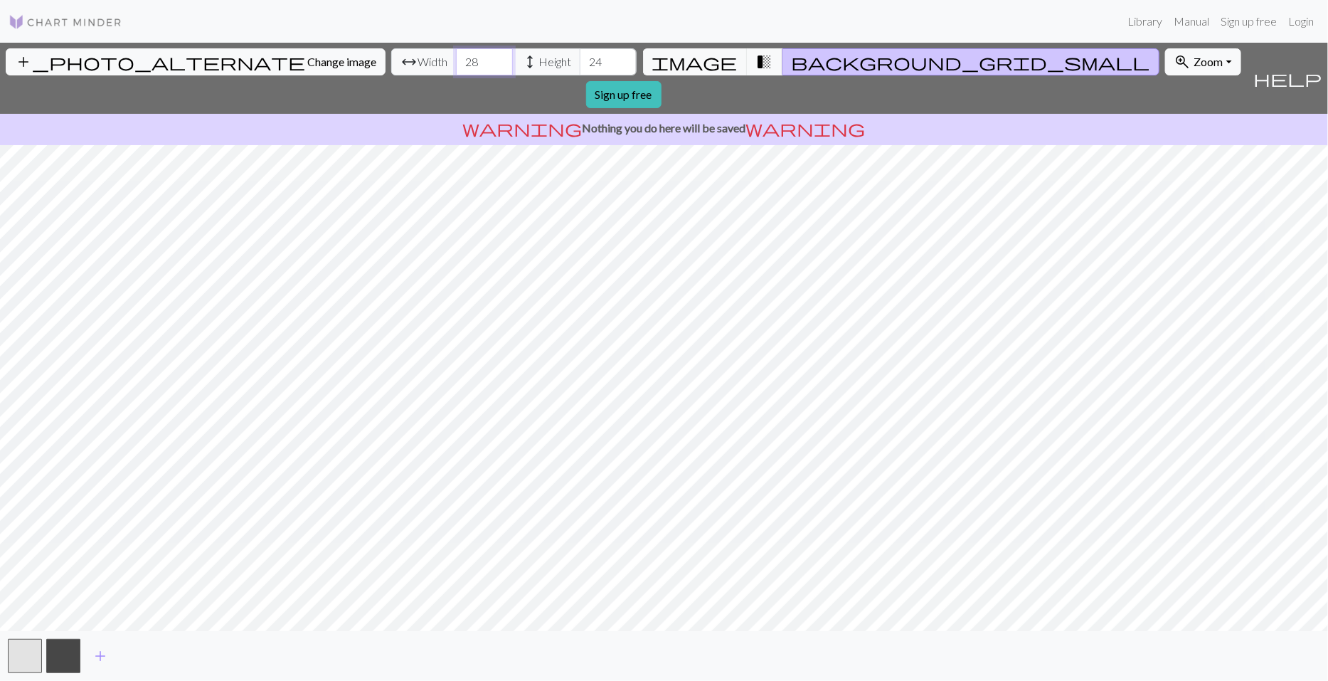
click at [456, 54] on input "28" at bounding box center [484, 61] width 57 height 27
click at [580, 54] on input "25" at bounding box center [608, 61] width 57 height 27
click at [580, 54] on input "26" at bounding box center [608, 61] width 57 height 27
click at [580, 65] on input "25" at bounding box center [608, 61] width 57 height 27
click at [580, 65] on input "24" at bounding box center [608, 61] width 57 height 27
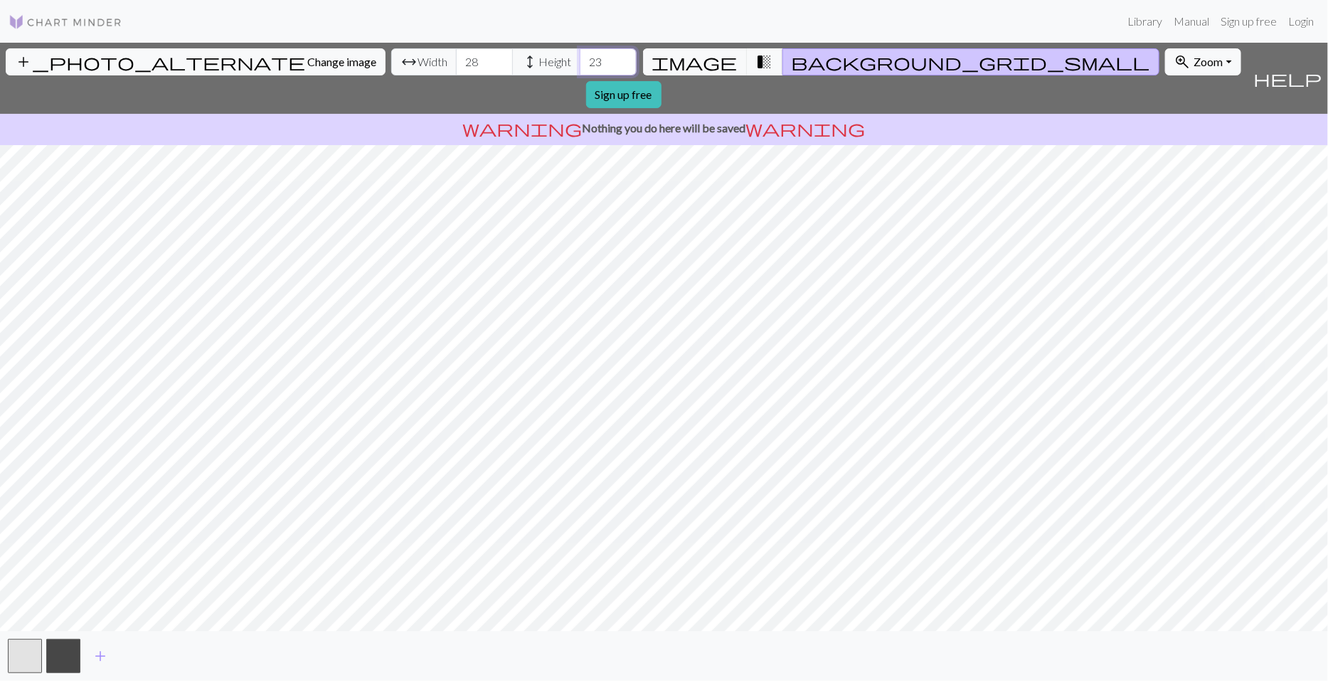
click at [580, 65] on input "23" at bounding box center [608, 61] width 57 height 27
click at [580, 52] on input "23" at bounding box center [608, 61] width 57 height 27
click at [580, 55] on input "24" at bounding box center [608, 61] width 57 height 27
click at [580, 55] on input "25" at bounding box center [608, 61] width 57 height 27
click at [580, 55] on input "26" at bounding box center [608, 61] width 57 height 27
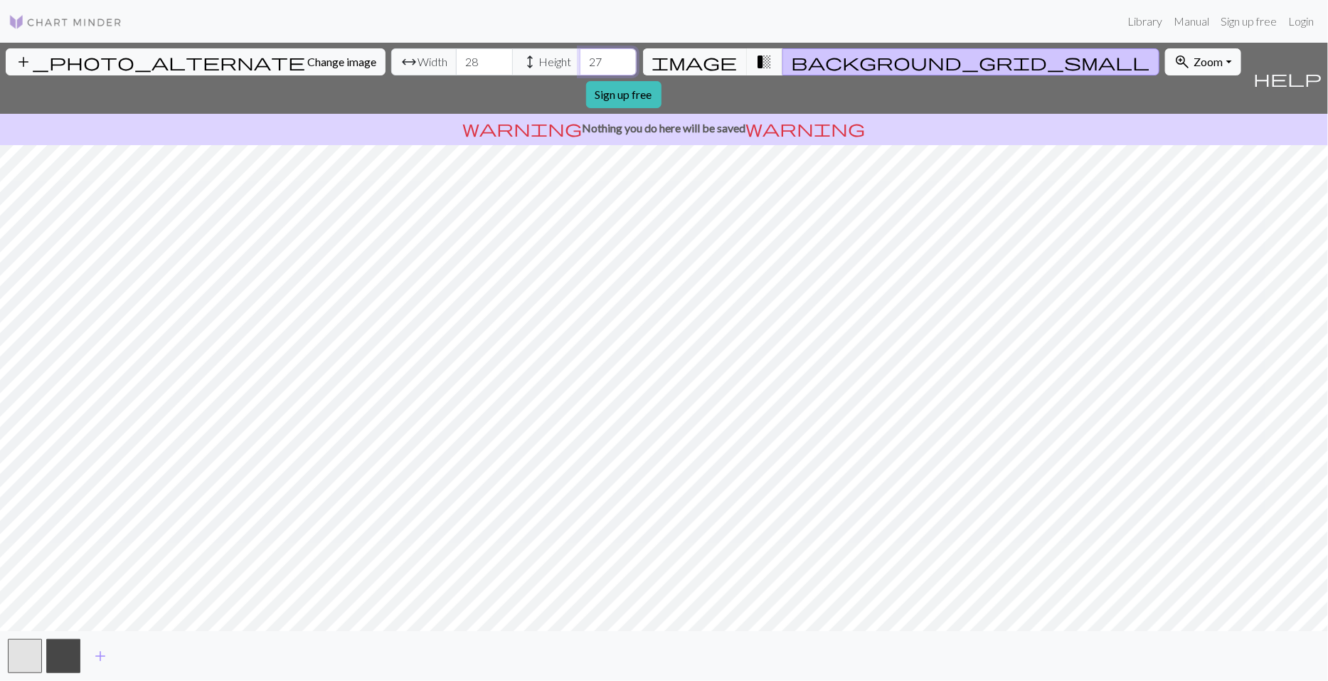
type input "27"
click at [580, 55] on input "27" at bounding box center [608, 61] width 57 height 27
click at [456, 60] on input "29" at bounding box center [484, 61] width 57 height 27
click at [456, 60] on input "30" at bounding box center [484, 61] width 57 height 27
click at [456, 53] on input "31" at bounding box center [484, 61] width 57 height 27
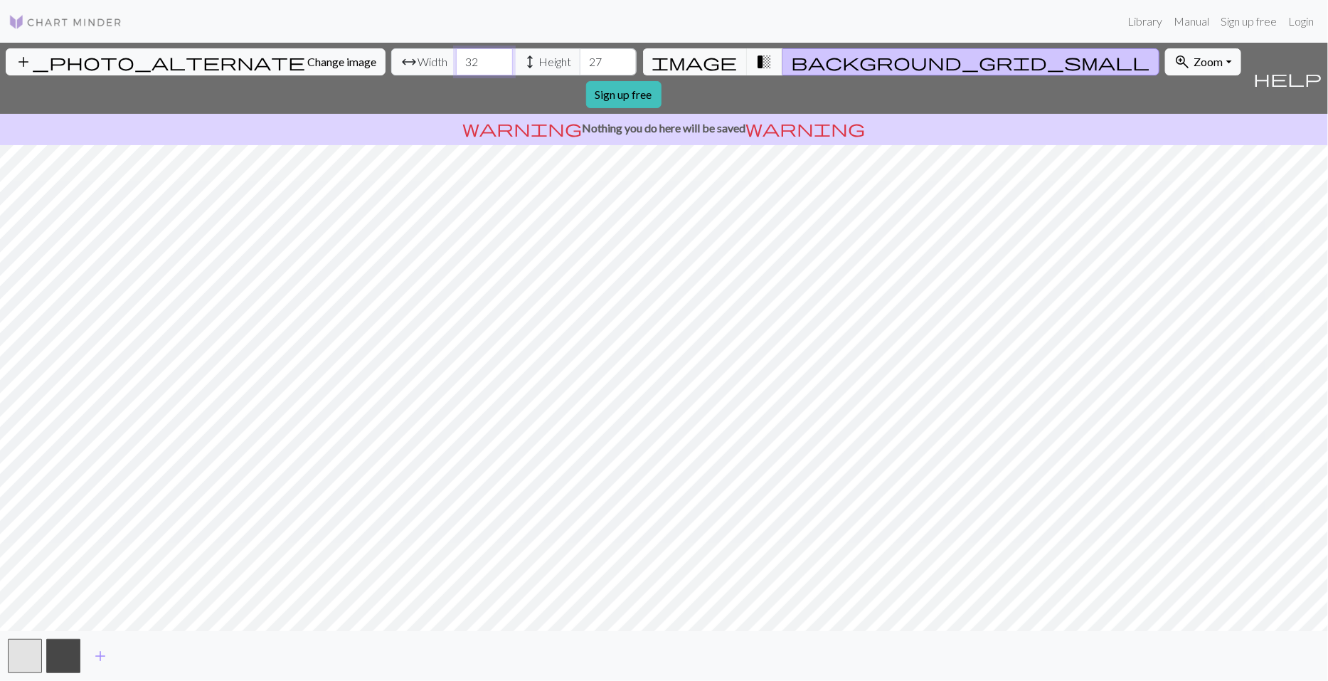
click at [456, 53] on input "32" at bounding box center [484, 61] width 57 height 27
click at [456, 53] on input "33" at bounding box center [484, 61] width 57 height 27
click at [456, 53] on input "34" at bounding box center [484, 61] width 57 height 27
type input "35"
click at [456, 53] on input "35" at bounding box center [484, 61] width 57 height 27
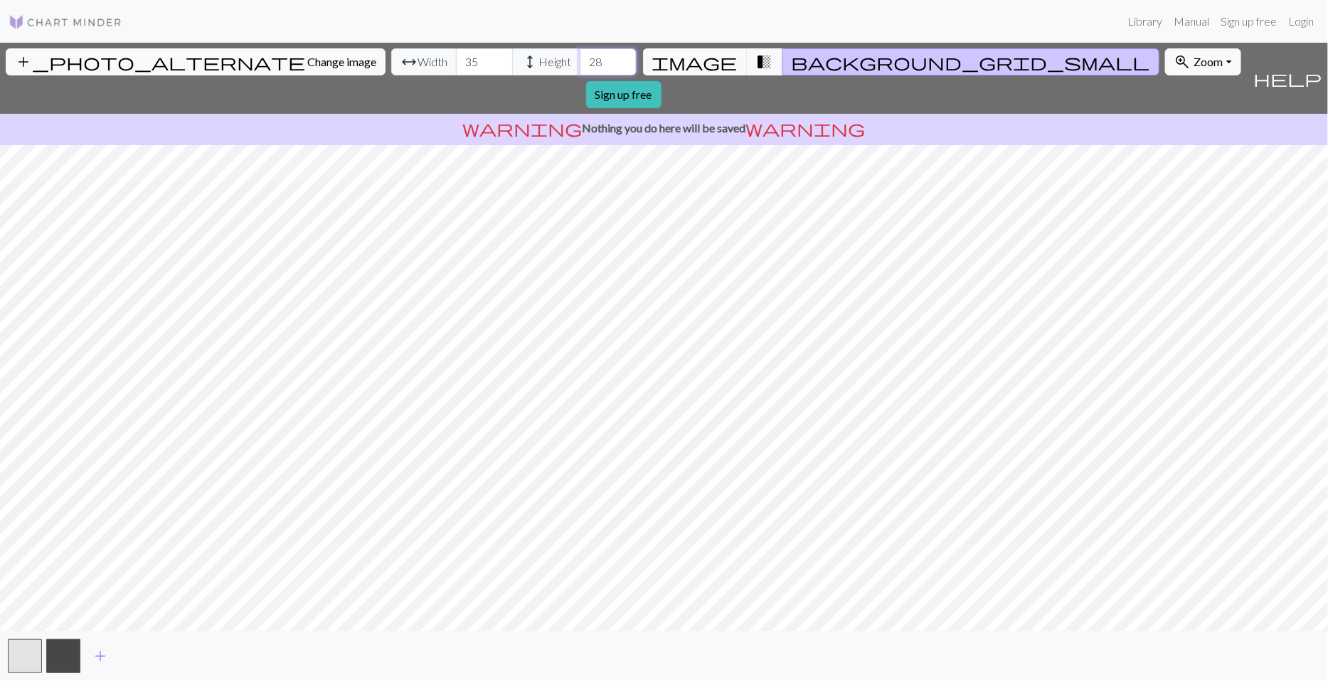
click at [580, 58] on input "28" at bounding box center [608, 61] width 57 height 27
click at [580, 58] on input "29" at bounding box center [608, 61] width 57 height 27
click at [580, 58] on input "30" at bounding box center [608, 61] width 57 height 27
click at [580, 58] on input "31" at bounding box center [608, 61] width 57 height 27
click at [580, 58] on input "32" at bounding box center [608, 61] width 57 height 27
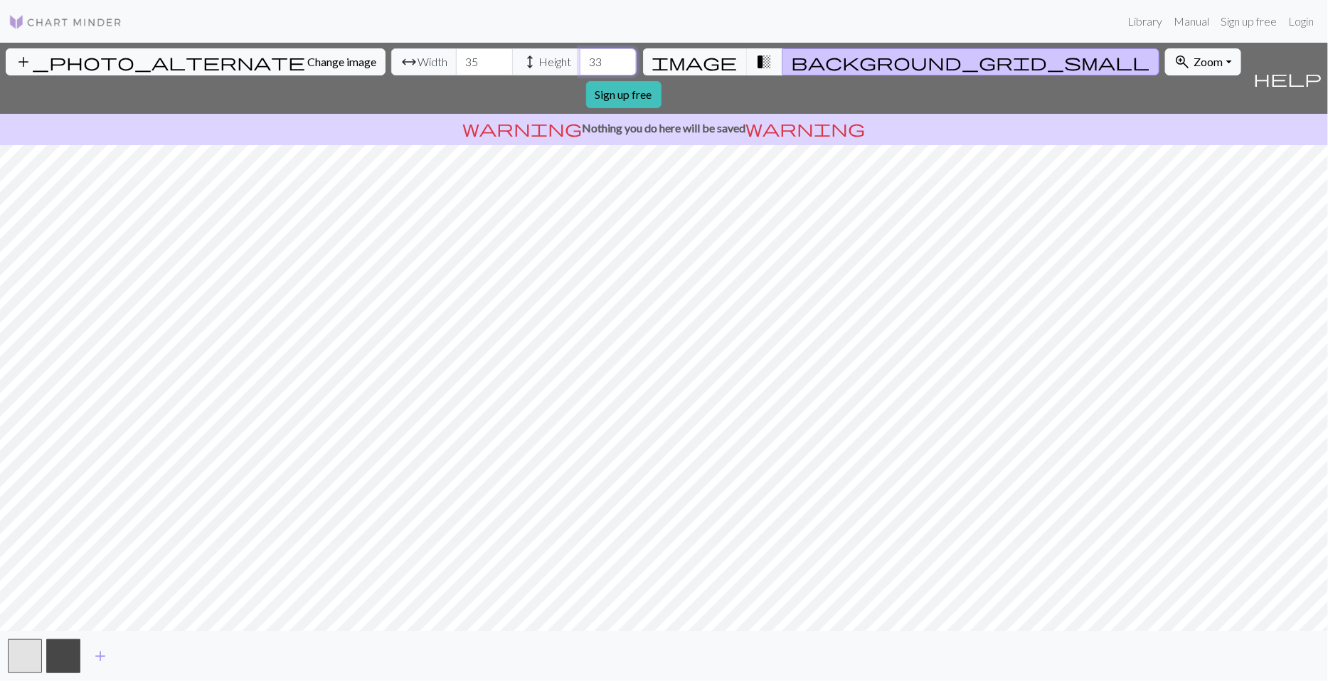
click at [580, 58] on input "33" at bounding box center [608, 61] width 57 height 27
type input "34"
click at [580, 58] on input "34" at bounding box center [608, 61] width 57 height 27
click at [307, 60] on span "Change image" at bounding box center [341, 62] width 69 height 14
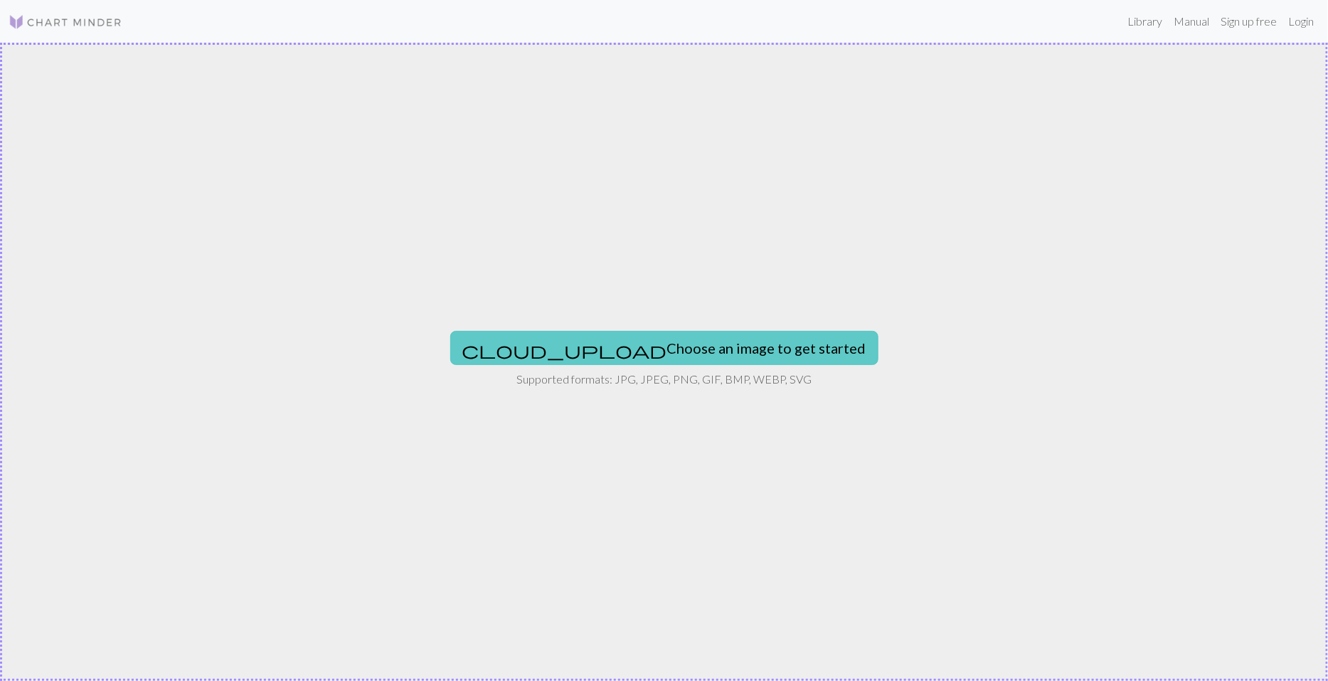
click at [651, 349] on button "cloud_upload Choose an image to get started" at bounding box center [664, 348] width 428 height 34
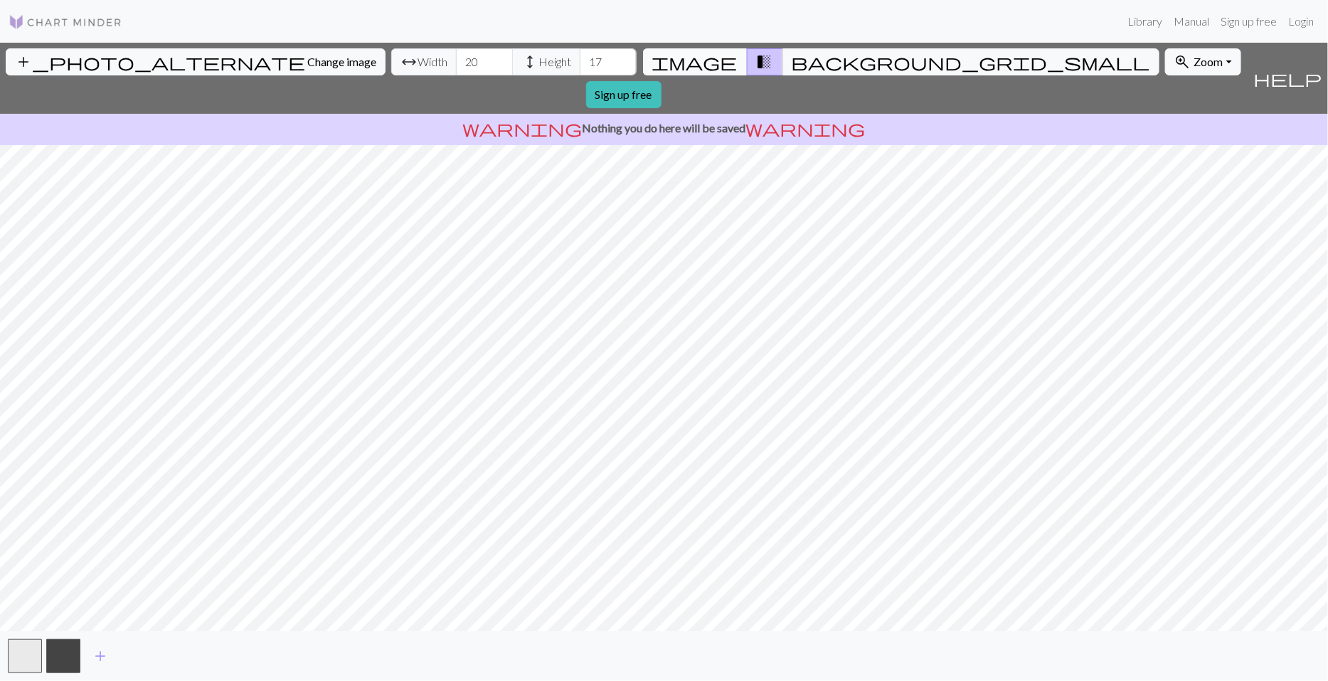
click at [715, 63] on span "image" at bounding box center [694, 62] width 85 height 20
click at [756, 58] on span "transition_fade" at bounding box center [764, 62] width 17 height 20
click at [792, 58] on span "background_grid_small" at bounding box center [971, 62] width 359 height 20
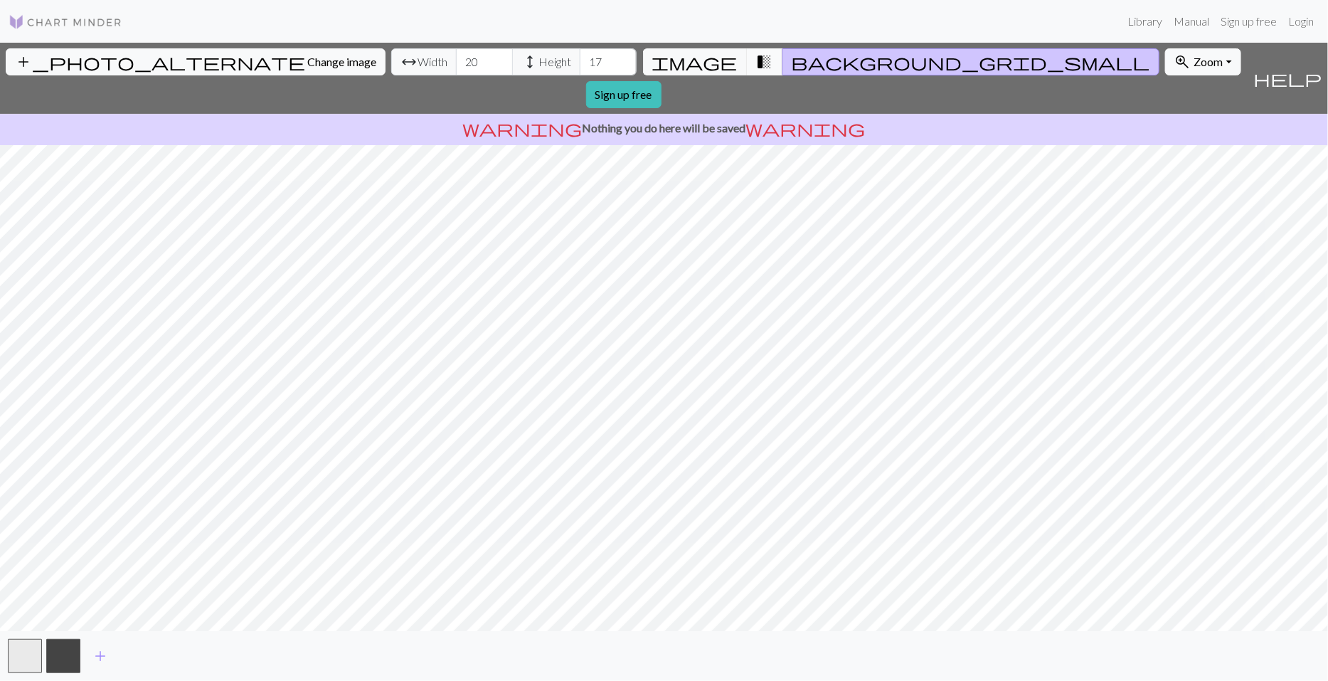
click at [756, 56] on span "transition_fade" at bounding box center [764, 62] width 17 height 20
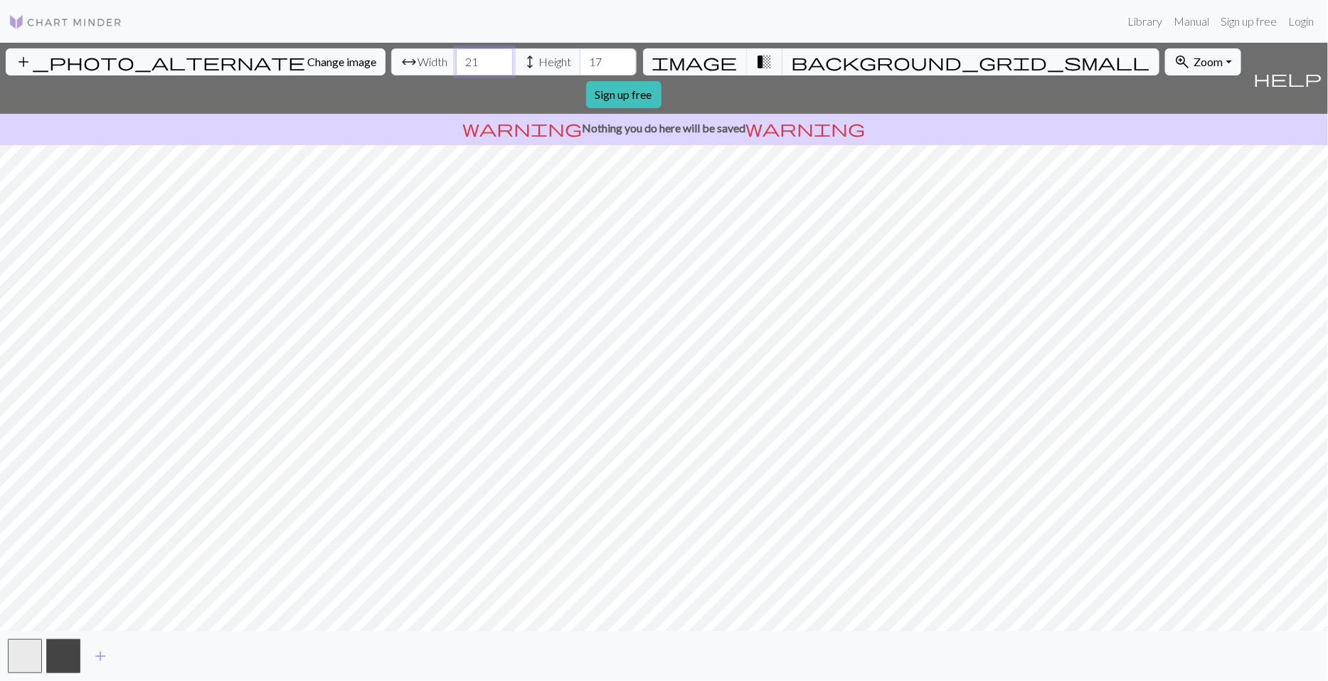
type input "21"
click at [456, 59] on input "21" at bounding box center [484, 61] width 57 height 27
click at [792, 62] on span "background_grid_small" at bounding box center [971, 62] width 359 height 20
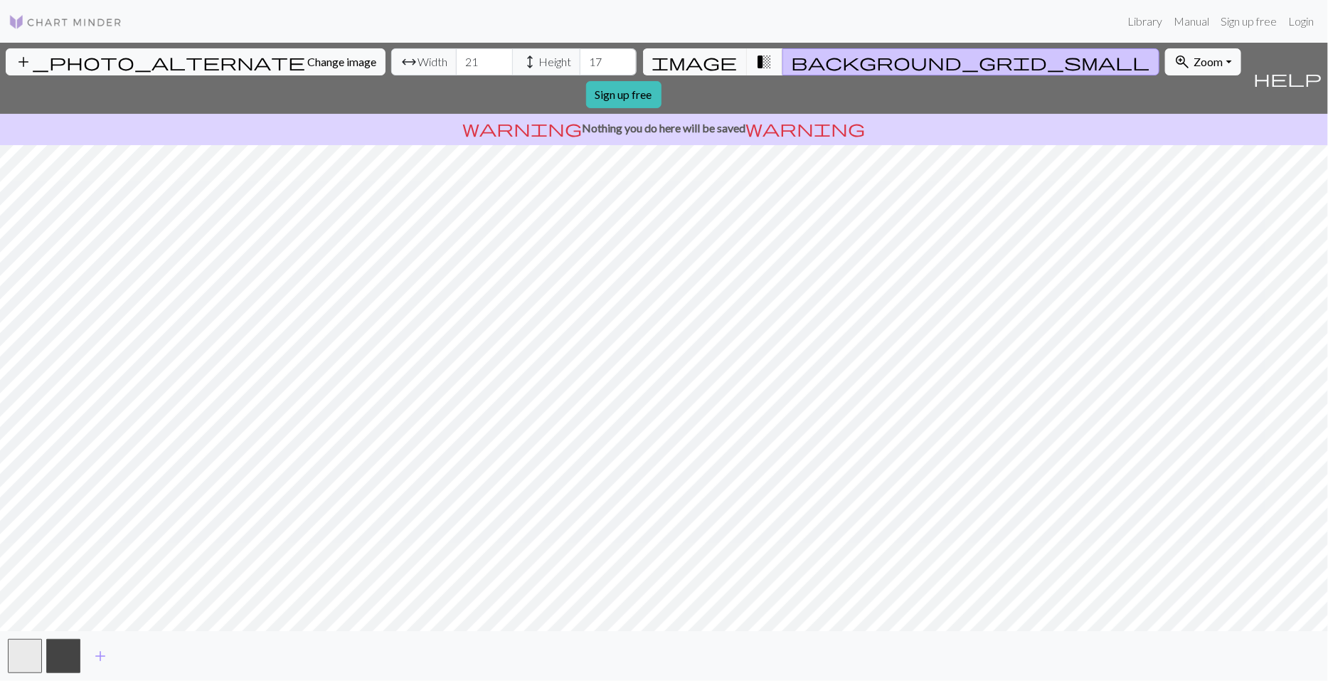
click at [756, 60] on span "transition_fade" at bounding box center [764, 62] width 17 height 20
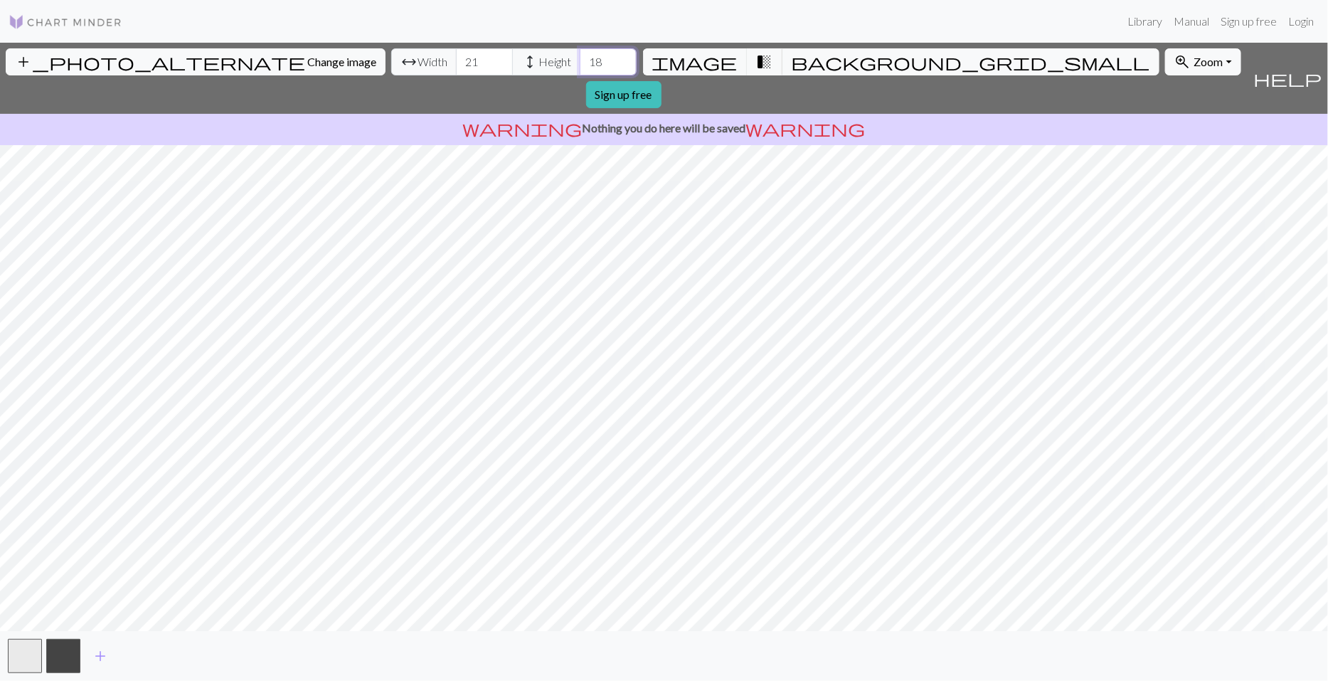
click at [580, 58] on input "18" at bounding box center [608, 61] width 57 height 27
type input "19"
click at [580, 58] on input "19" at bounding box center [608, 61] width 57 height 27
click at [792, 61] on span "background_grid_small" at bounding box center [971, 62] width 359 height 20
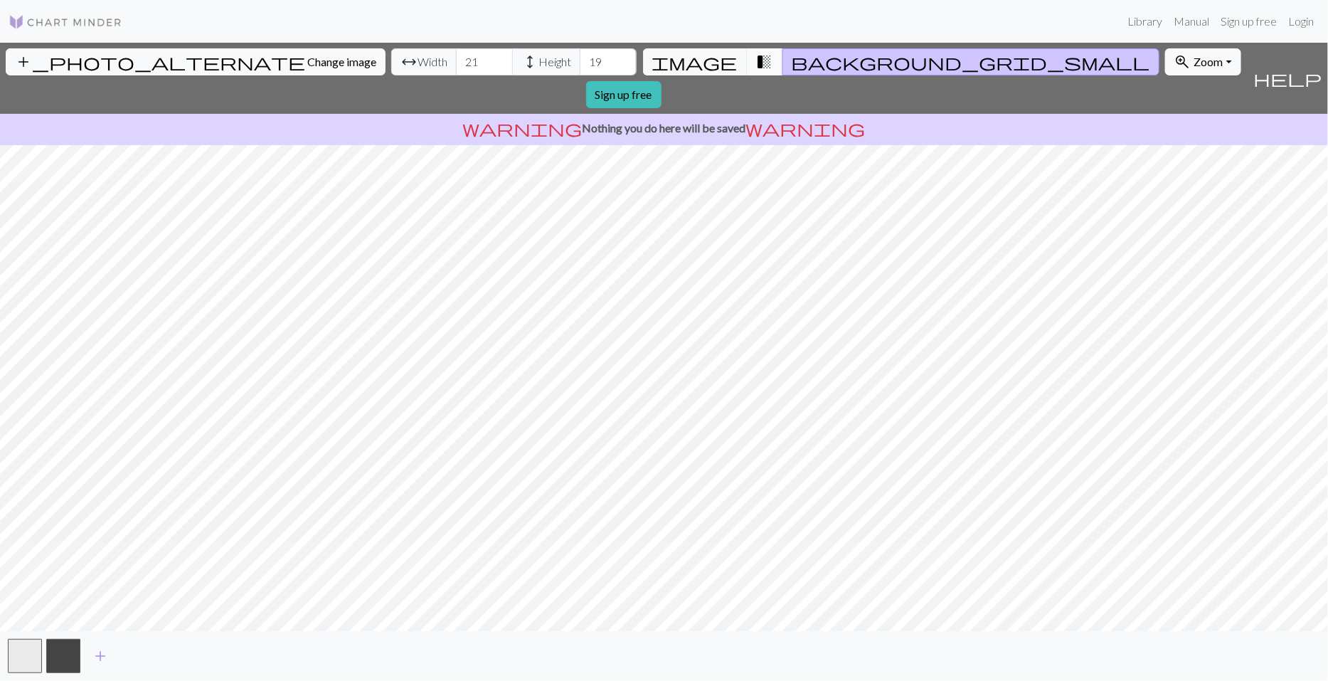
click at [756, 63] on span "transition_fade" at bounding box center [764, 62] width 17 height 20
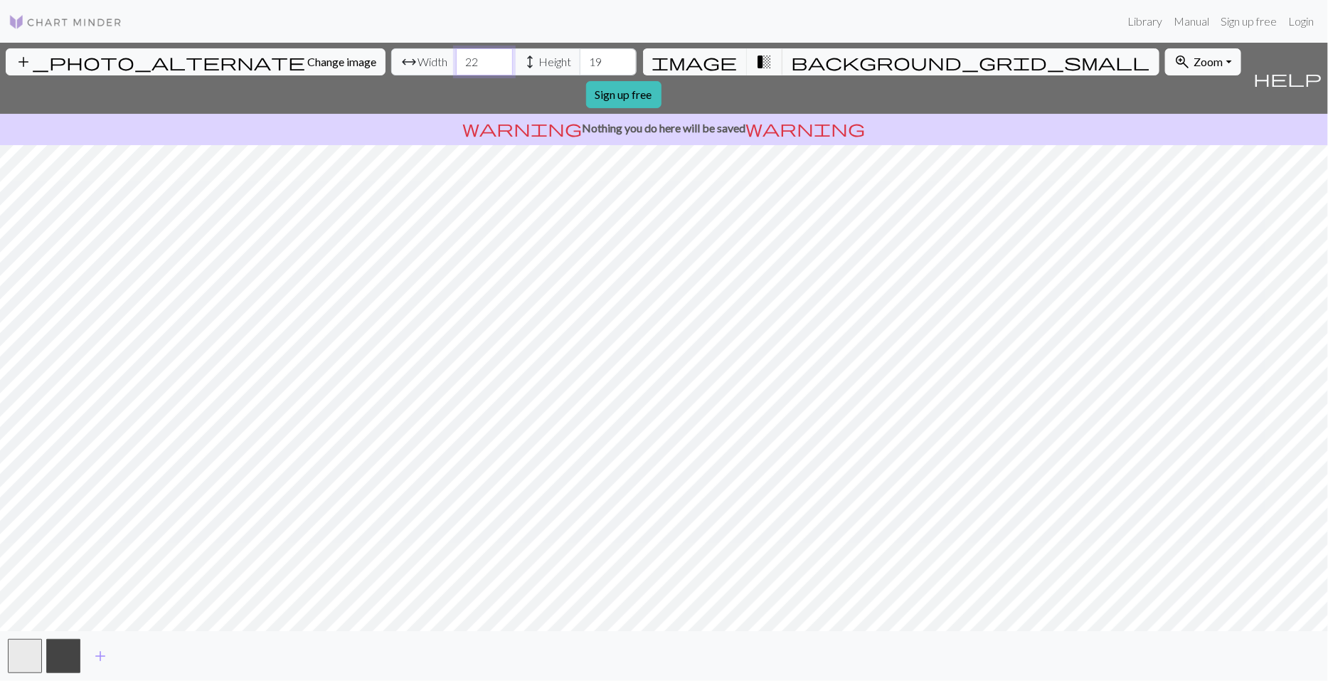
click at [456, 58] on input "22" at bounding box center [484, 61] width 57 height 27
type input "23"
click at [456, 58] on input "23" at bounding box center [484, 61] width 57 height 27
click at [580, 55] on input "20" at bounding box center [608, 61] width 57 height 27
type input "21"
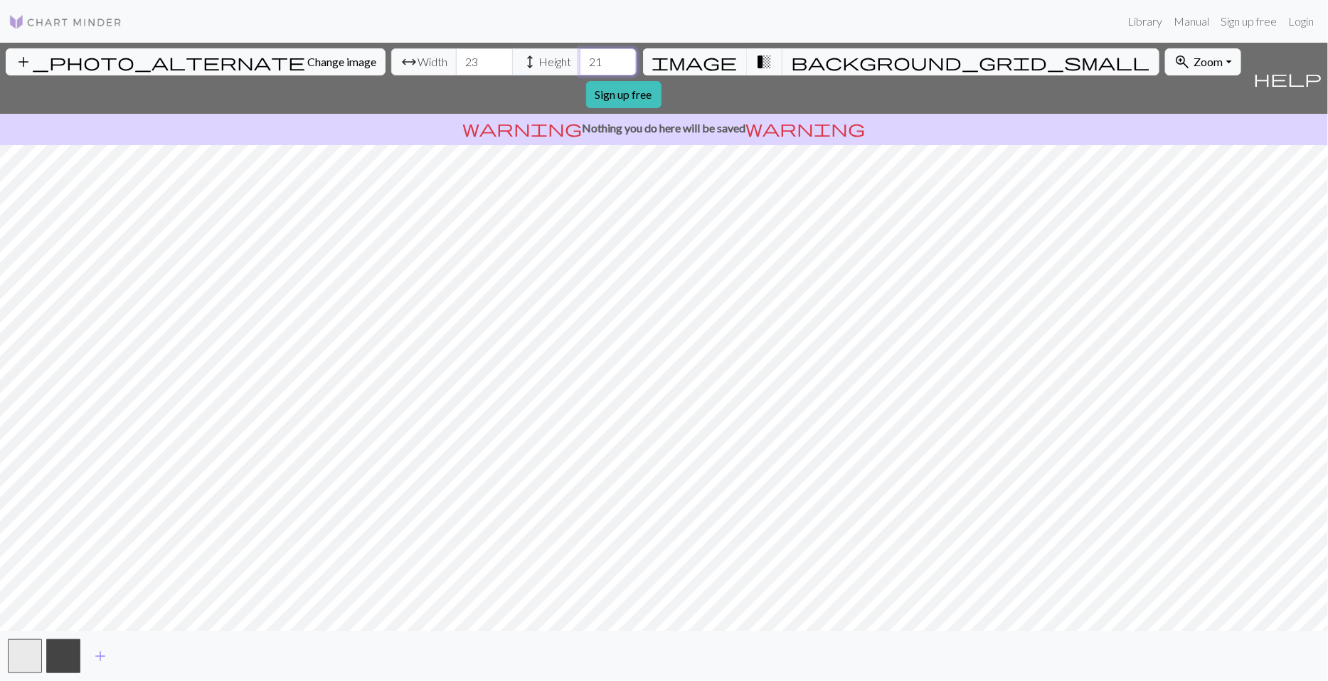
click at [580, 55] on input "21" at bounding box center [608, 61] width 57 height 27
click at [792, 55] on span "background_grid_small" at bounding box center [971, 62] width 359 height 20
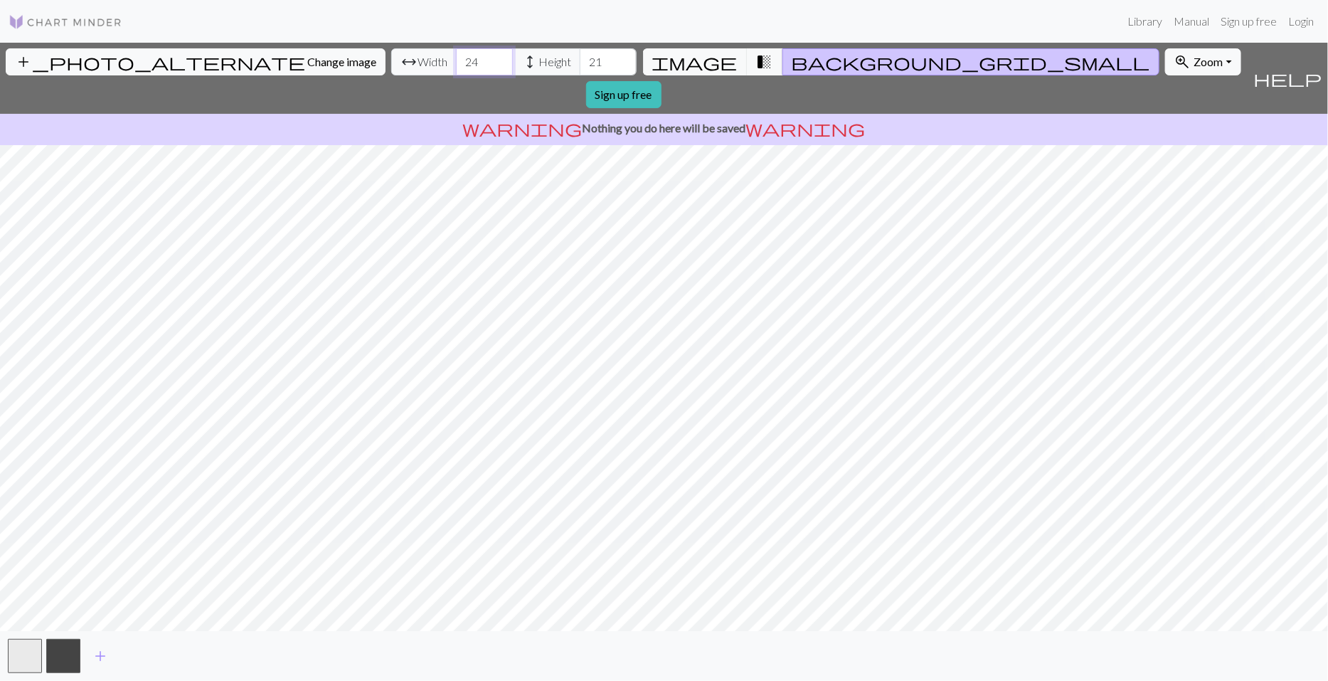
type input "24"
click at [456, 58] on input "24" at bounding box center [484, 61] width 57 height 27
click at [580, 55] on input "22" at bounding box center [608, 61] width 57 height 27
type input "23"
click at [580, 55] on input "23" at bounding box center [608, 61] width 57 height 27
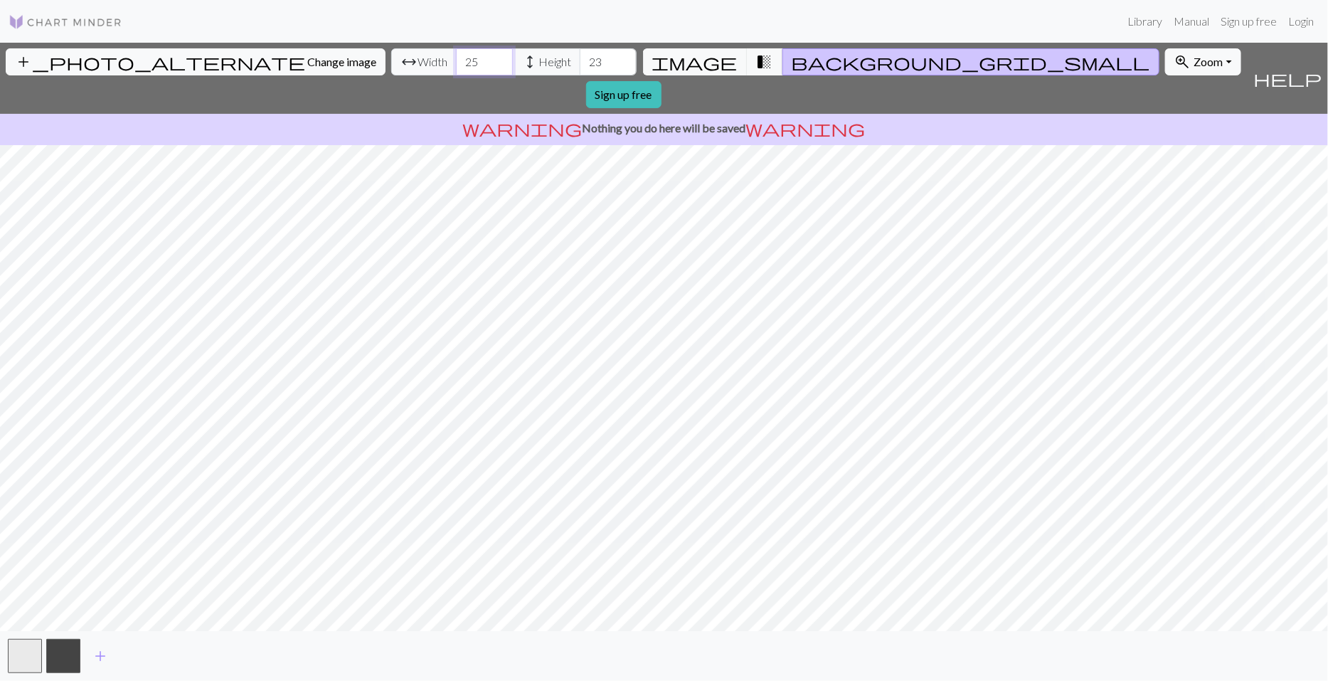
click at [456, 53] on input "25" at bounding box center [484, 61] width 57 height 27
click at [756, 60] on span "transition_fade" at bounding box center [764, 62] width 17 height 20
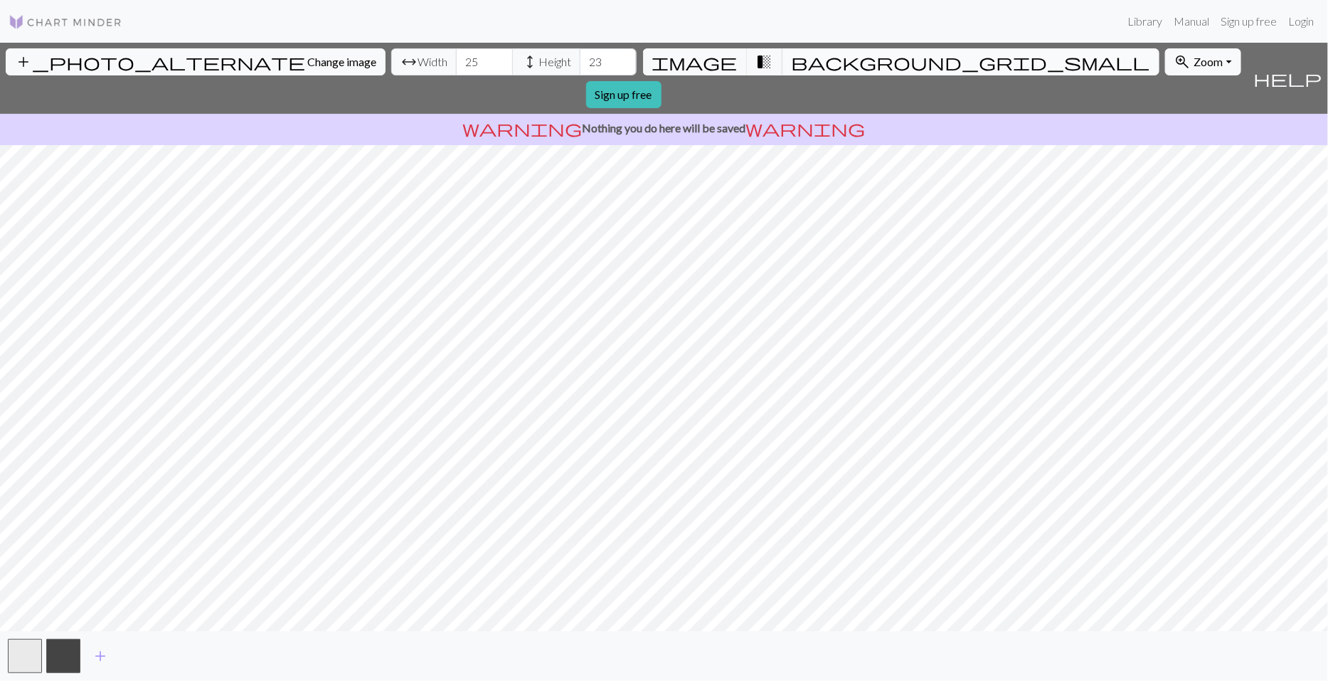
click at [792, 59] on span "background_grid_small" at bounding box center [971, 62] width 359 height 20
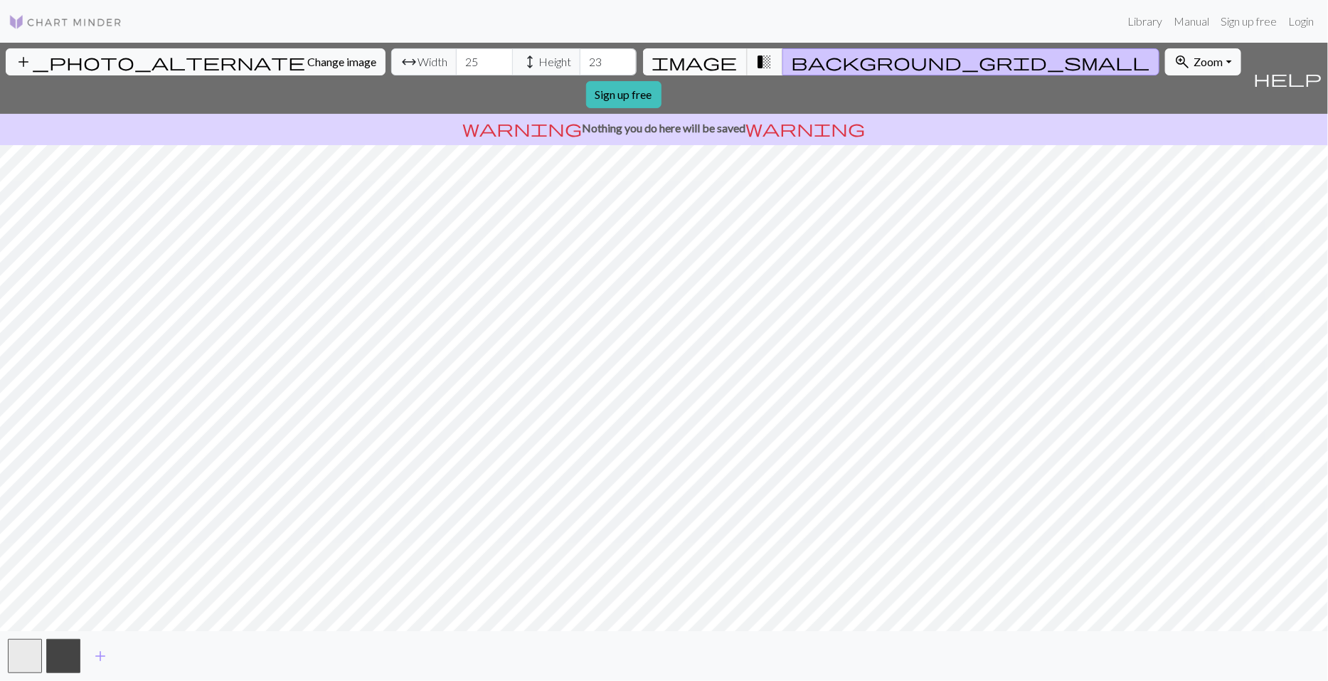
click at [708, 60] on span "image" at bounding box center [694, 62] width 85 height 20
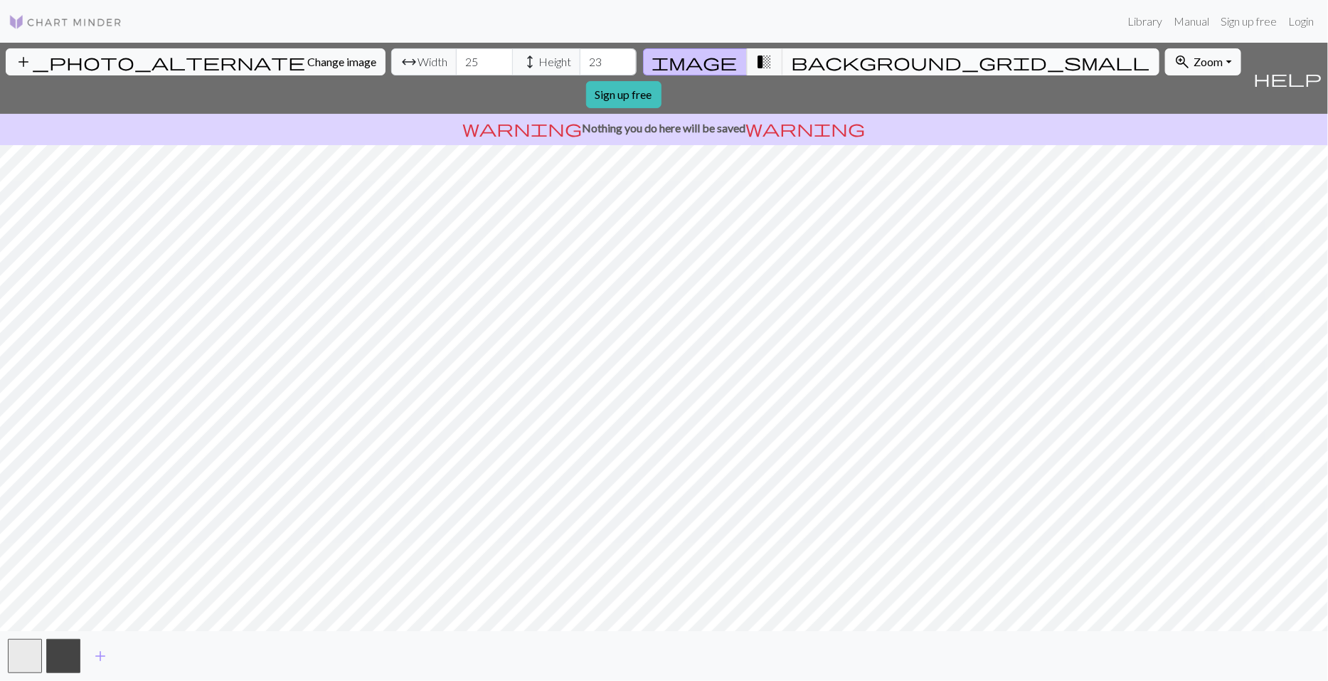
click at [792, 58] on span "background_grid_small" at bounding box center [971, 62] width 359 height 20
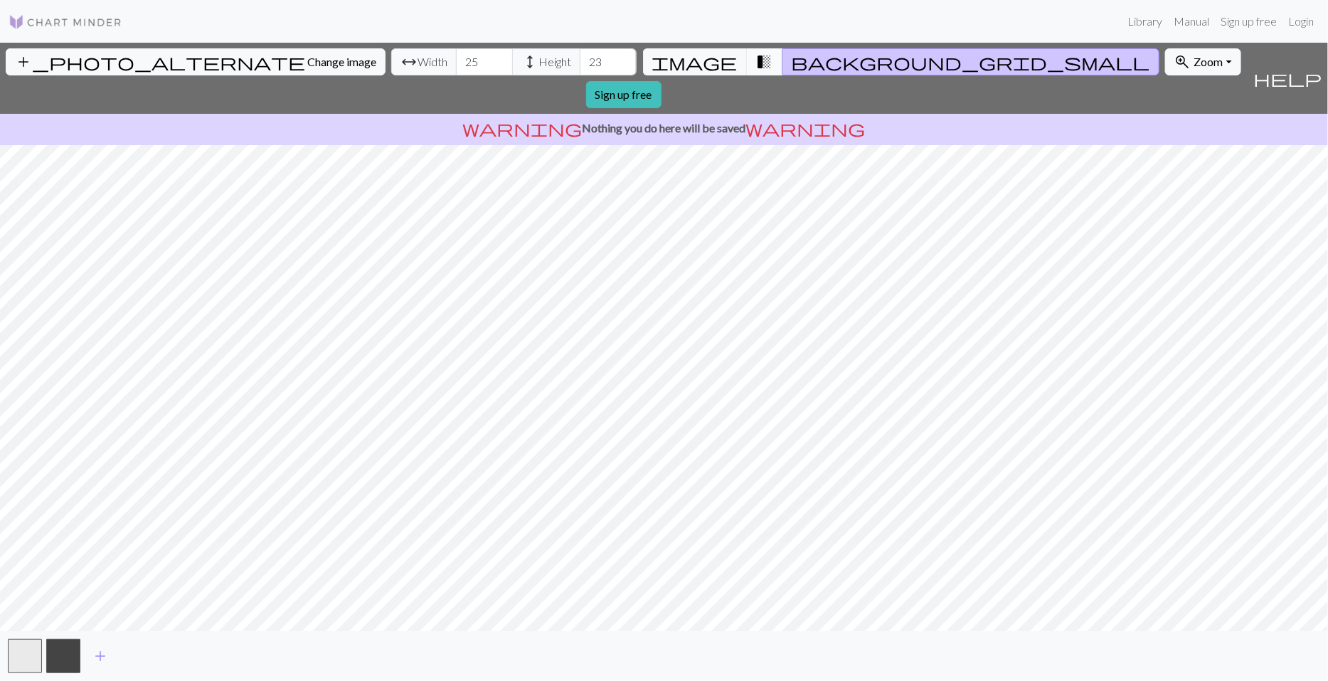
click at [756, 62] on span "transition_fade" at bounding box center [764, 62] width 17 height 20
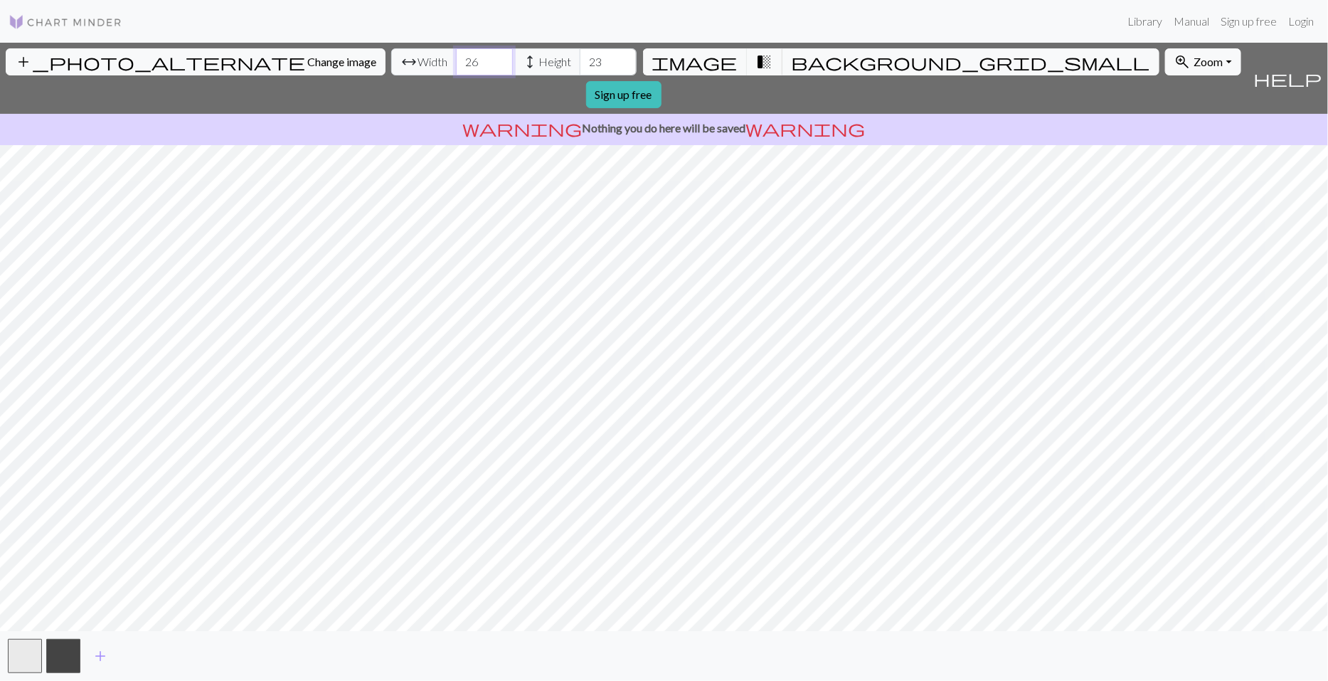
type input "26"
click at [456, 56] on input "26" at bounding box center [484, 61] width 57 height 27
click at [580, 58] on input "24" at bounding box center [608, 61] width 57 height 27
click at [580, 65] on input "23" at bounding box center [608, 61] width 57 height 27
click at [580, 55] on input "24" at bounding box center [608, 61] width 57 height 27
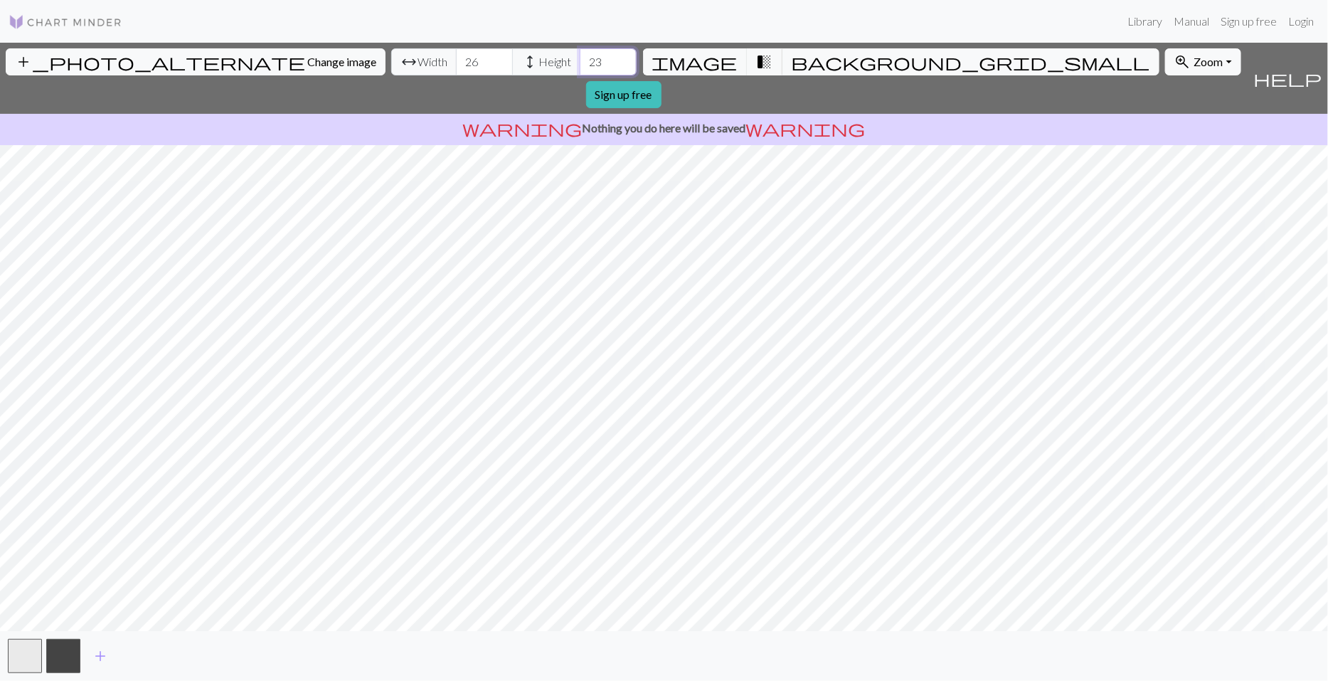
type input "23"
click at [580, 65] on input "23" at bounding box center [608, 61] width 57 height 27
type input "27"
click at [456, 58] on input "27" at bounding box center [484, 61] width 57 height 27
click at [580, 55] on input "24" at bounding box center [608, 61] width 57 height 27
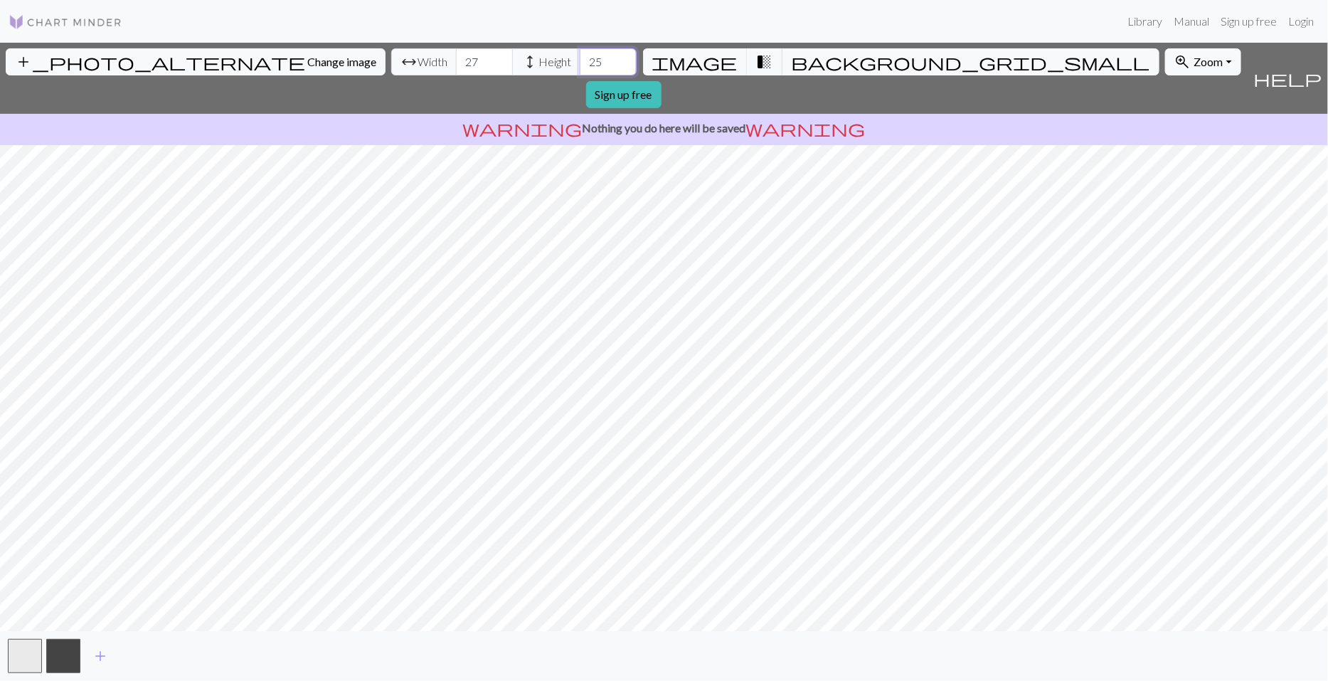
click at [580, 55] on input "25" at bounding box center [608, 61] width 57 height 27
type input "24"
click at [580, 67] on input "24" at bounding box center [608, 61] width 57 height 27
click at [792, 60] on span "background_grid_small" at bounding box center [971, 62] width 359 height 20
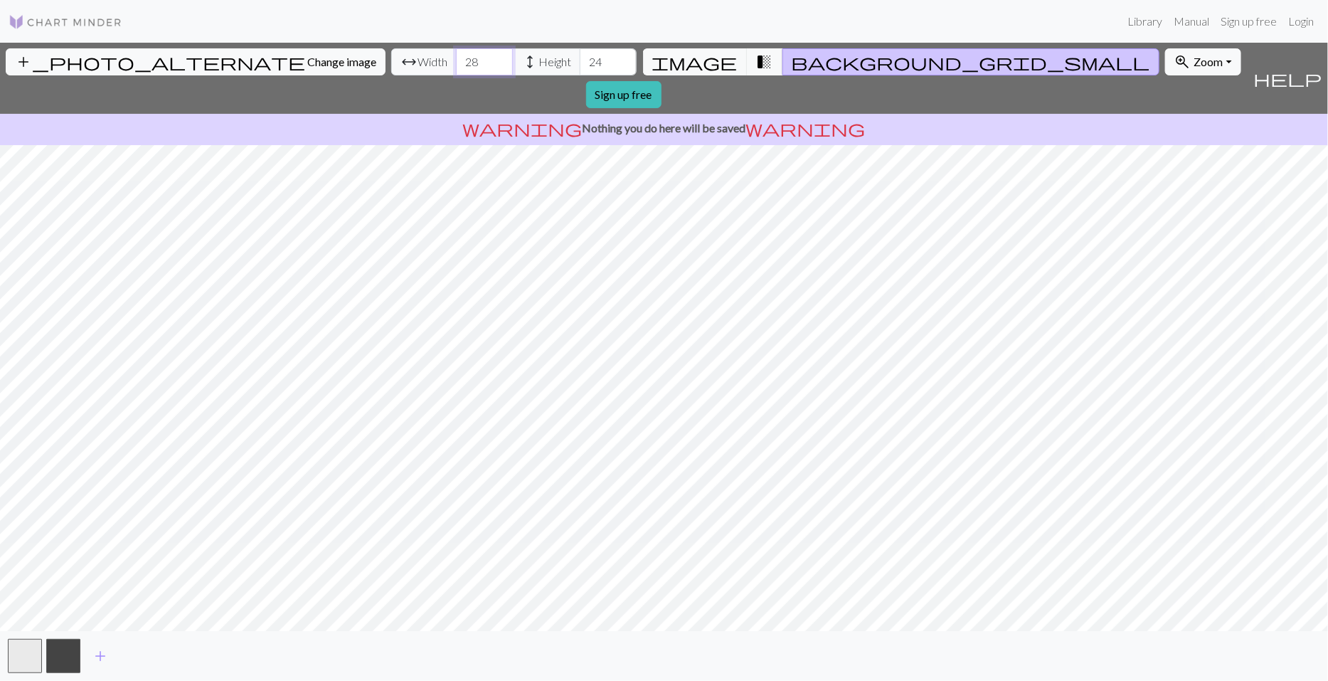
type input "28"
click at [456, 58] on input "28" at bounding box center [484, 61] width 57 height 27
click at [580, 55] on input "25" at bounding box center [608, 61] width 57 height 27
click at [580, 55] on input "26" at bounding box center [608, 61] width 57 height 27
click at [580, 55] on input "27" at bounding box center [608, 61] width 57 height 27
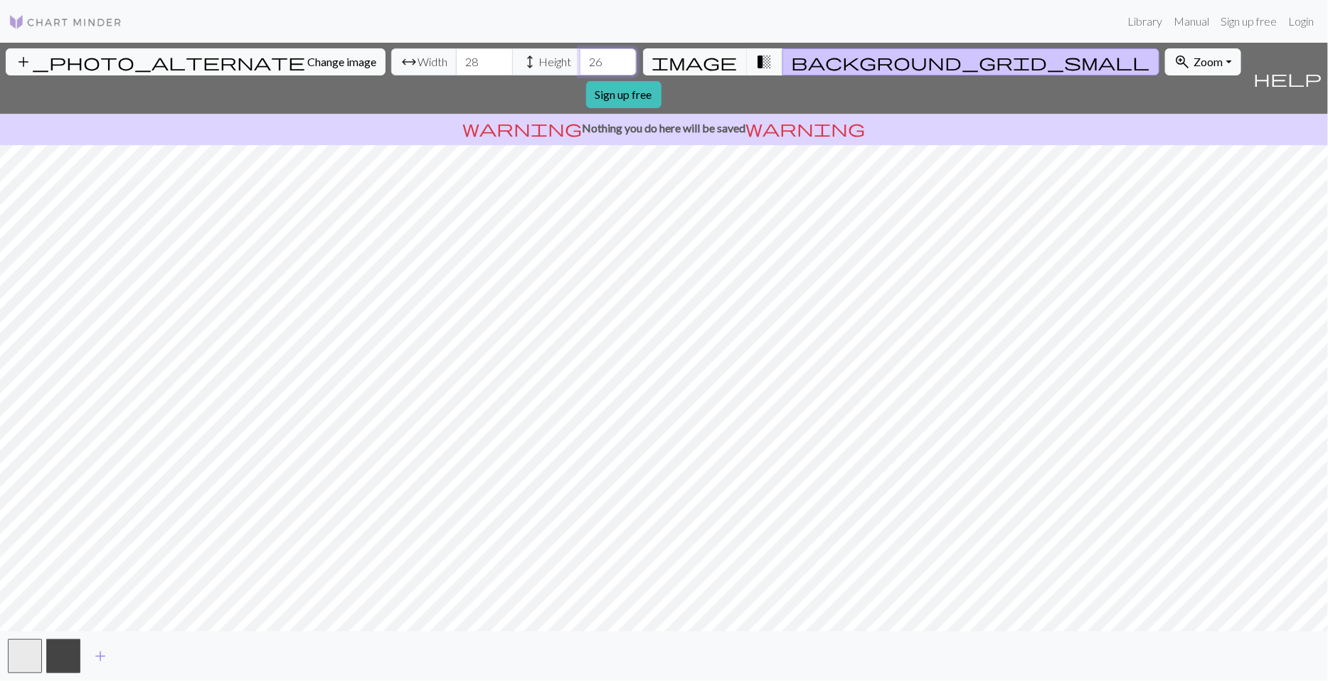
type input "26"
click at [580, 68] on input "26" at bounding box center [608, 61] width 57 height 27
type input "29"
click at [456, 55] on input "29" at bounding box center [484, 61] width 57 height 27
type input "25"
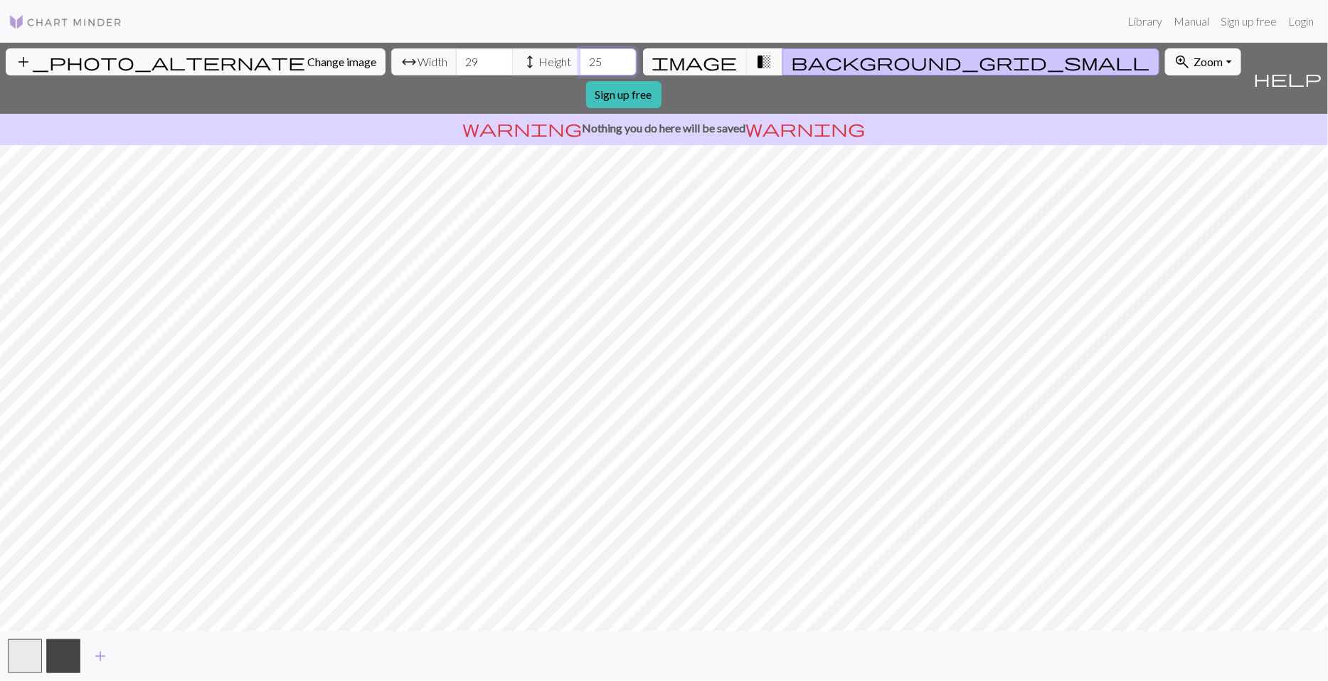
click at [580, 67] on input "25" at bounding box center [608, 61] width 57 height 27
click at [456, 65] on input "28" at bounding box center [484, 61] width 57 height 27
click at [456, 65] on input "27" at bounding box center [484, 61] width 57 height 27
type input "26"
click at [456, 65] on input "26" at bounding box center [484, 61] width 57 height 27
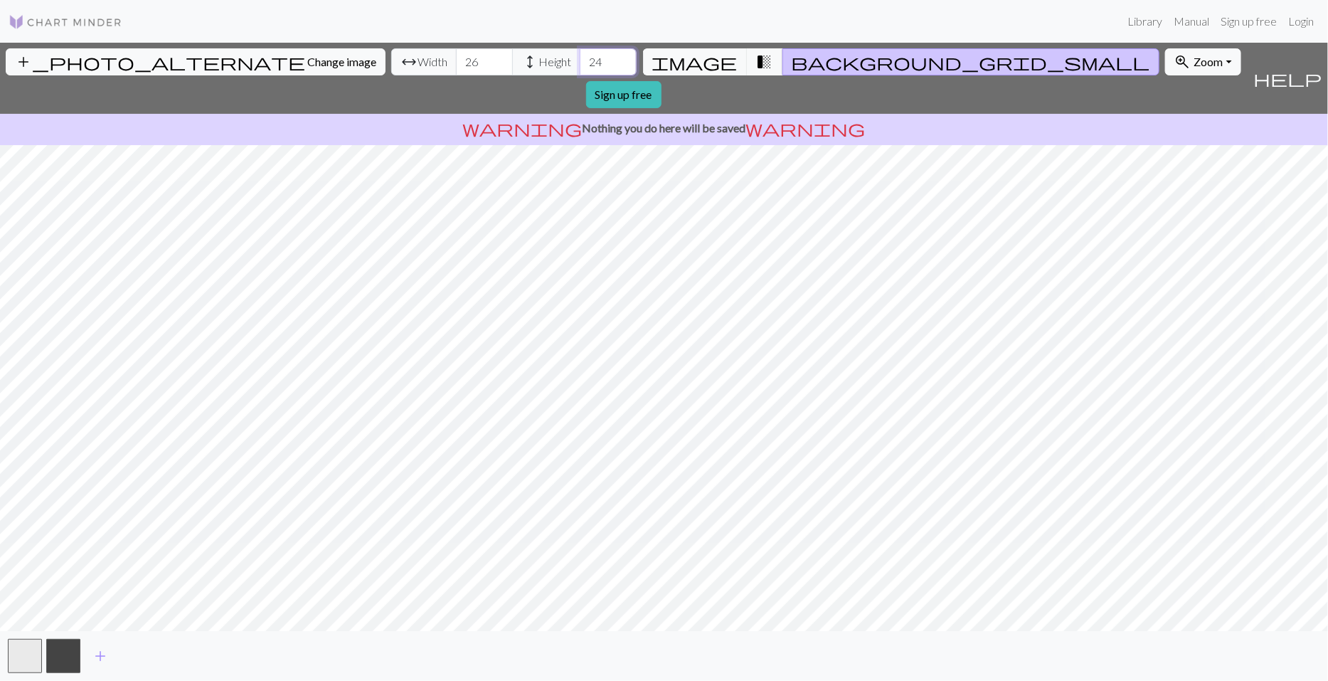
click at [580, 65] on input "24" at bounding box center [608, 61] width 57 height 27
type input "23"
click at [580, 65] on input "23" at bounding box center [608, 61] width 57 height 27
click at [456, 69] on input "25" at bounding box center [484, 61] width 57 height 27
type input "24"
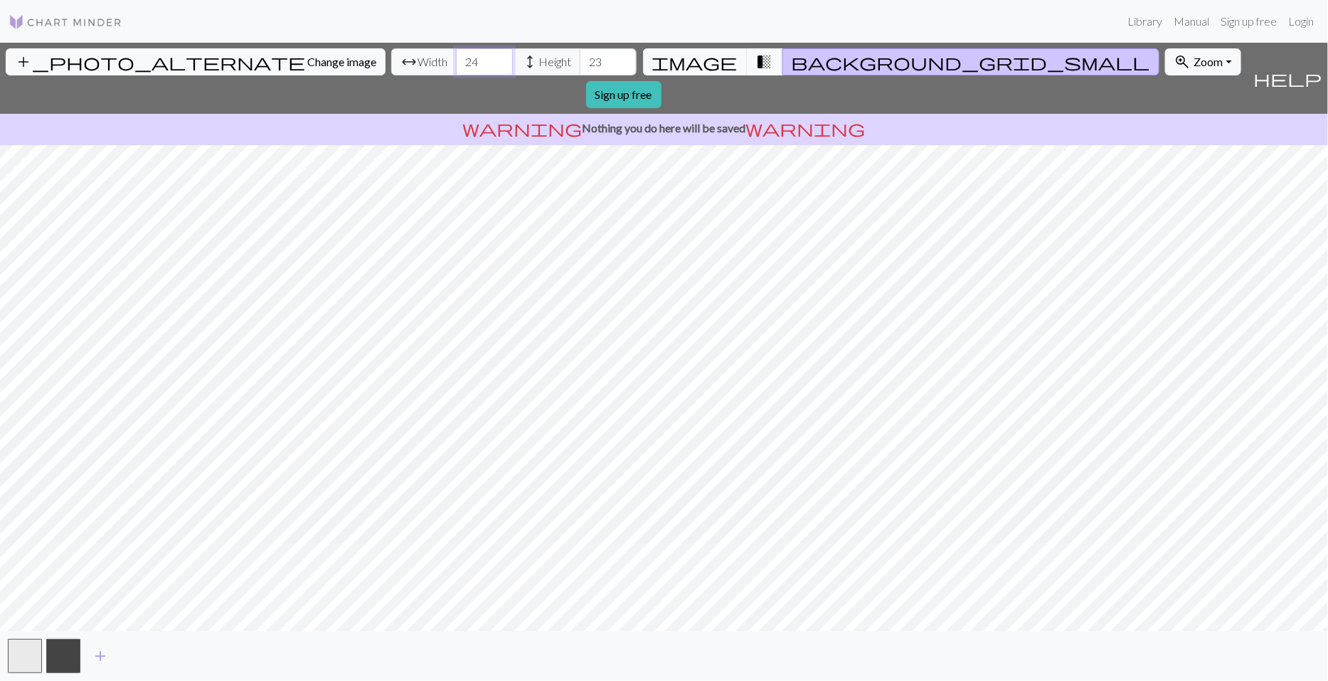
click at [456, 69] on input "24" at bounding box center [484, 61] width 57 height 27
click at [580, 68] on input "22" at bounding box center [608, 61] width 57 height 27
click at [580, 68] on input "21" at bounding box center [608, 61] width 57 height 27
click at [580, 55] on input "22" at bounding box center [608, 61] width 57 height 27
click at [580, 55] on input "23" at bounding box center [608, 61] width 57 height 27
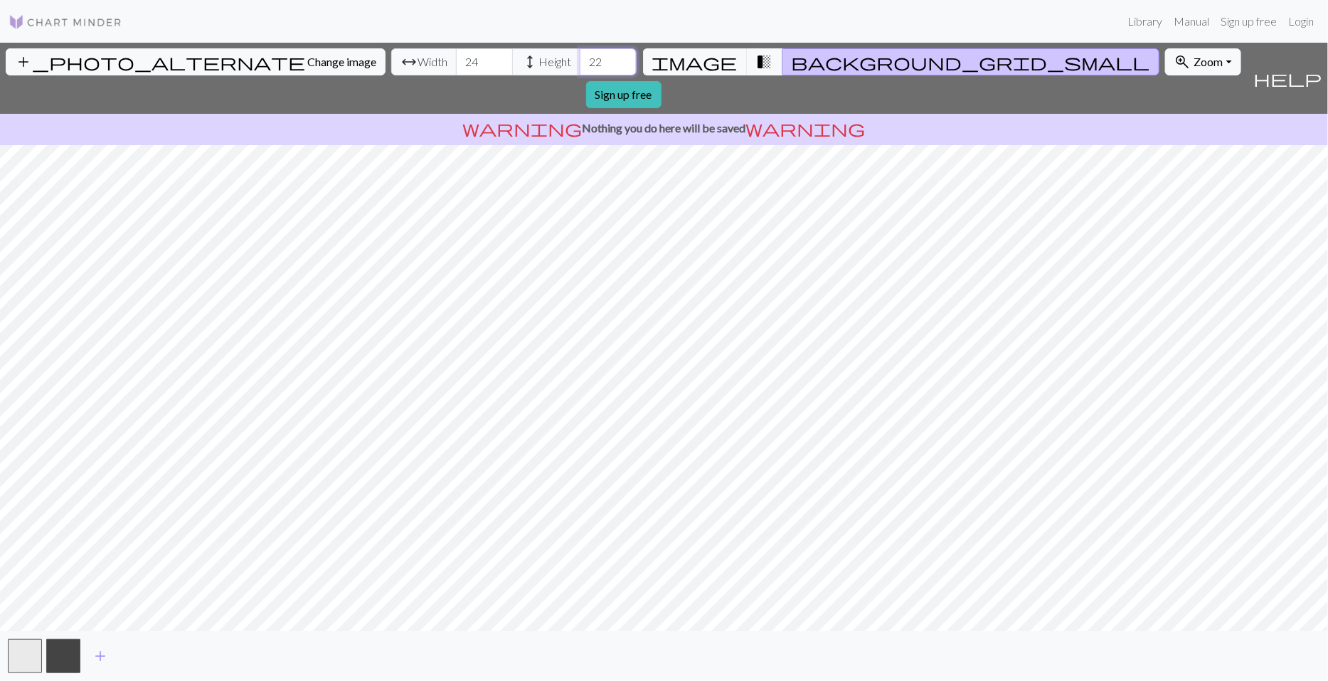
click at [580, 65] on input "22" at bounding box center [608, 61] width 57 height 27
type input "21"
click at [580, 65] on input "21" at bounding box center [608, 61] width 57 height 27
click at [756, 59] on span "transition_fade" at bounding box center [764, 62] width 17 height 20
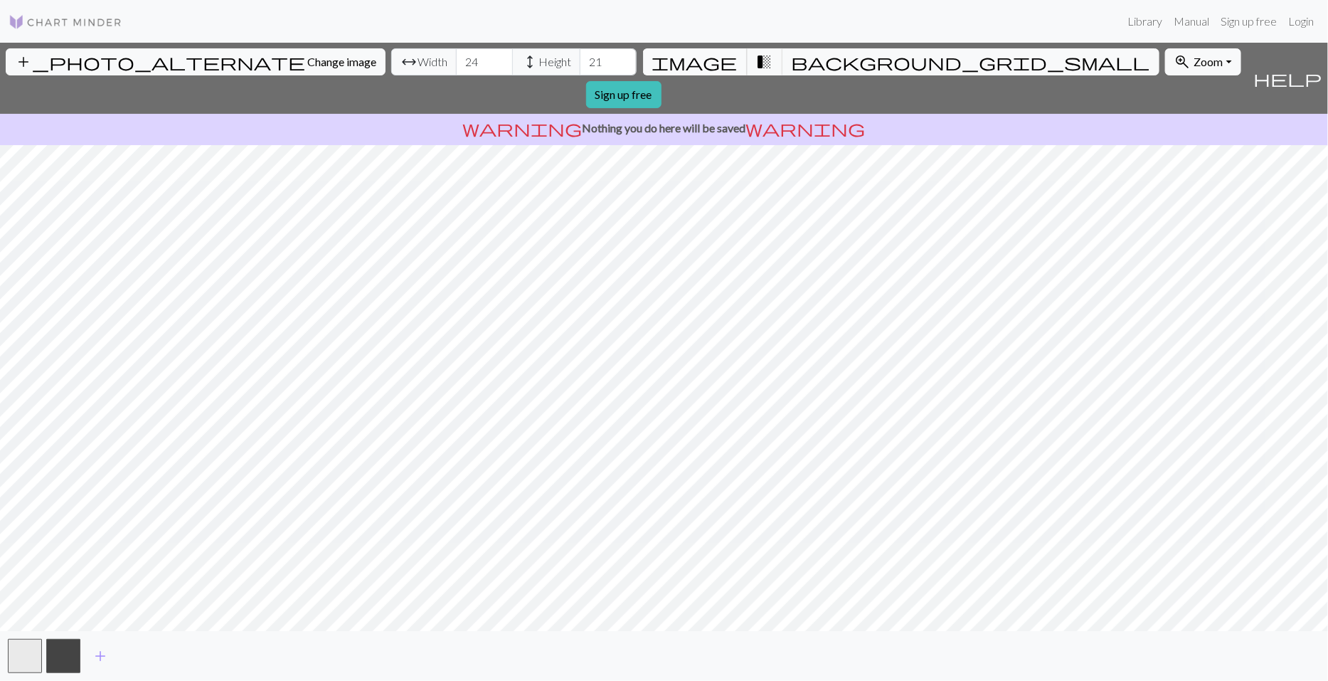
click at [706, 60] on span "image" at bounding box center [694, 62] width 85 height 20
click at [756, 59] on span "transition_fade" at bounding box center [764, 62] width 17 height 20
click at [456, 52] on input "24" at bounding box center [484, 61] width 57 height 27
click at [456, 57] on input "25" at bounding box center [484, 61] width 57 height 27
click at [456, 66] on input "24" at bounding box center [484, 61] width 57 height 27
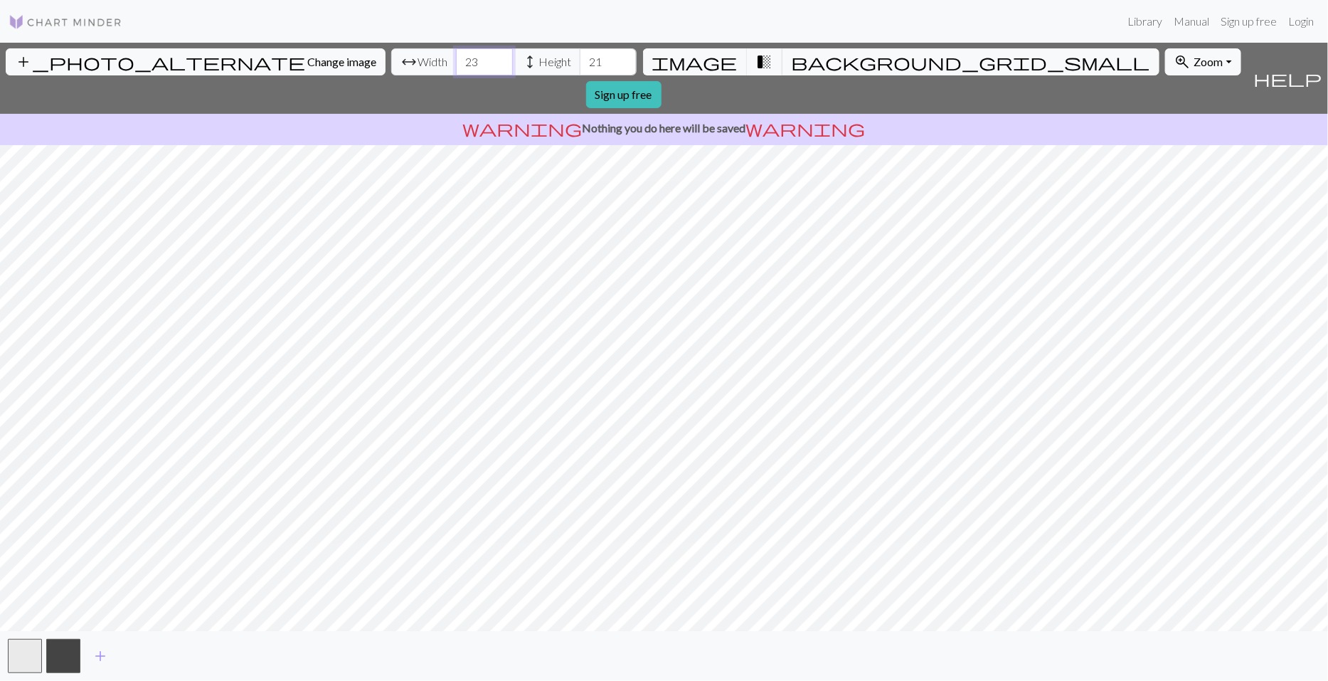
type input "23"
click at [456, 66] on input "23" at bounding box center [484, 61] width 57 height 27
click at [580, 54] on input "22" at bounding box center [608, 61] width 57 height 27
type input "23"
click at [580, 54] on input "23" at bounding box center [608, 61] width 57 height 27
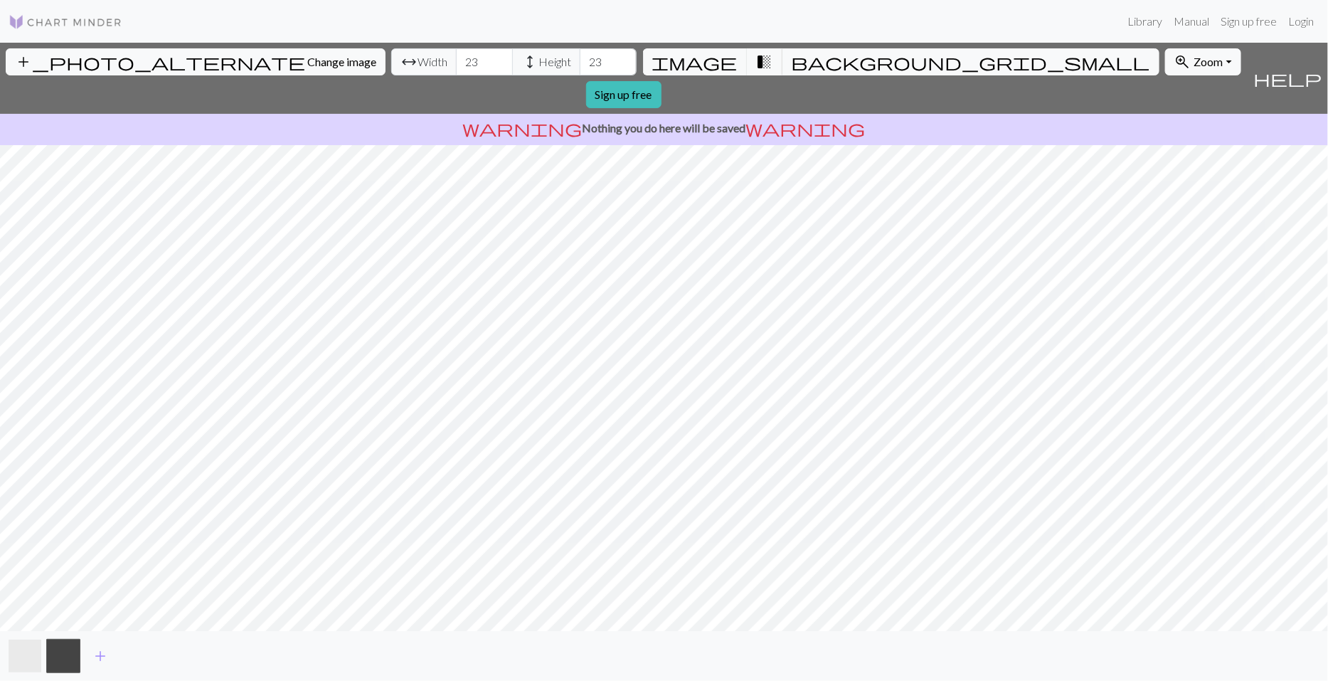
click at [26, 649] on button "button" at bounding box center [25, 656] width 34 height 34
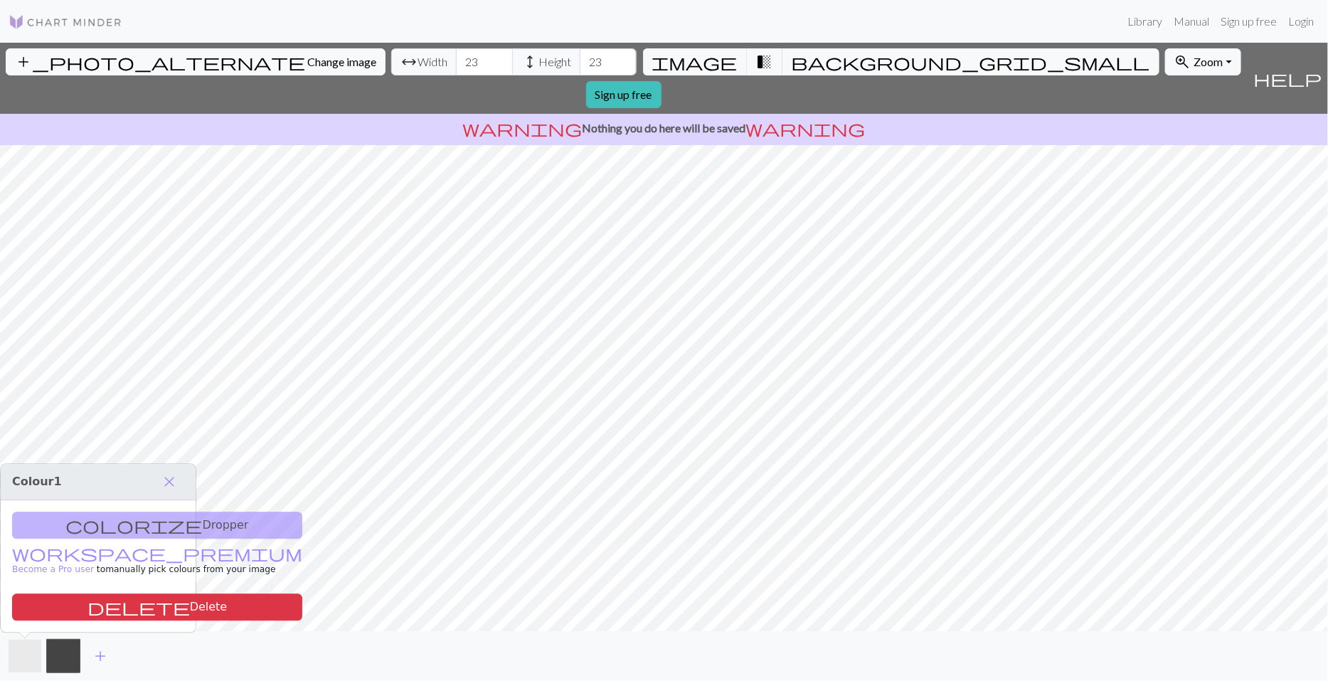
click at [26, 649] on button "button" at bounding box center [25, 656] width 34 height 34
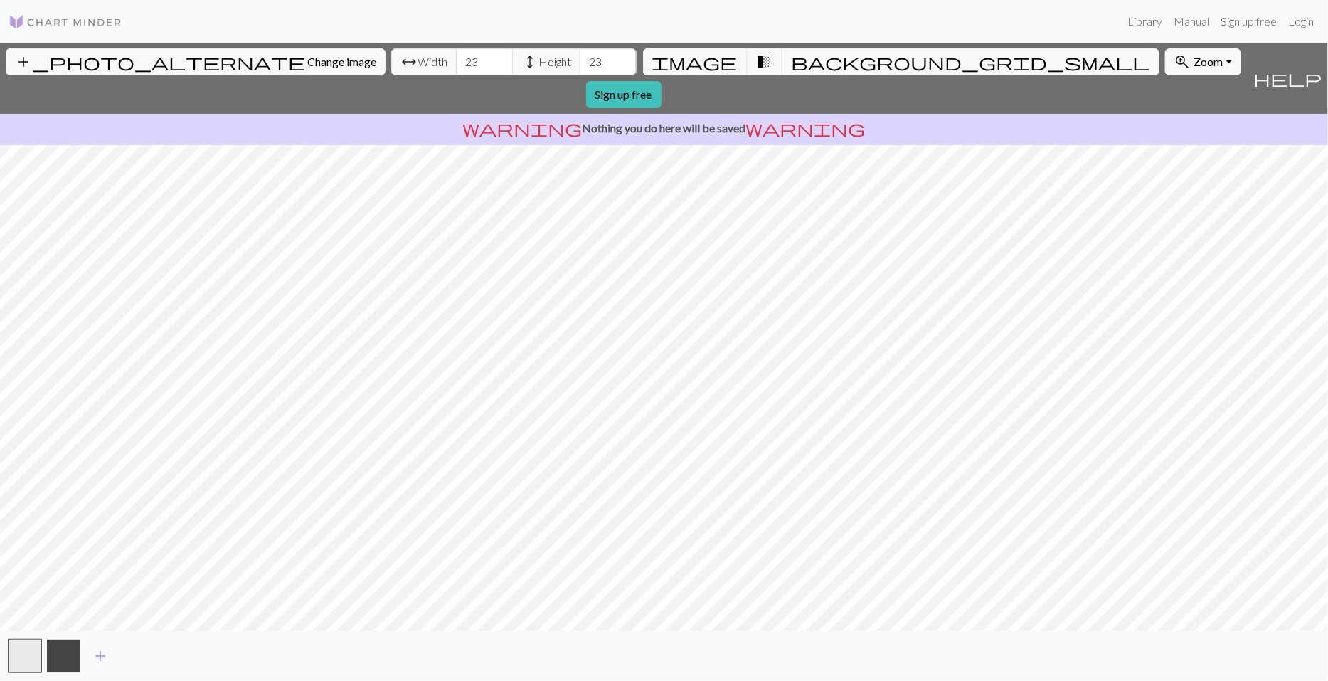
click at [64, 662] on button "button" at bounding box center [63, 656] width 34 height 34
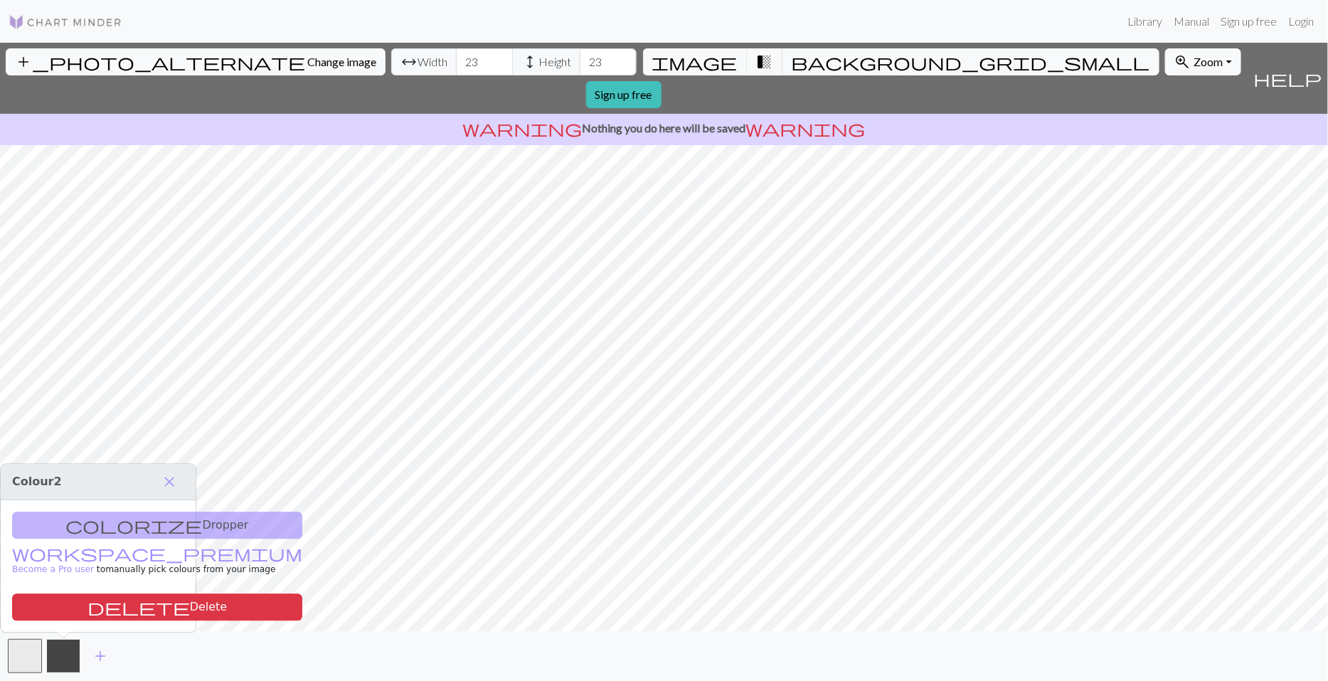
click at [64, 662] on button "button" at bounding box center [63, 656] width 34 height 34
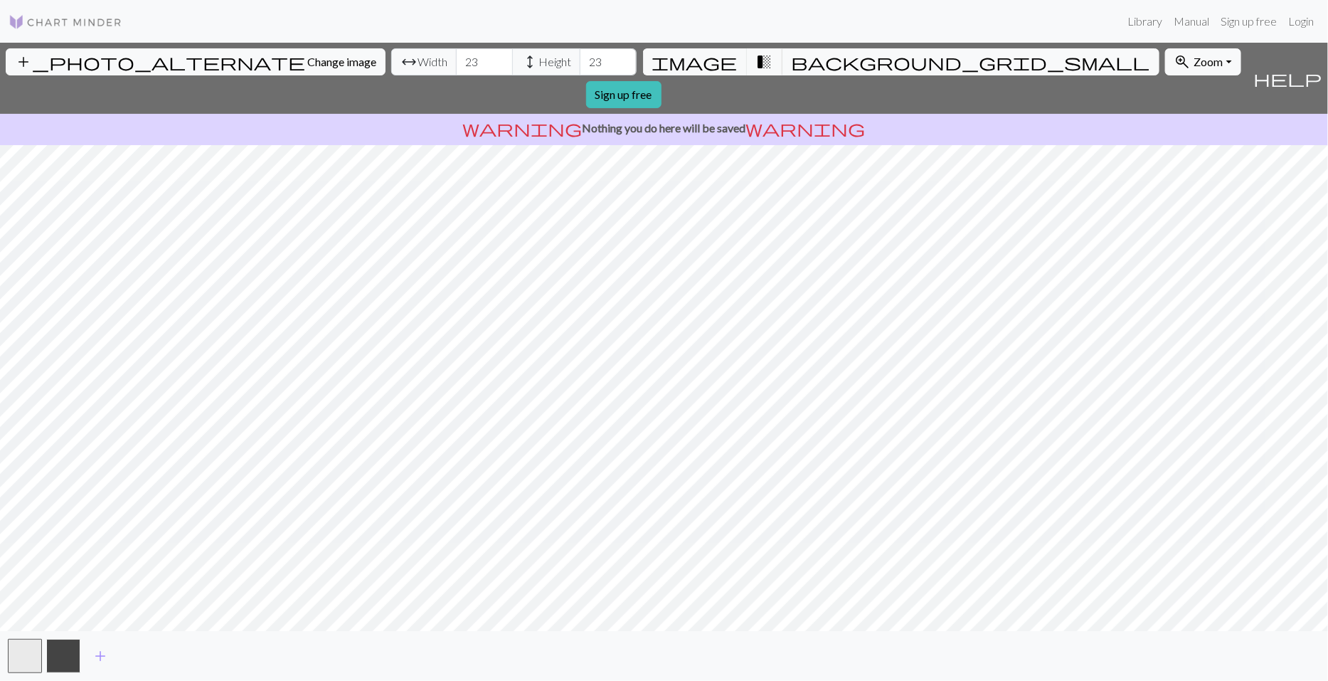
click at [64, 662] on button "button" at bounding box center [63, 656] width 34 height 34
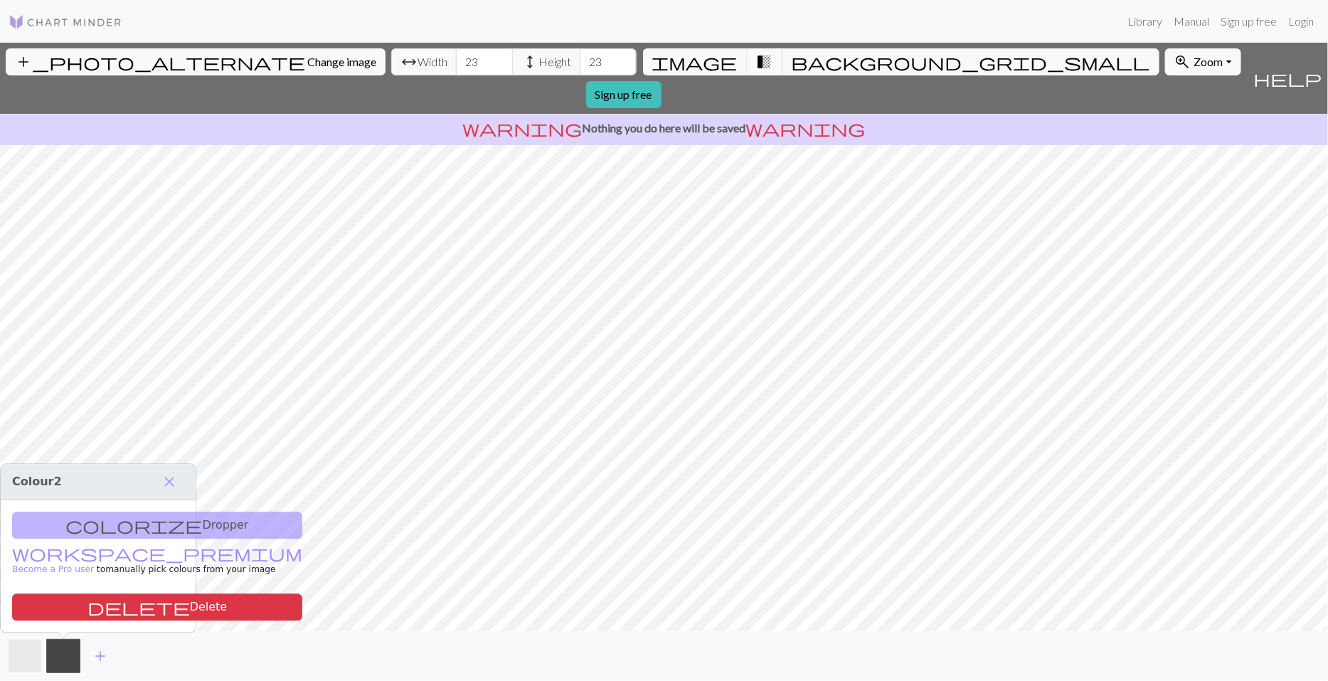
click at [25, 649] on button "button" at bounding box center [25, 656] width 34 height 34
click at [63, 649] on button "button" at bounding box center [63, 656] width 34 height 34
click at [209, 655] on div "add" at bounding box center [664, 656] width 1328 height 50
click at [174, 483] on span "close" at bounding box center [169, 482] width 17 height 20
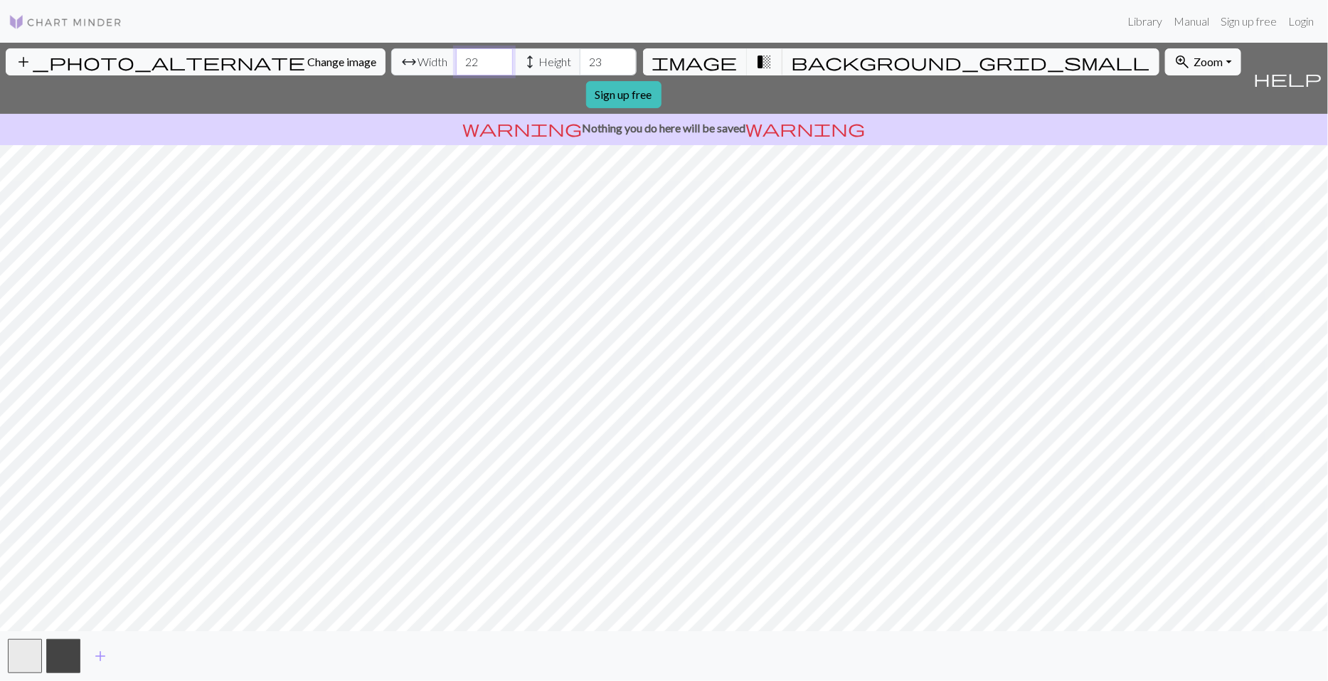
click at [456, 65] on input "22" at bounding box center [484, 61] width 57 height 27
click at [456, 65] on input "21" at bounding box center [484, 61] width 57 height 27
click at [792, 52] on span "background_grid_small" at bounding box center [971, 62] width 359 height 20
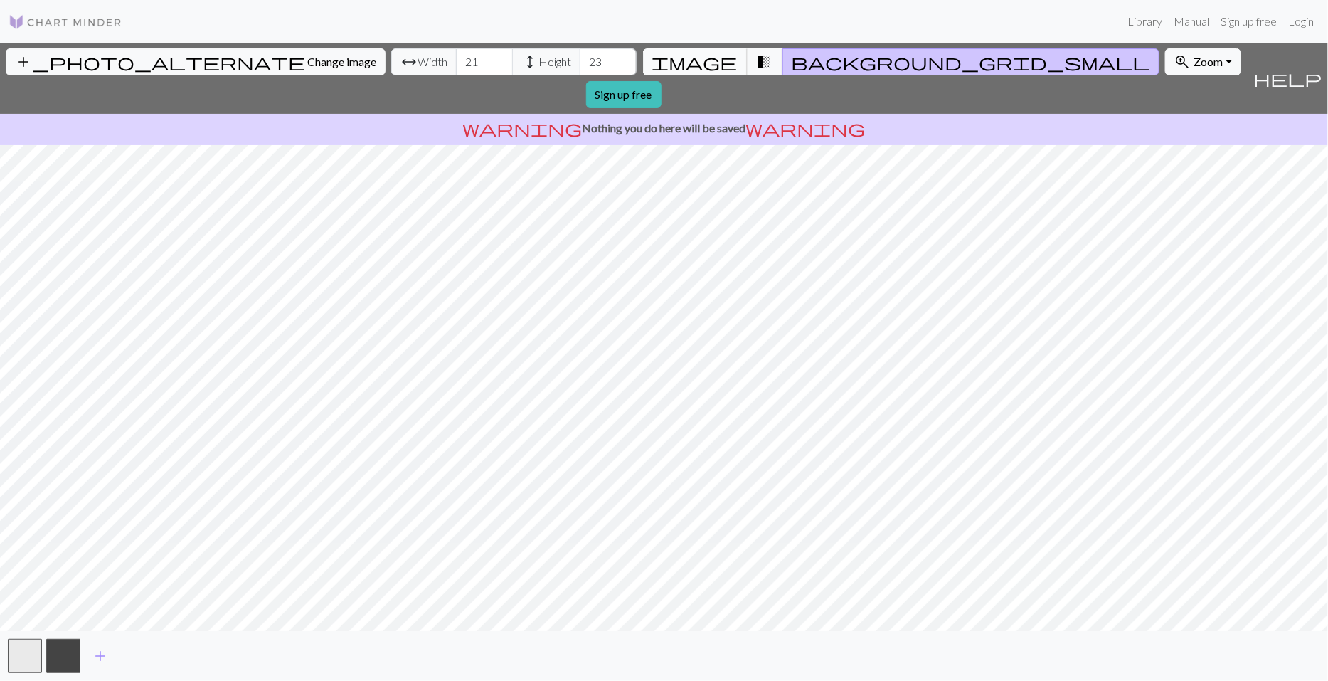
click at [711, 64] on span "image" at bounding box center [694, 62] width 85 height 20
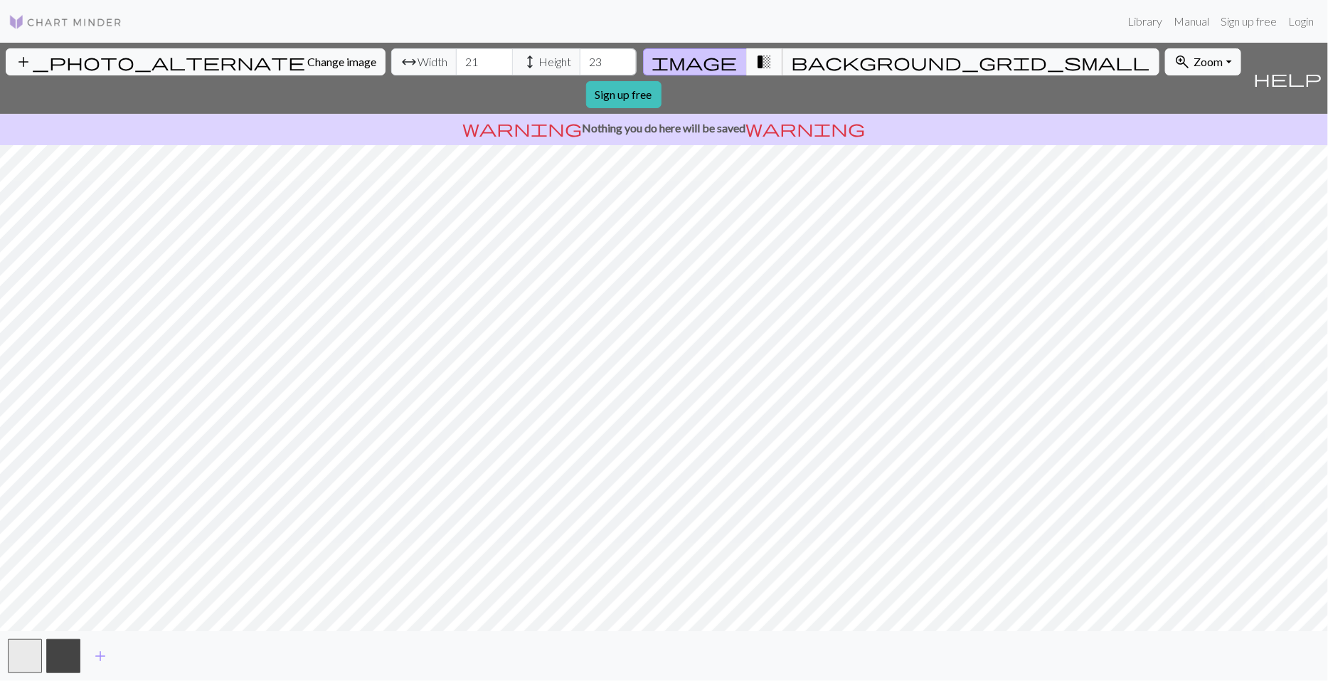
click at [756, 62] on span "transition_fade" at bounding box center [764, 62] width 17 height 20
click at [456, 55] on input "22" at bounding box center [484, 61] width 57 height 27
type input "23"
click at [456, 55] on input "23" at bounding box center [484, 61] width 57 height 27
click at [792, 63] on span "background_grid_small" at bounding box center [971, 62] width 359 height 20
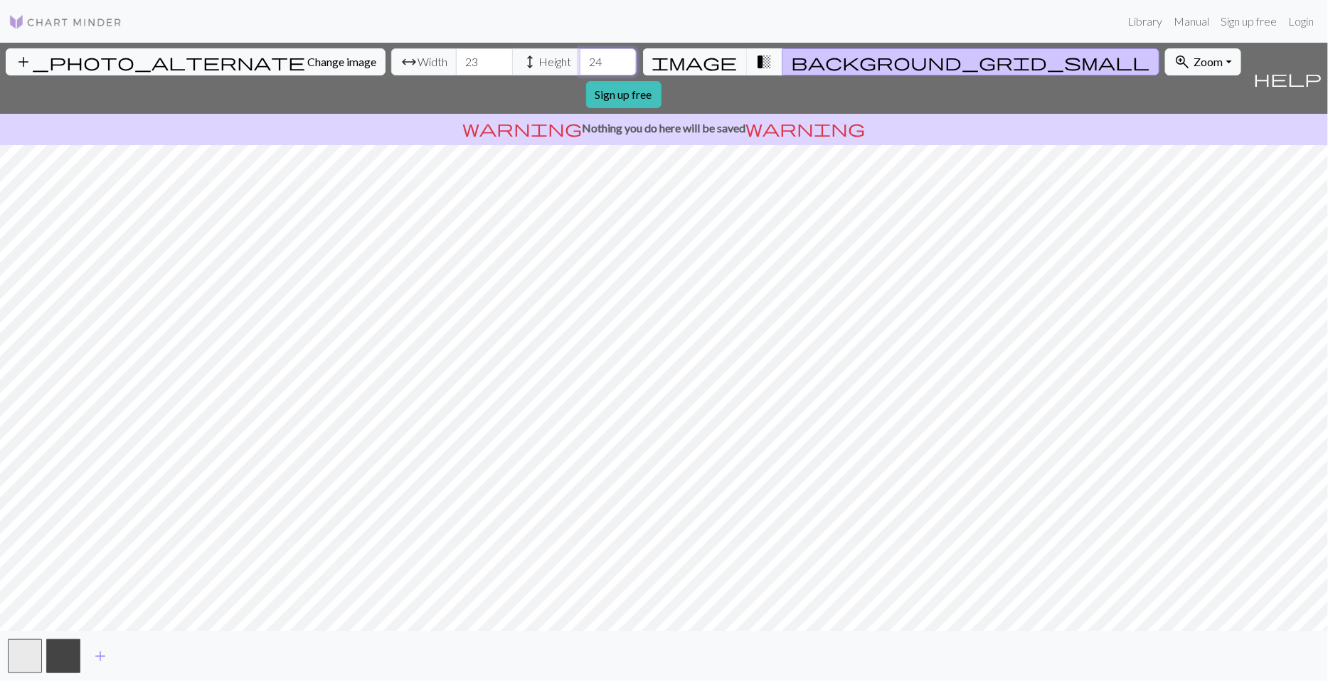
click at [580, 54] on input "24" at bounding box center [608, 61] width 57 height 27
click at [580, 54] on input "25" at bounding box center [608, 61] width 57 height 27
click at [580, 54] on input "26" at bounding box center [608, 61] width 57 height 27
type input "27"
click at [580, 54] on input "27" at bounding box center [608, 61] width 57 height 27
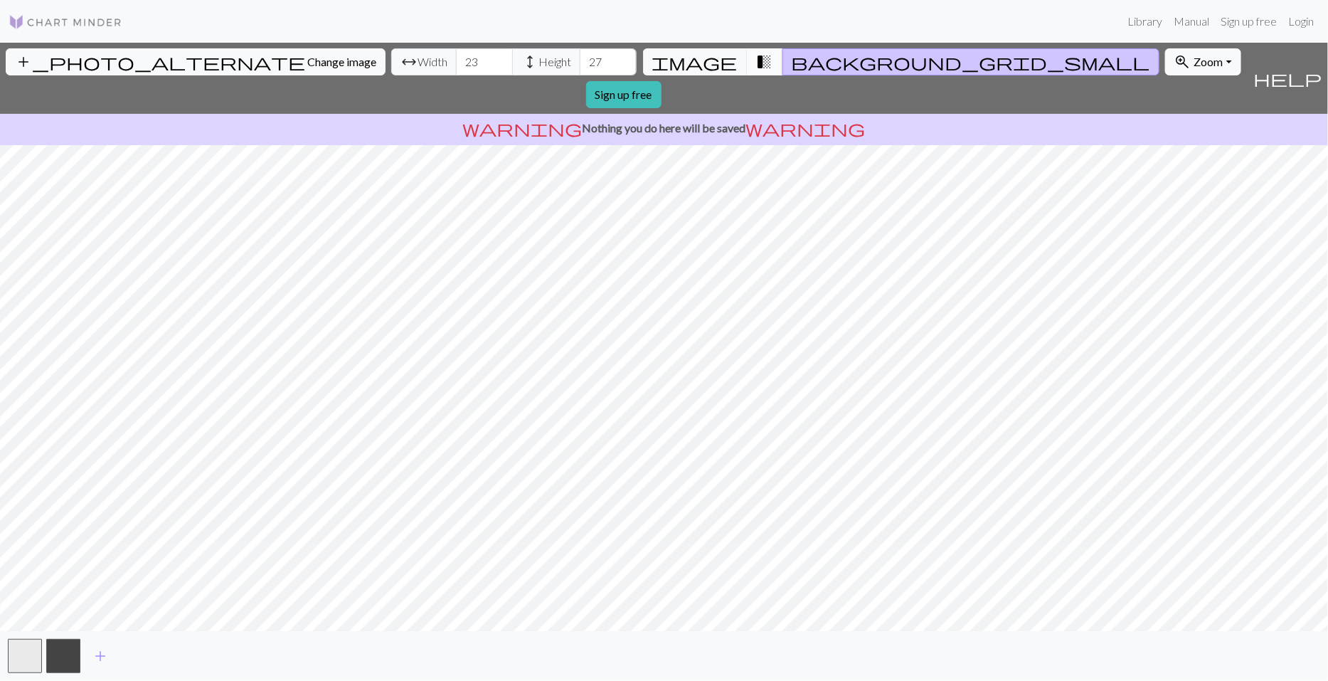
click at [756, 65] on span "transition_fade" at bounding box center [764, 62] width 17 height 20
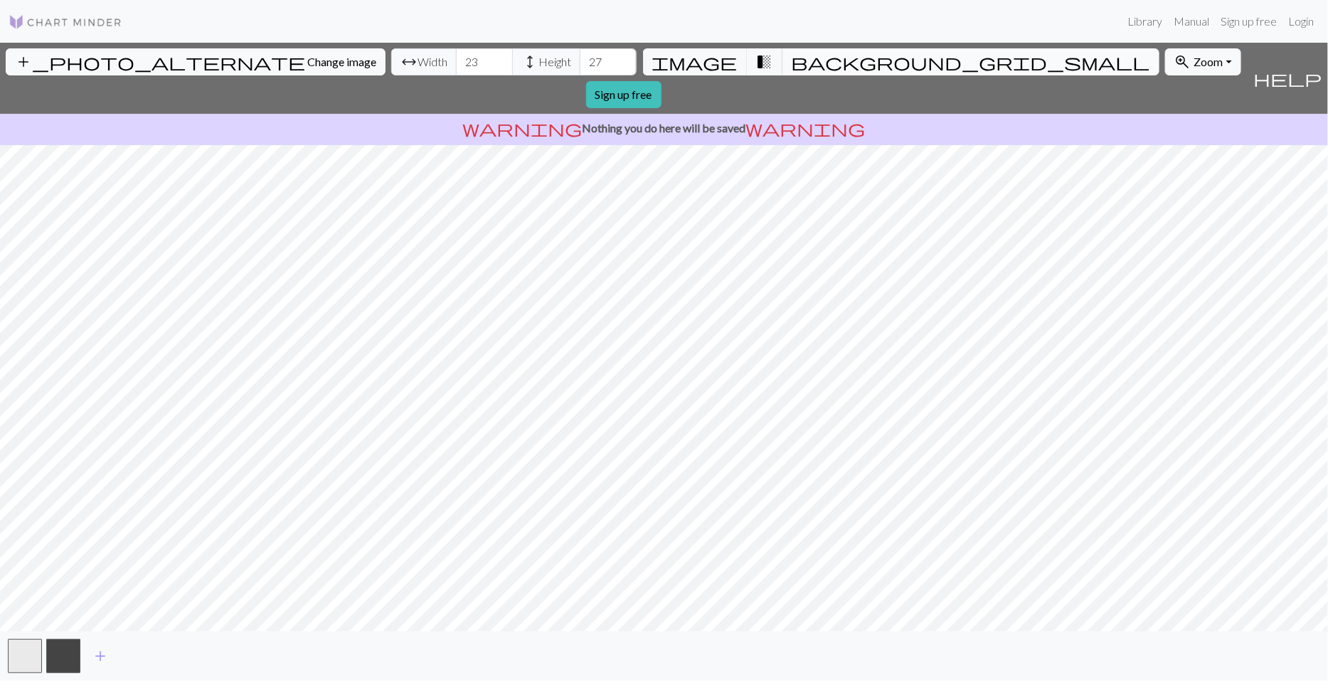
click at [792, 67] on span "background_grid_small" at bounding box center [971, 62] width 359 height 20
